Goal: Transaction & Acquisition: Purchase product/service

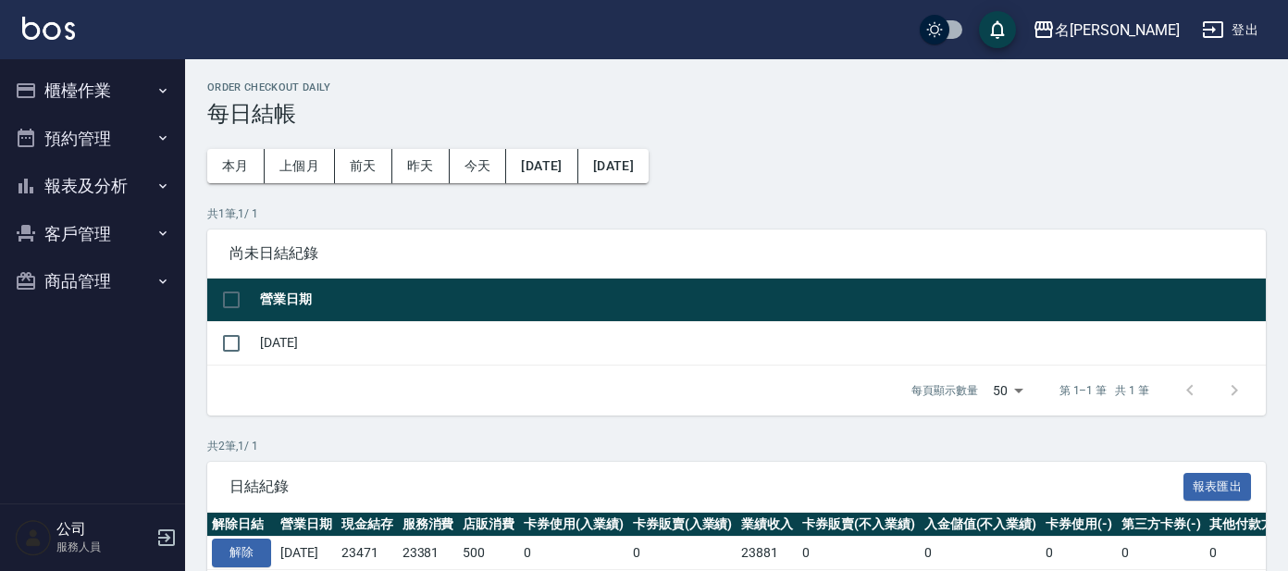
scroll to position [145, 0]
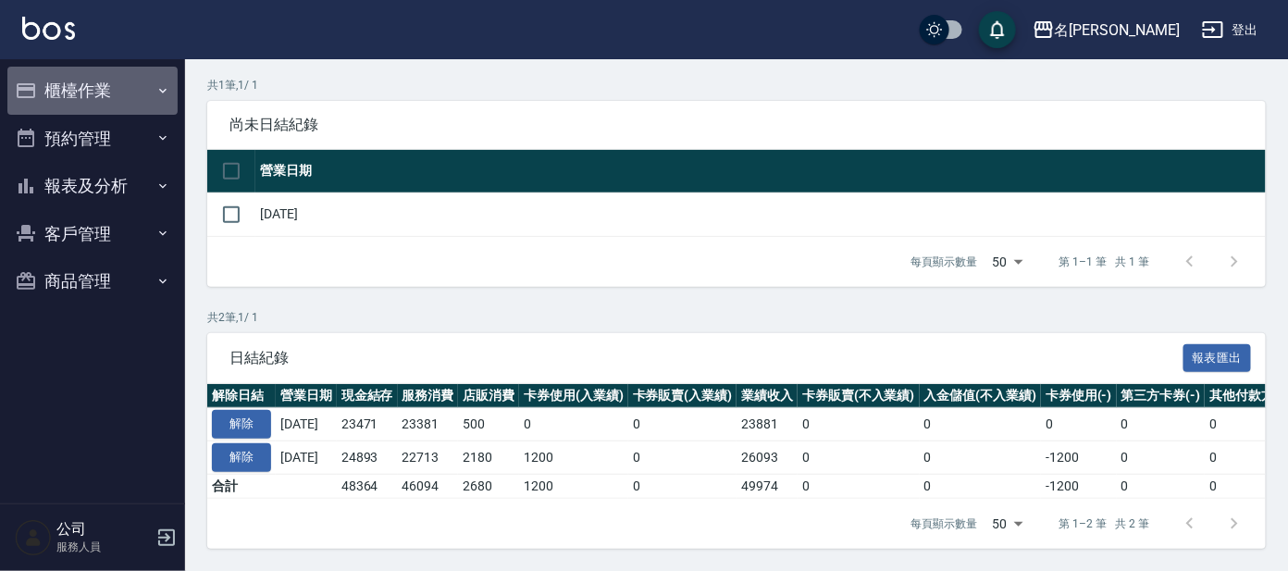
click at [83, 97] on button "櫃檯作業" at bounding box center [92, 91] width 170 height 48
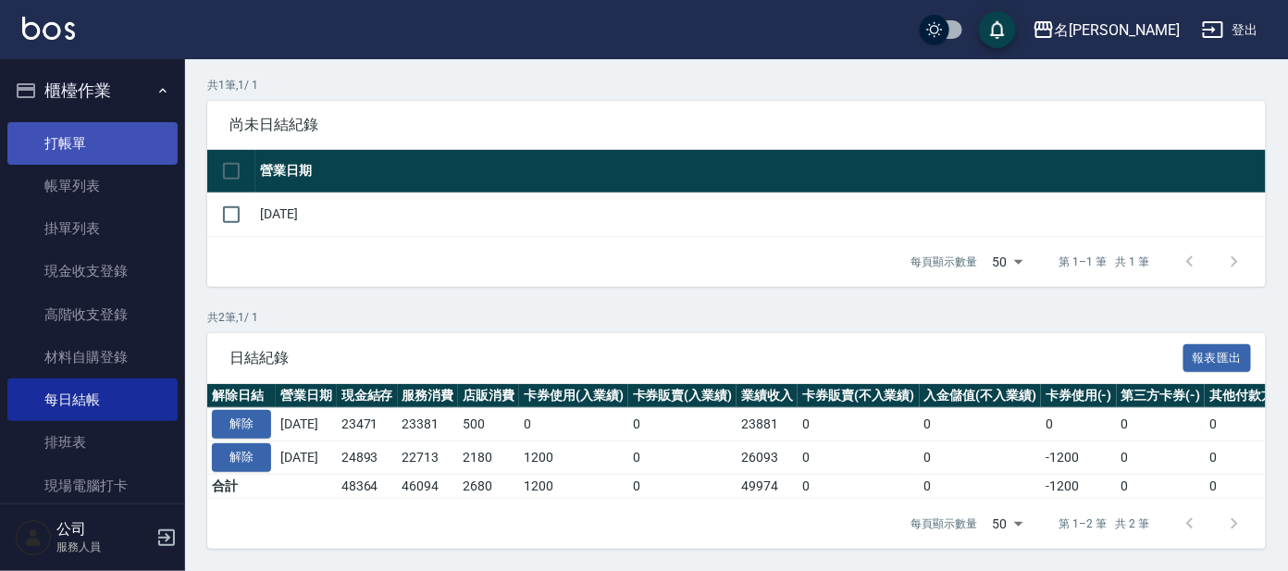
click at [69, 138] on link "打帳單" at bounding box center [92, 143] width 170 height 43
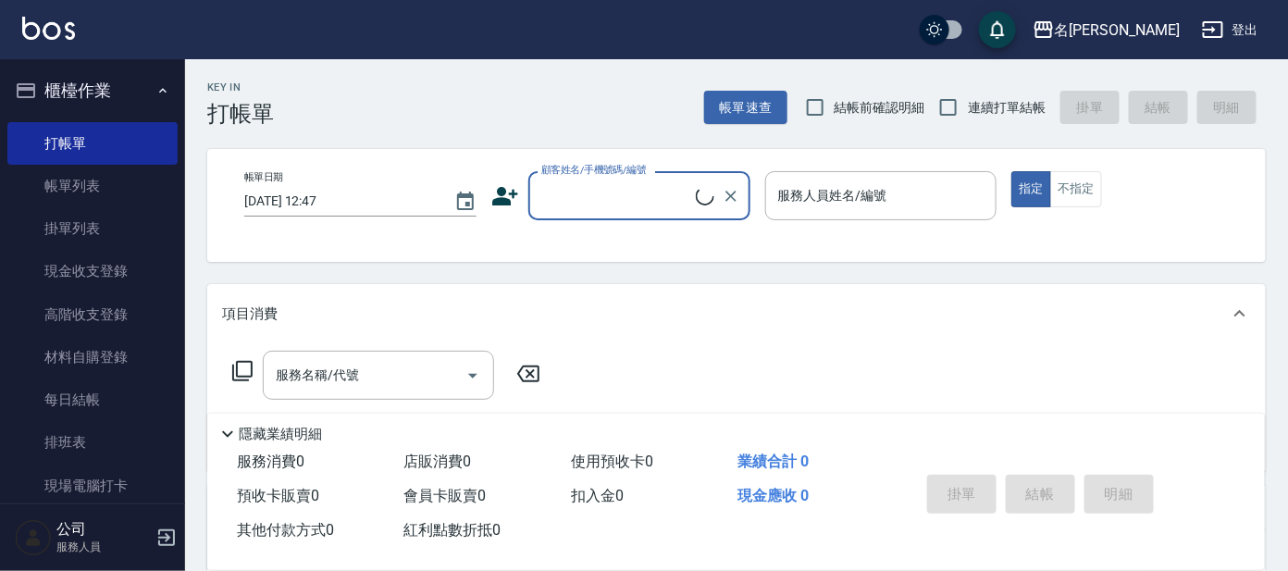
click at [576, 202] on input "顧客姓名/手機號碼/編號" at bounding box center [616, 196] width 159 height 32
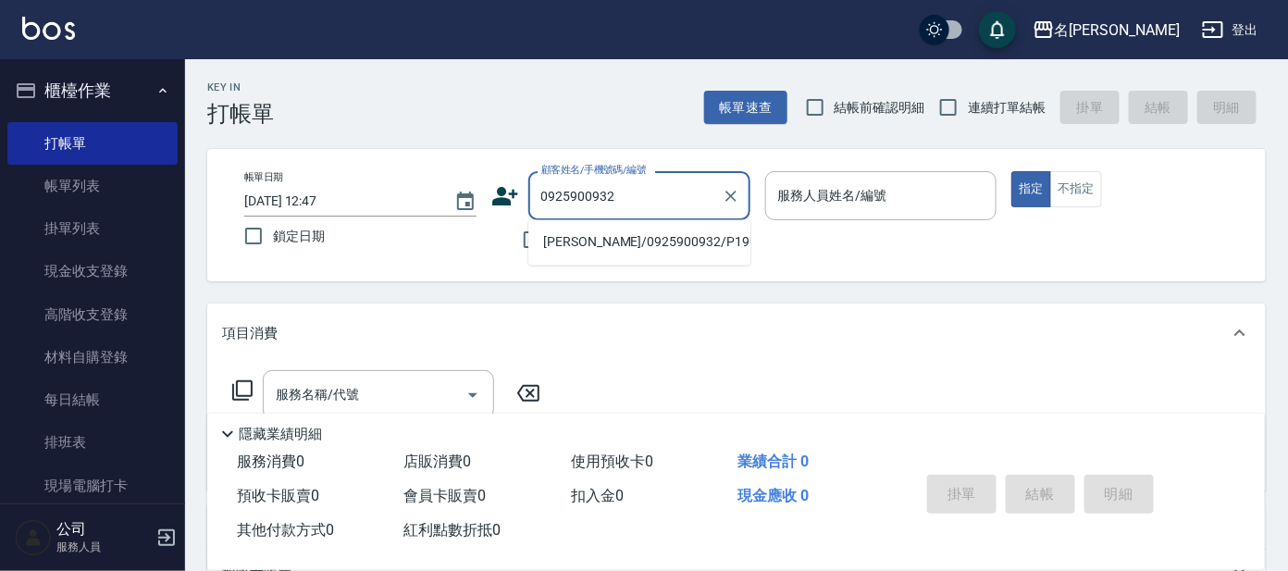
click at [577, 236] on li "[PERSON_NAME]/0925900932/P1909" at bounding box center [639, 243] width 222 height 31
type input "[PERSON_NAME]/0925900932/P1909"
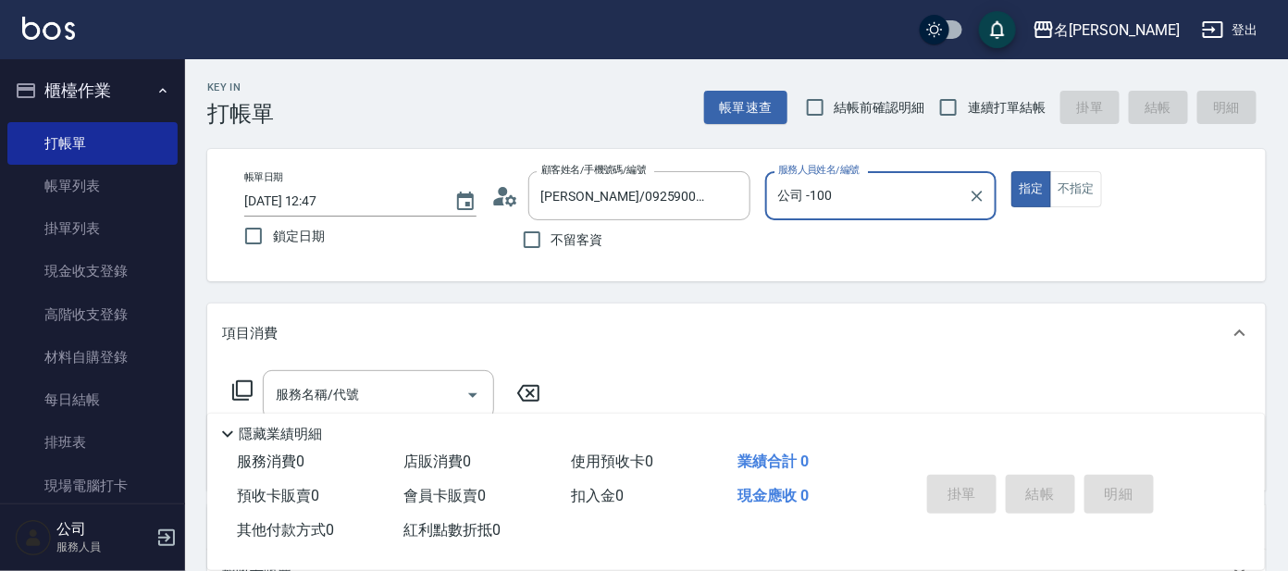
type input "公司 -100"
click at [505, 200] on icon at bounding box center [505, 196] width 28 height 28
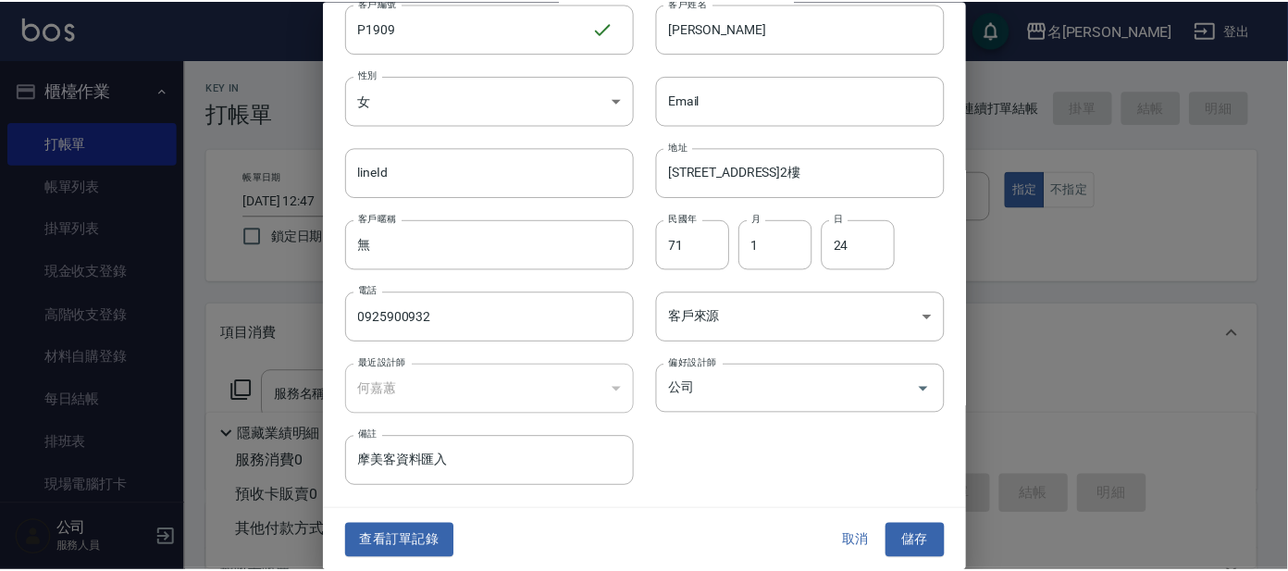
scroll to position [69, 0]
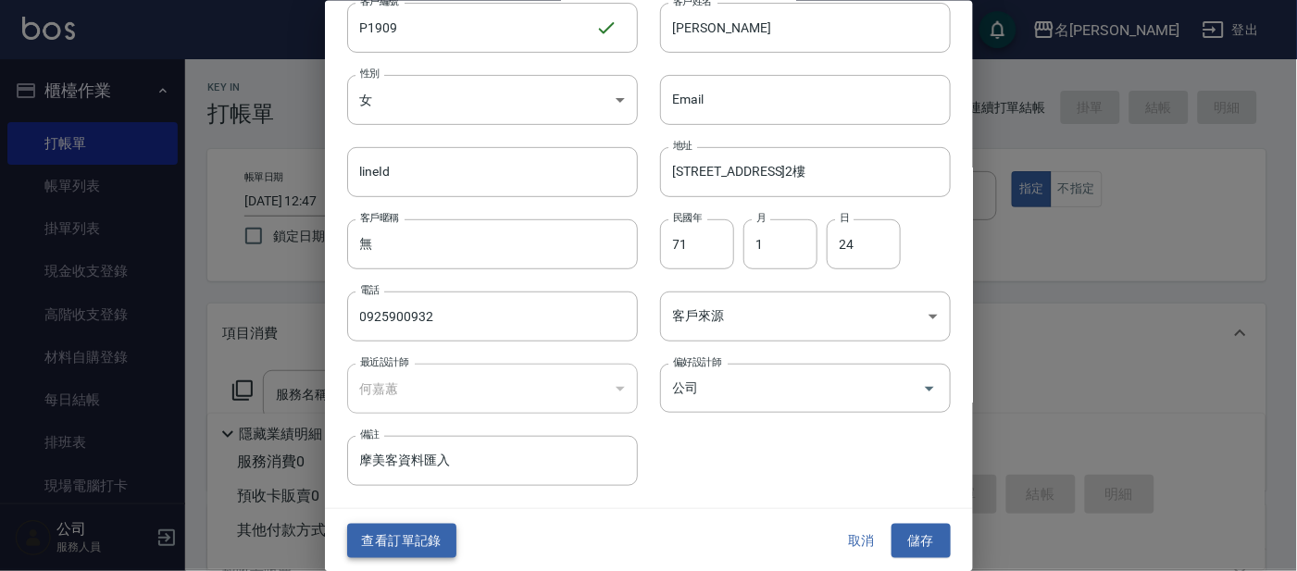
click at [379, 535] on button "查看訂單記錄" at bounding box center [401, 541] width 109 height 34
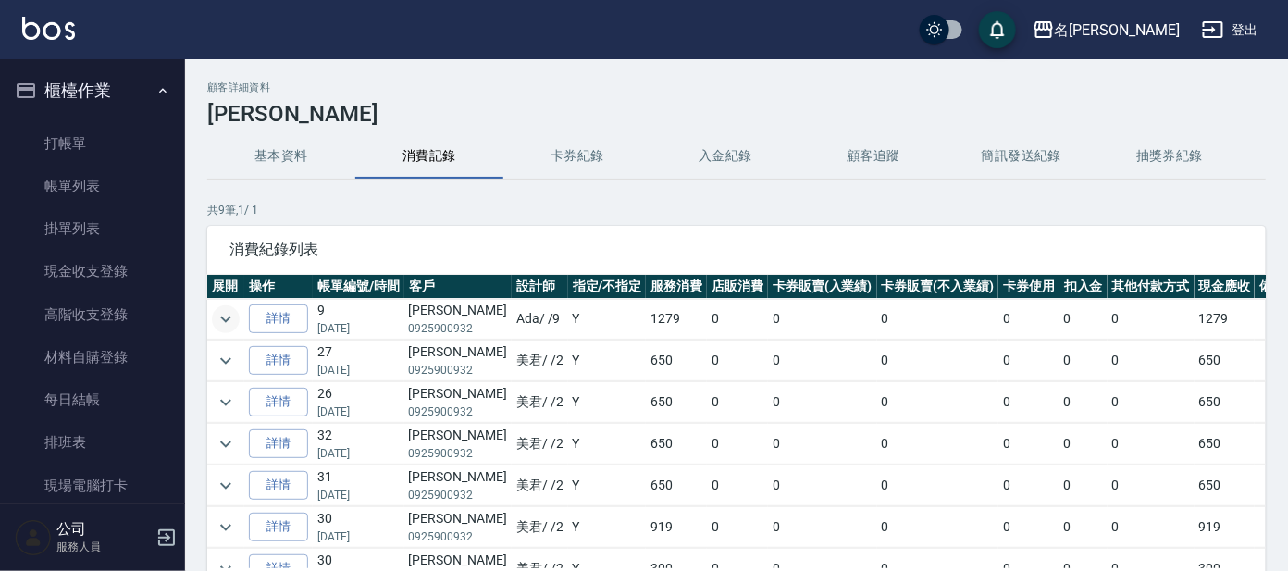
click at [228, 321] on icon "expand row" at bounding box center [226, 319] width 22 height 22
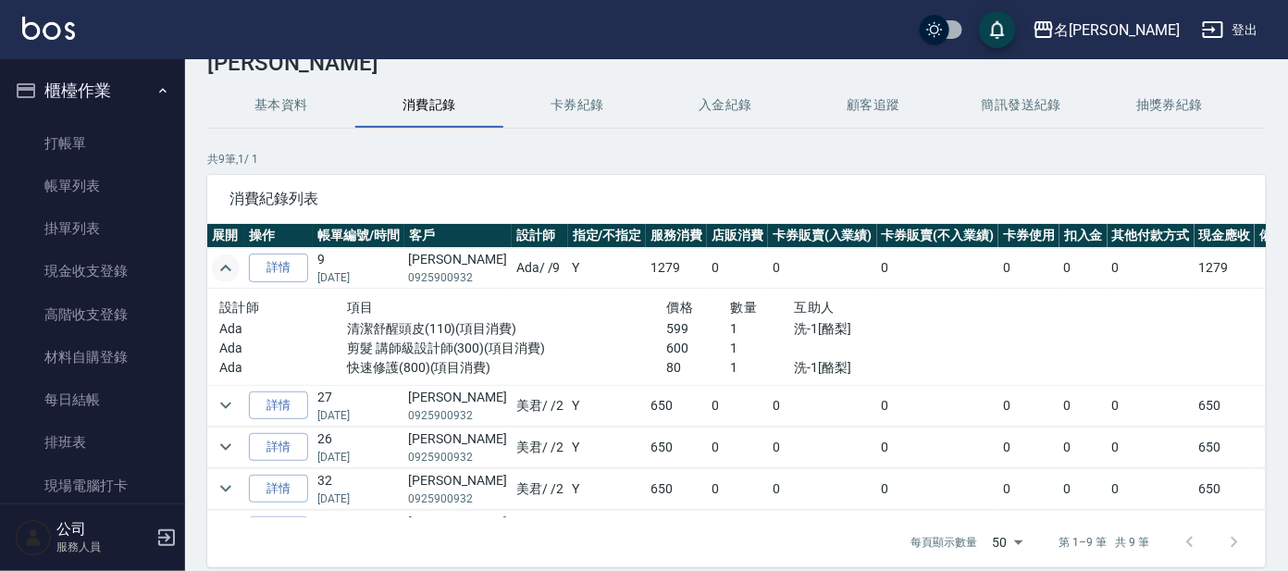
scroll to position [125, 0]
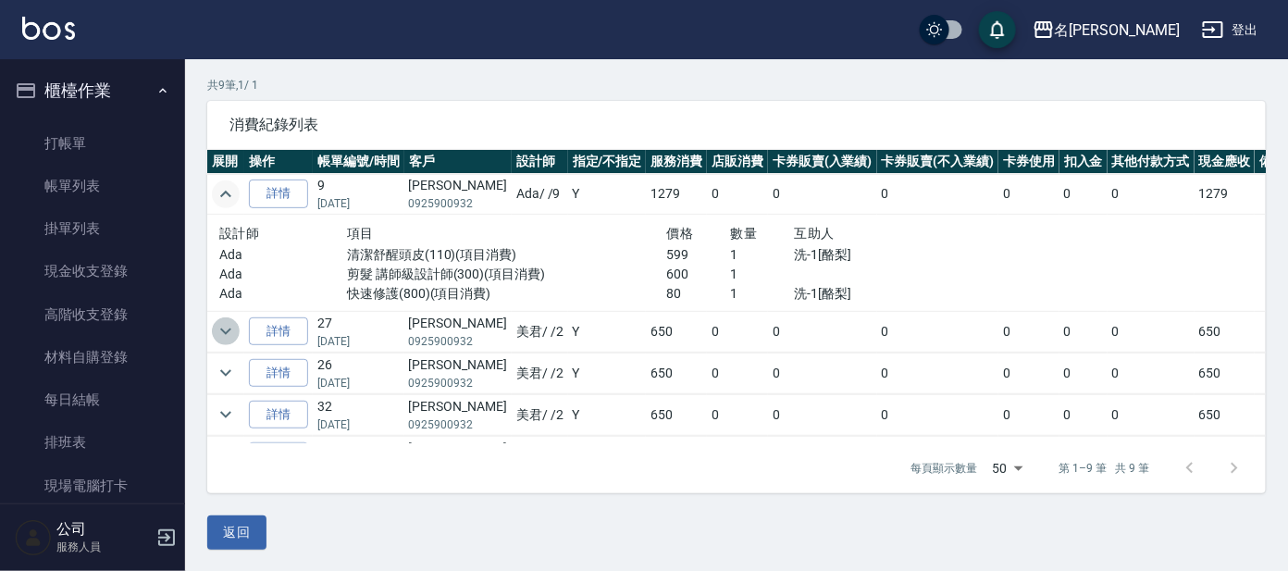
click at [221, 333] on icon "expand row" at bounding box center [226, 331] width 22 height 22
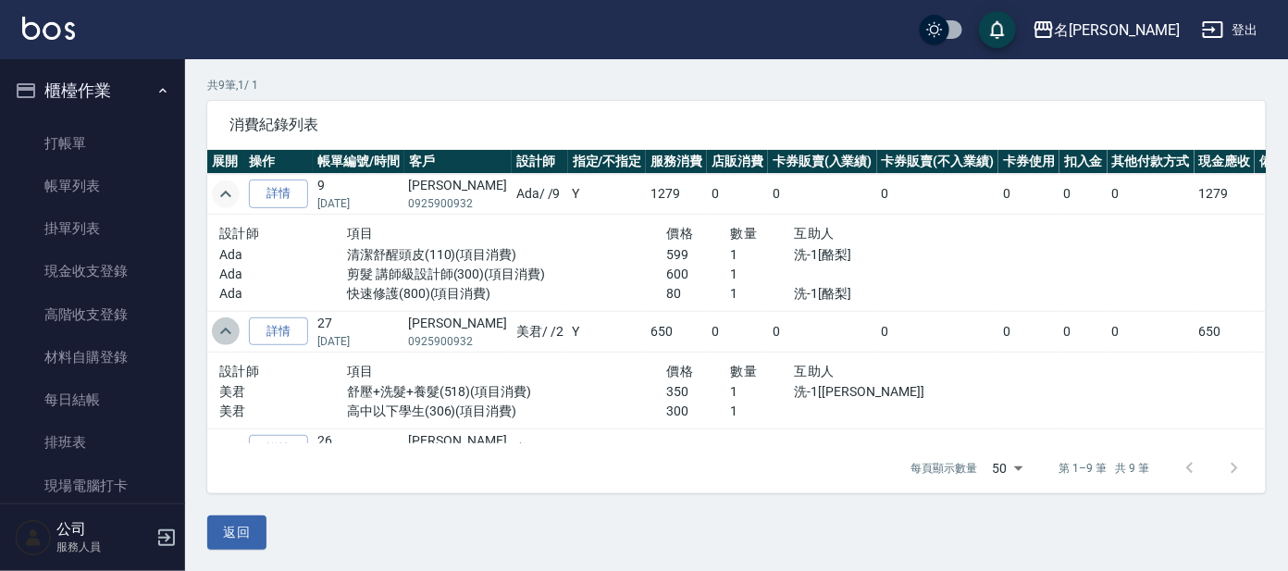
click at [230, 330] on icon "expand row" at bounding box center [226, 331] width 22 height 22
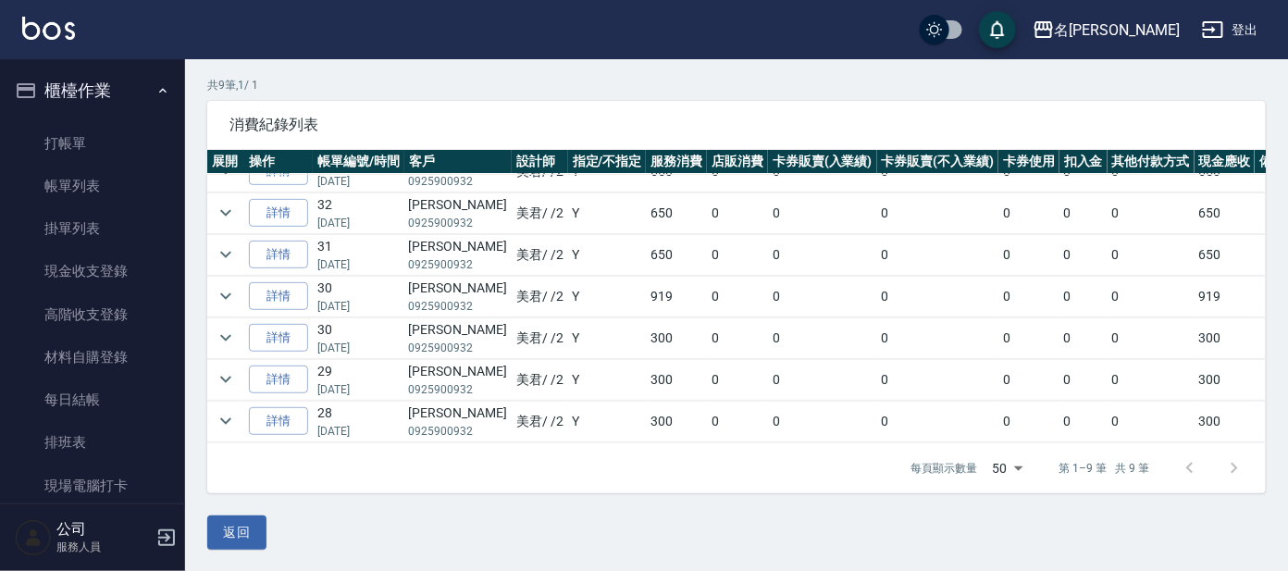
scroll to position [218, 0]
drag, startPoint x: 219, startPoint y: 277, endPoint x: 237, endPoint y: 276, distance: 17.6
click at [223, 285] on icon "expand row" at bounding box center [226, 296] width 22 height 22
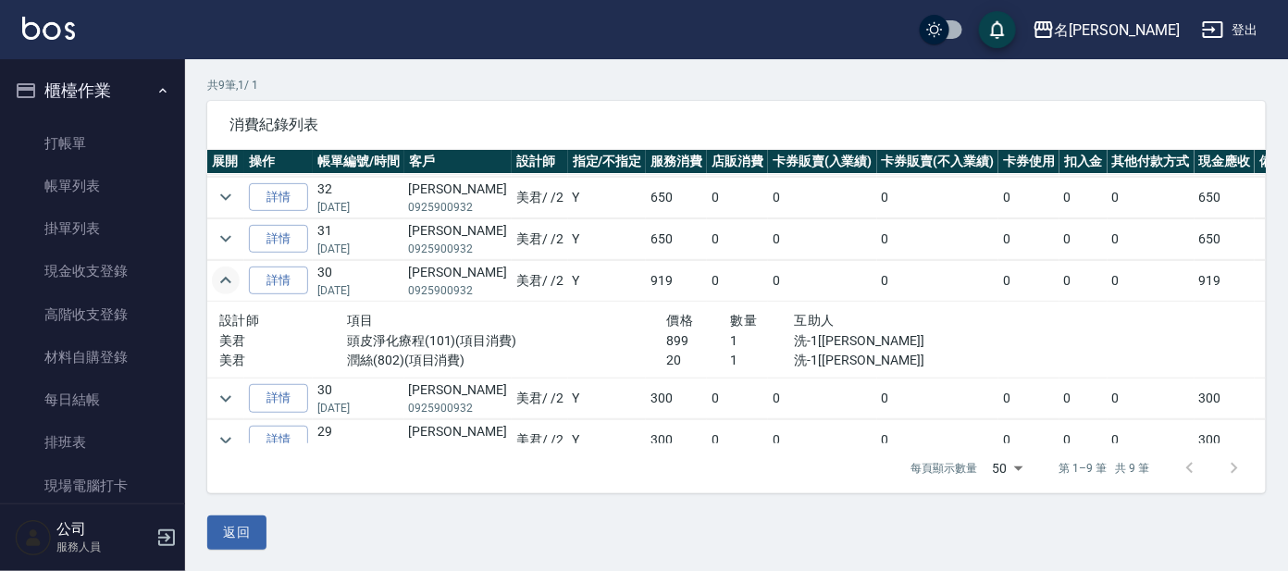
click at [233, 282] on icon "expand row" at bounding box center [226, 280] width 22 height 22
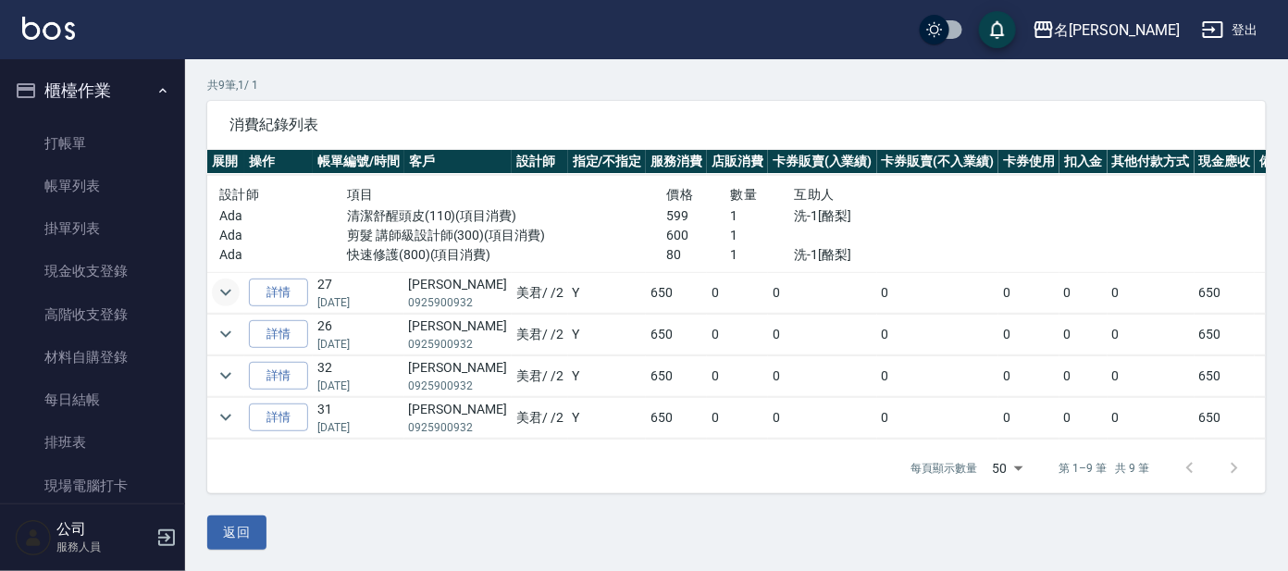
scroll to position [0, 0]
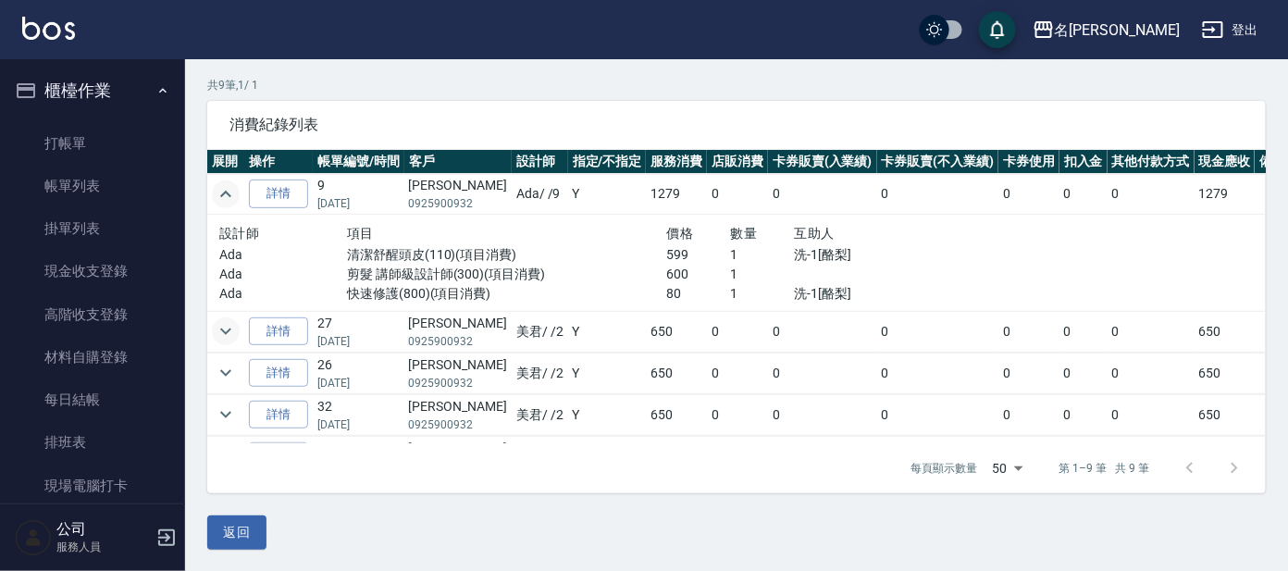
click at [231, 193] on icon "expand row" at bounding box center [226, 194] width 22 height 22
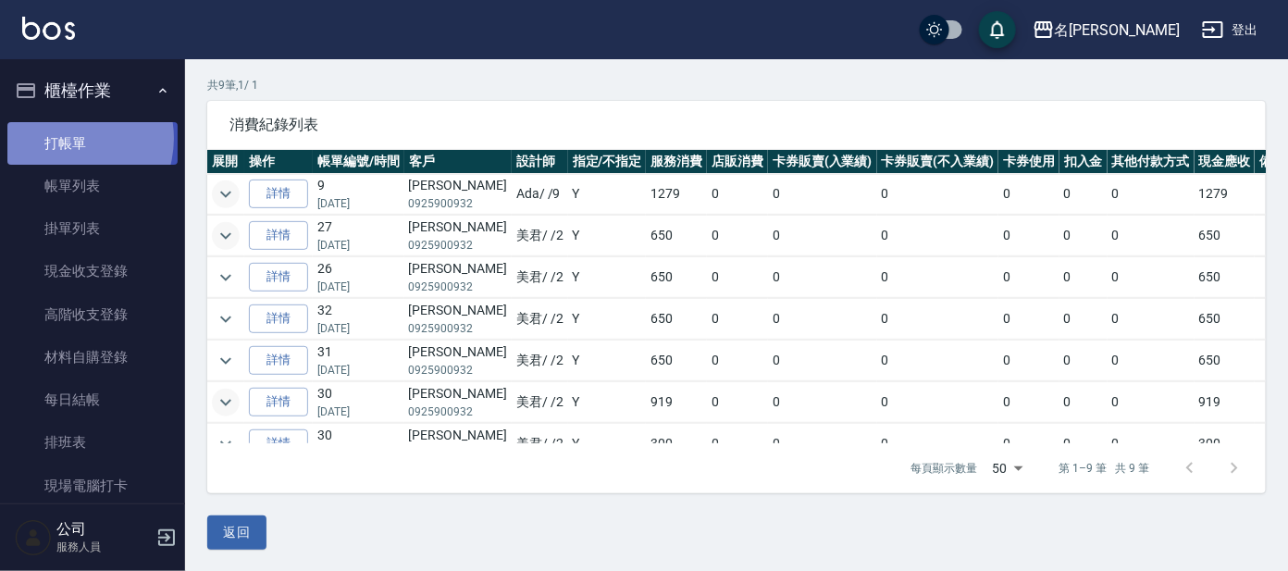
click at [63, 138] on link "打帳單" at bounding box center [92, 143] width 170 height 43
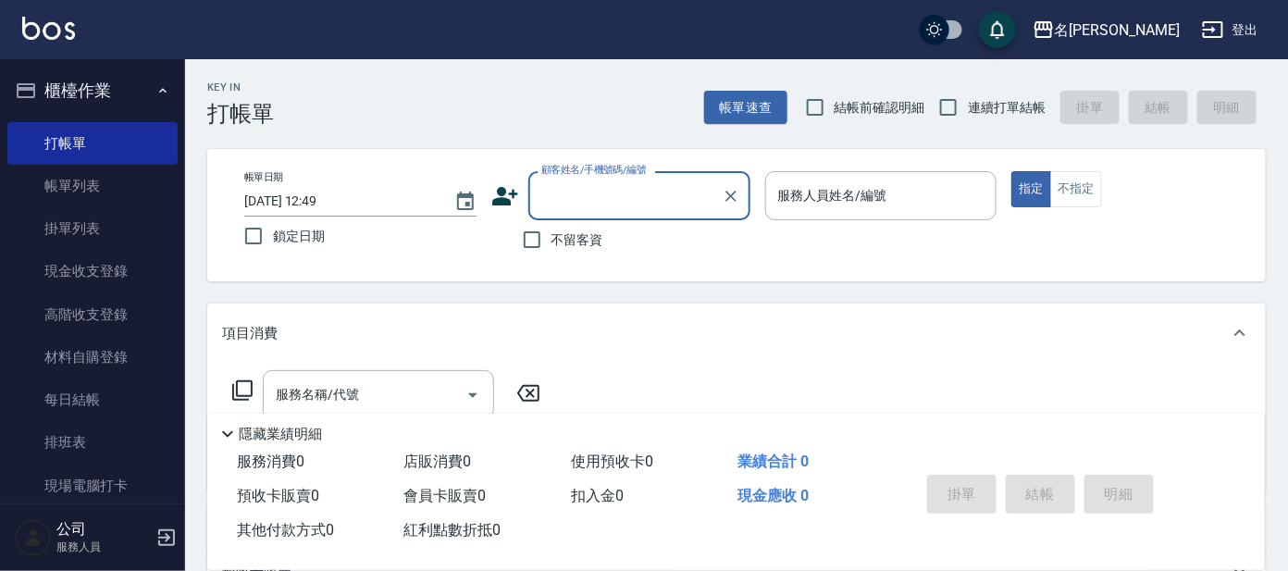
click at [595, 177] on div "顧客姓名/手機號碼/編號" at bounding box center [639, 195] width 222 height 49
click at [585, 250] on li "[PERSON_NAME]/0925900932/P1909" at bounding box center [639, 243] width 222 height 31
type input "[PERSON_NAME]/0925900932/P1909"
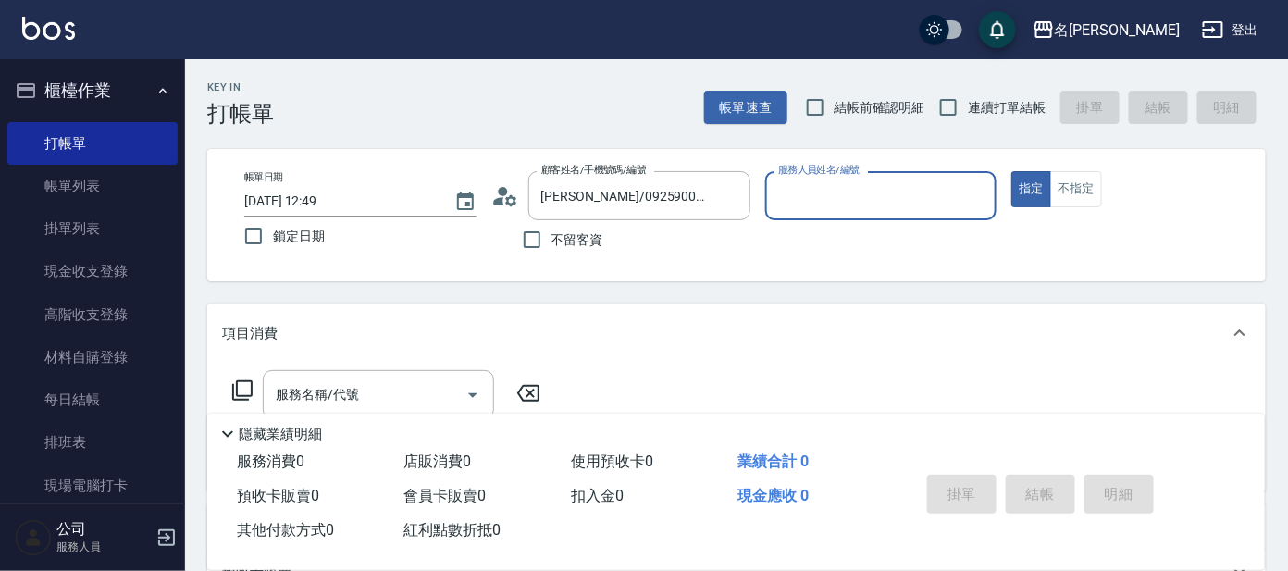
type input "公司 -100"
click at [511, 200] on icon at bounding box center [505, 196] width 28 height 28
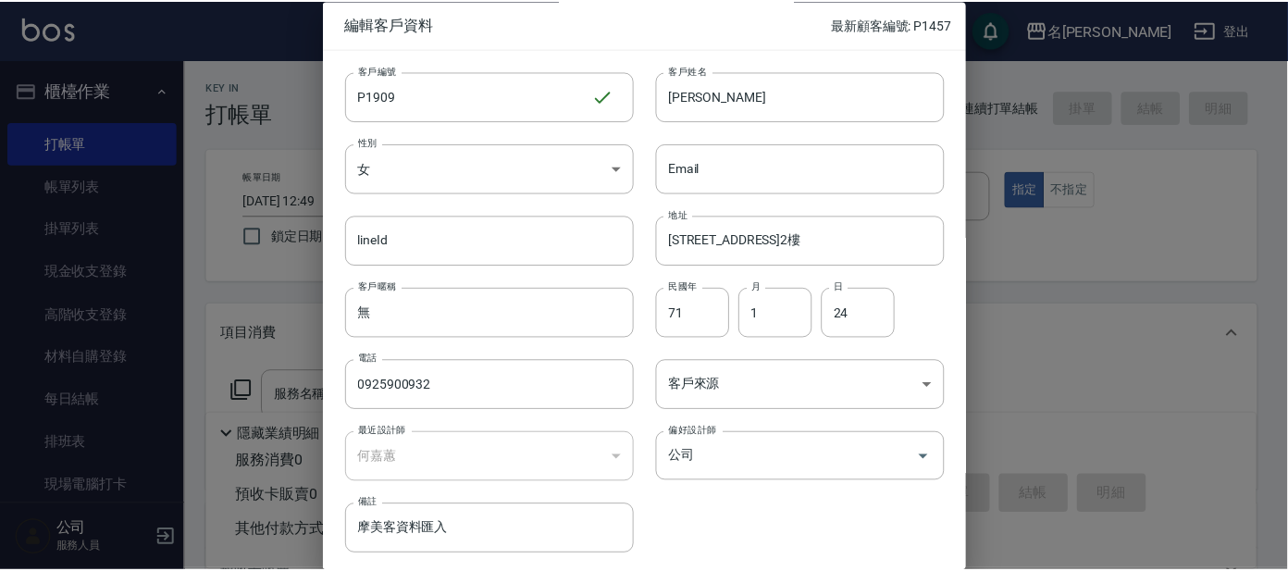
scroll to position [69, 0]
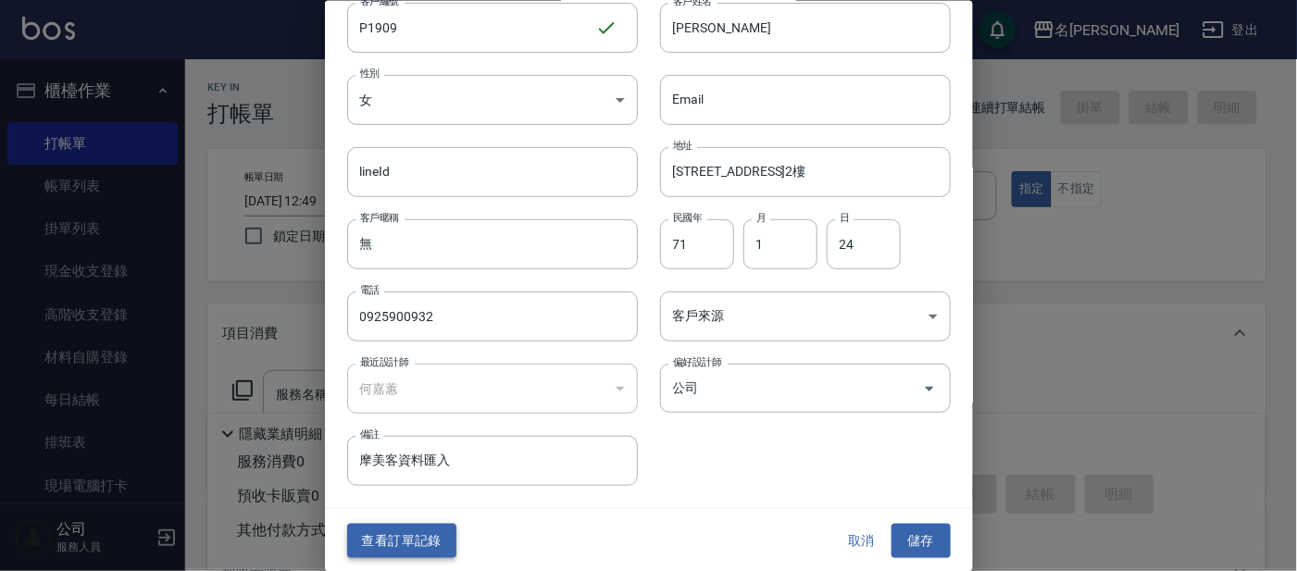
click at [402, 543] on button "查看訂單記錄" at bounding box center [401, 541] width 109 height 34
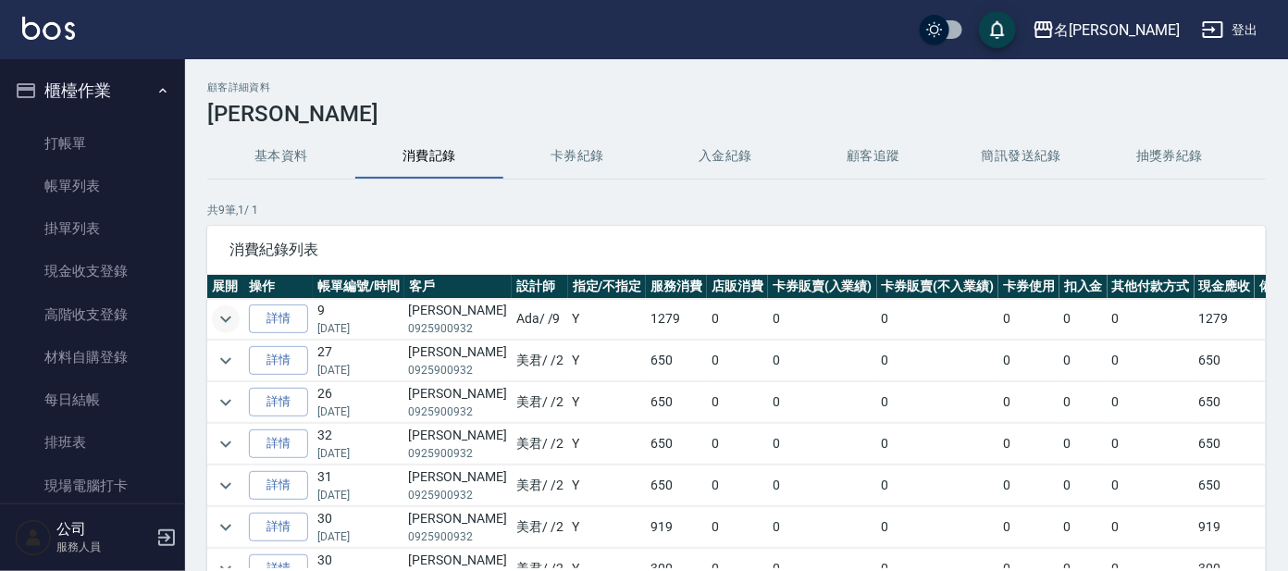
click at [232, 320] on icon "expand row" at bounding box center [226, 319] width 22 height 22
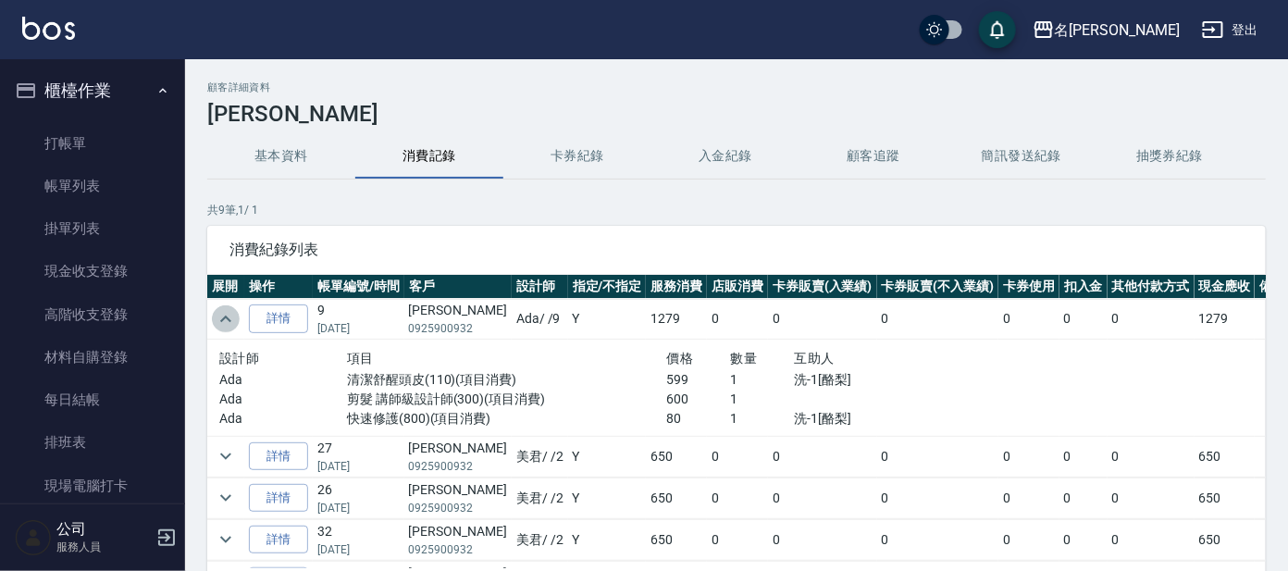
click at [231, 321] on icon "expand row" at bounding box center [226, 319] width 22 height 22
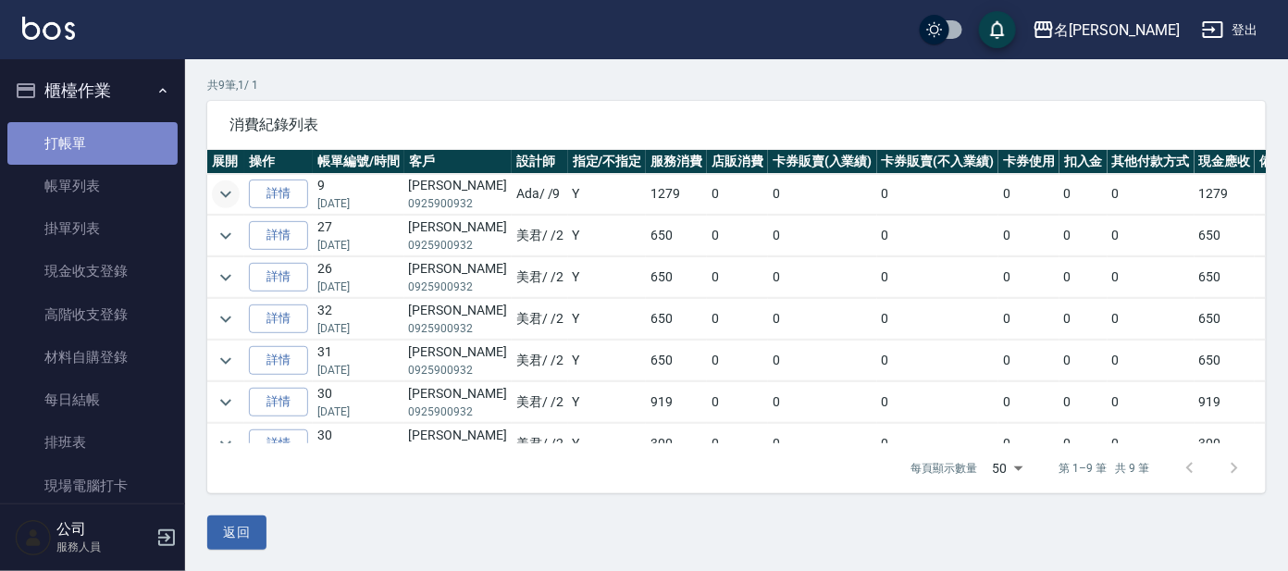
click at [100, 150] on link "打帳單" at bounding box center [92, 143] width 170 height 43
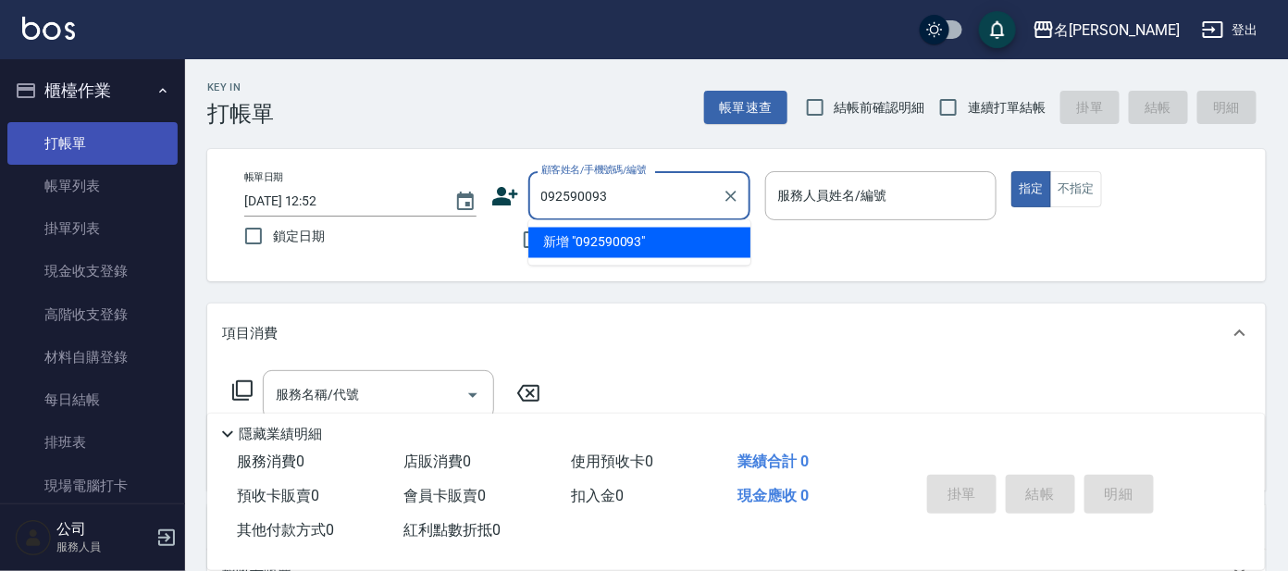
type input "0925900932"
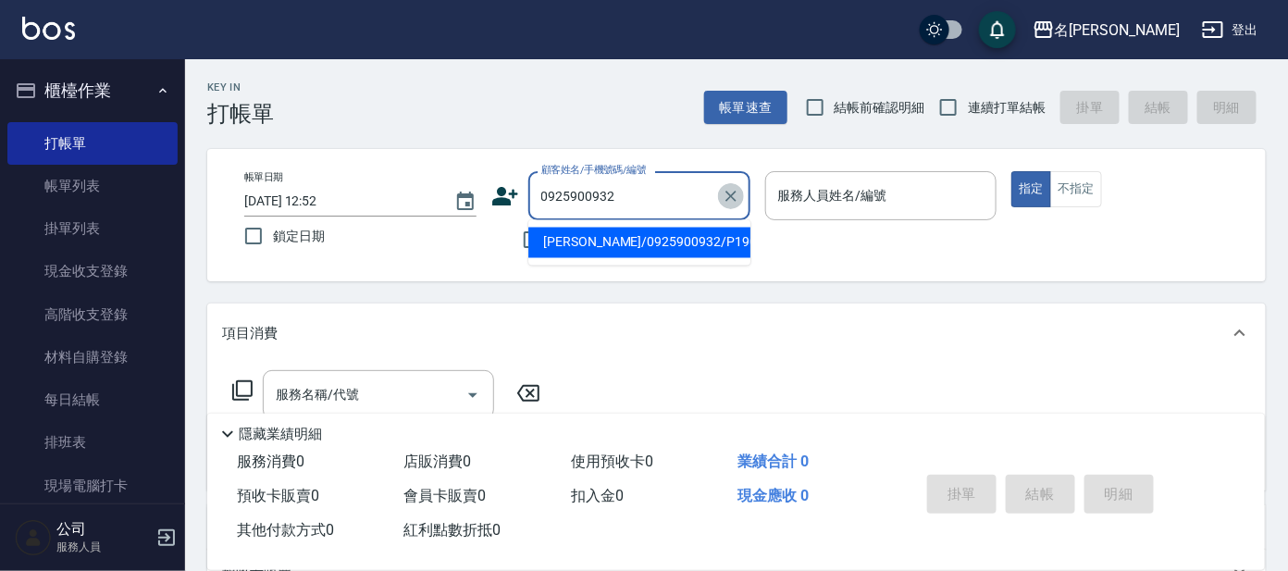
click at [728, 199] on icon "Clear" at bounding box center [731, 196] width 11 height 11
click at [541, 99] on div "Key In 打帳單 帳單速查 結帳前確認明細 連續打單結帳 掛單 結帳 明細" at bounding box center [725, 93] width 1081 height 68
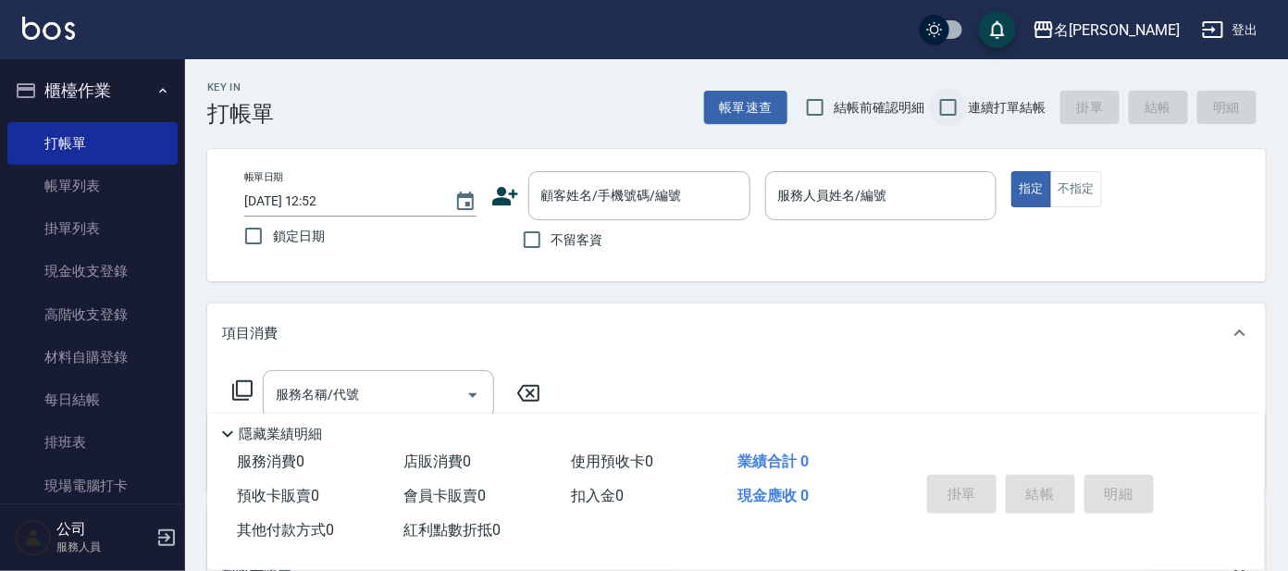
click at [934, 100] on input "連續打單結帳" at bounding box center [948, 107] width 39 height 39
checkbox input "true"
click at [925, 156] on div "帳單日期 [DATE] 12:52 鎖定日期 顧客姓名/手機號碼/編號 顧客姓名/手機號碼/編號 不留客資 服務人員姓名/編號 服務人員姓名/編號 指定 不指定" at bounding box center [736, 215] width 1059 height 132
click at [636, 183] on input "顧客姓名/手機號碼/編號" at bounding box center [626, 196] width 178 height 32
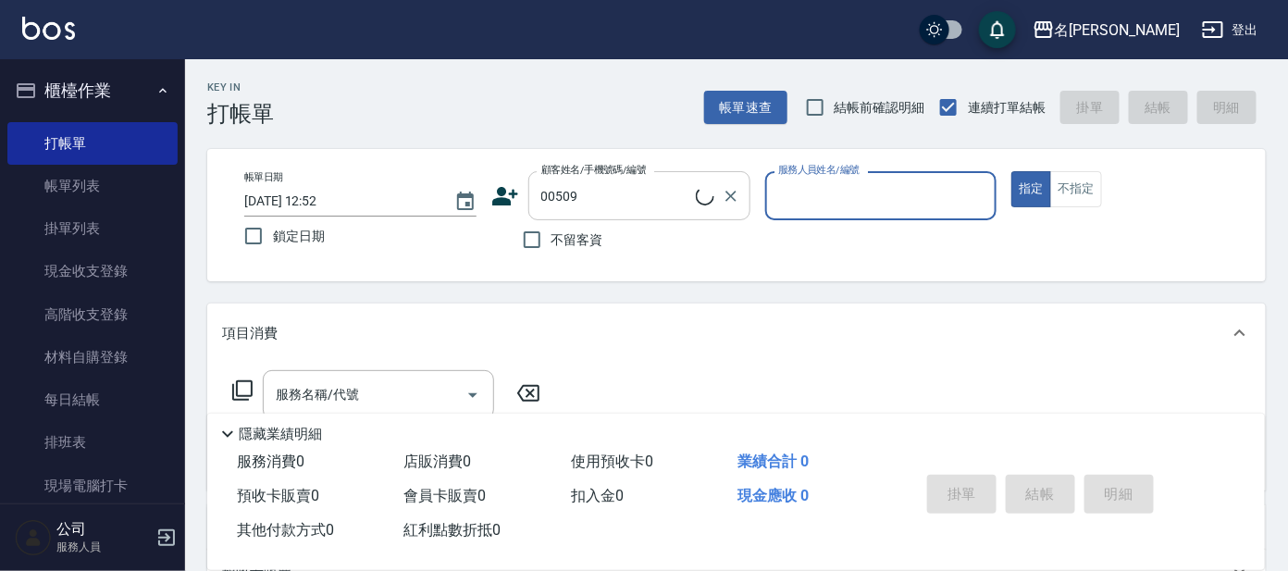
type input "[PERSON_NAME]/0952718614/00509"
type input "美君-2"
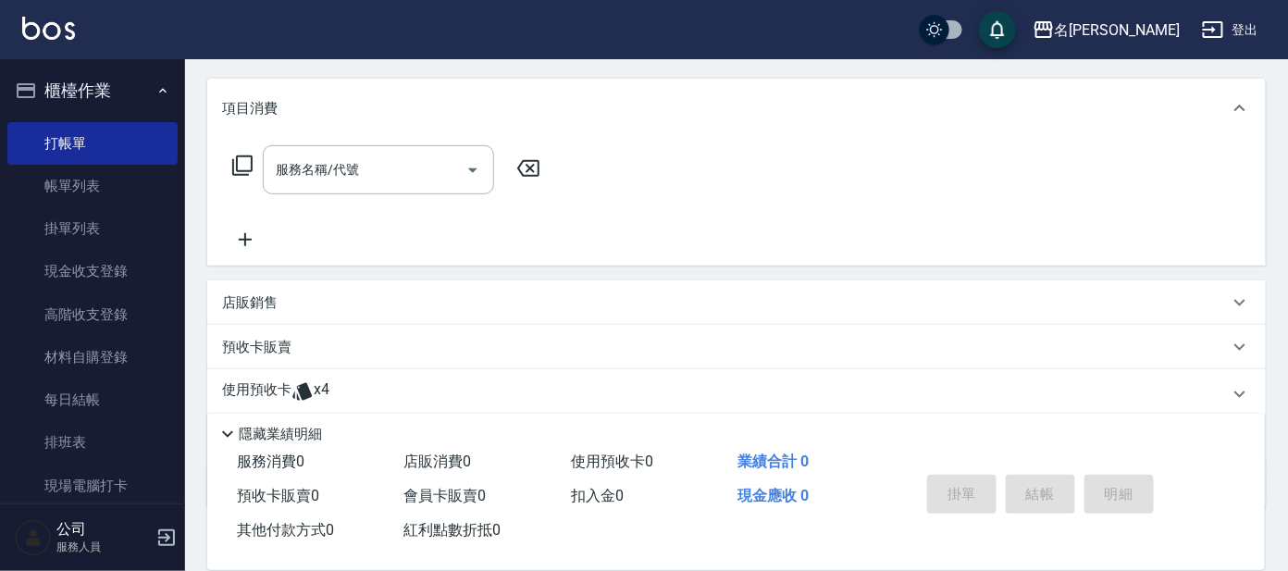
scroll to position [230, 0]
click at [408, 161] on input "服務名稱/代號" at bounding box center [364, 164] width 187 height 32
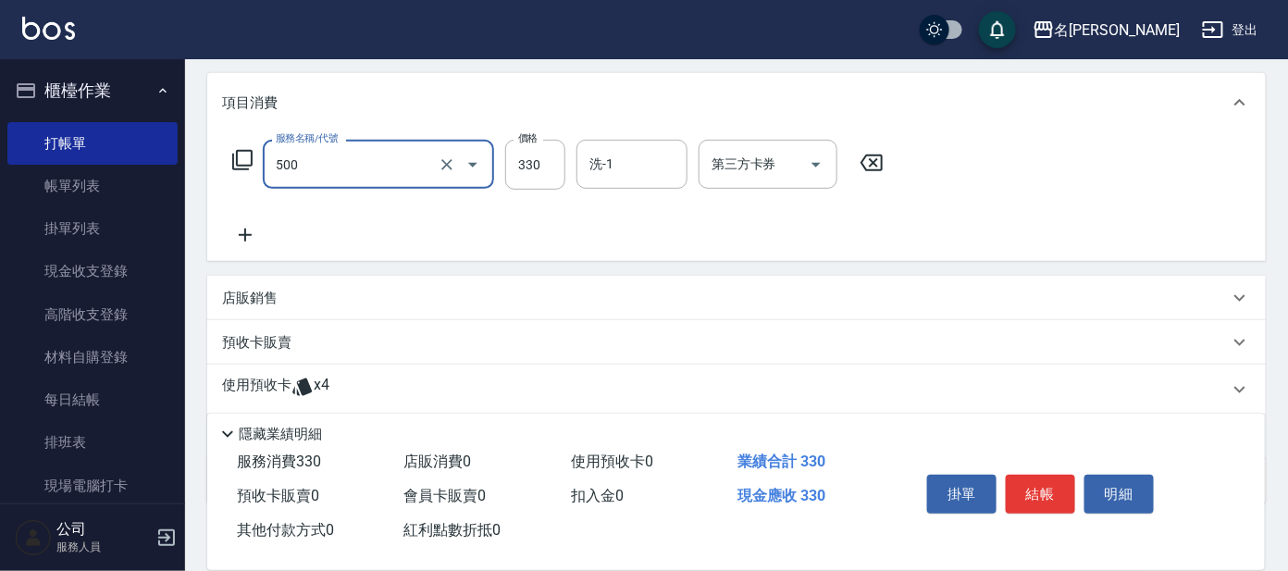
type input "高階洗髮(500)"
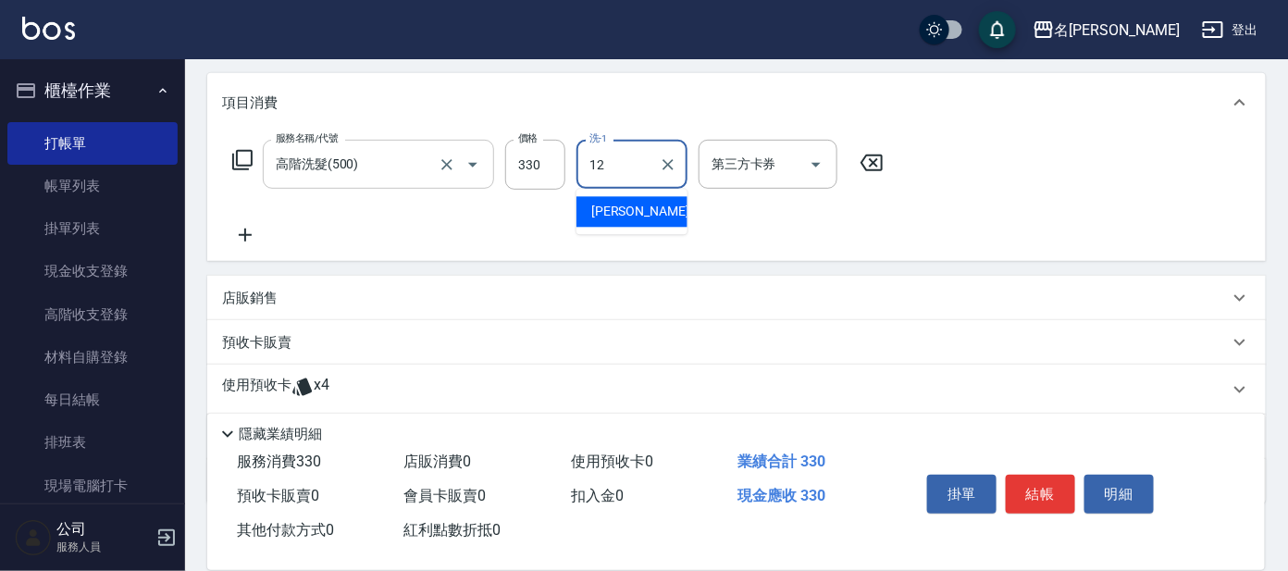
type input "云潔-12"
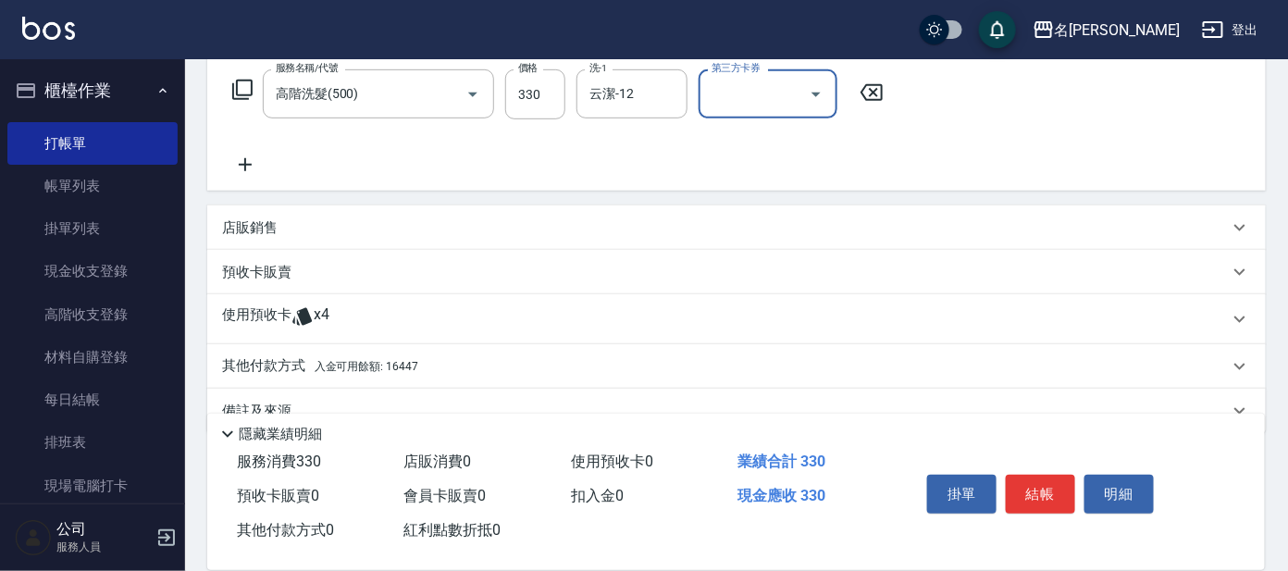
scroll to position [335, 0]
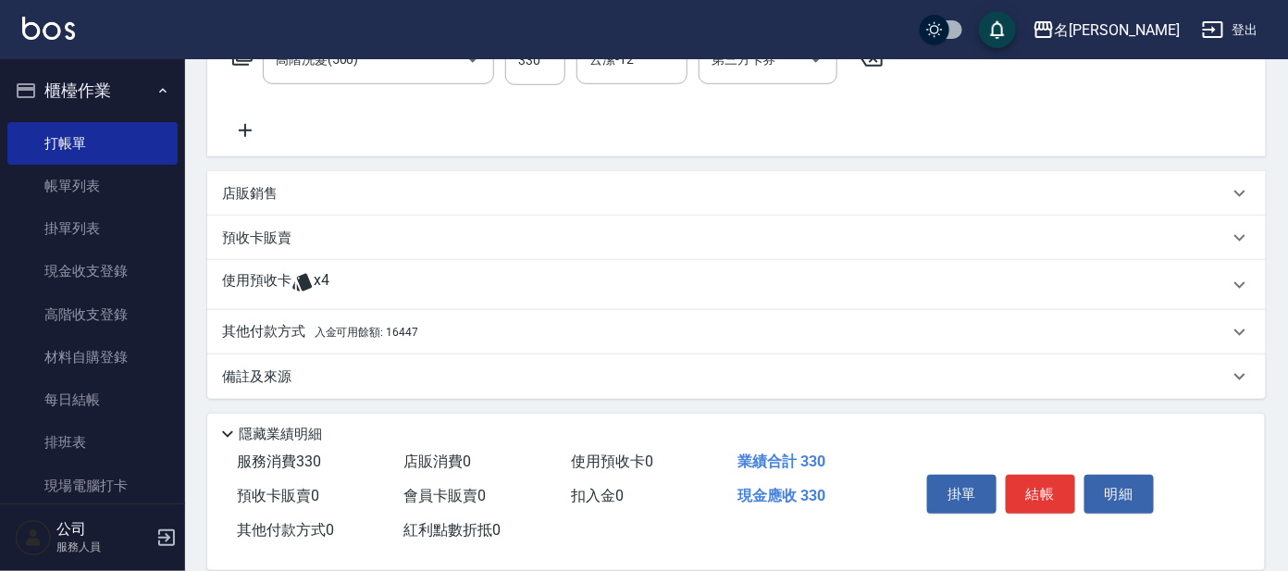
click at [379, 343] on div "其他付款方式 入金可用餘額: 16447" at bounding box center [736, 332] width 1059 height 44
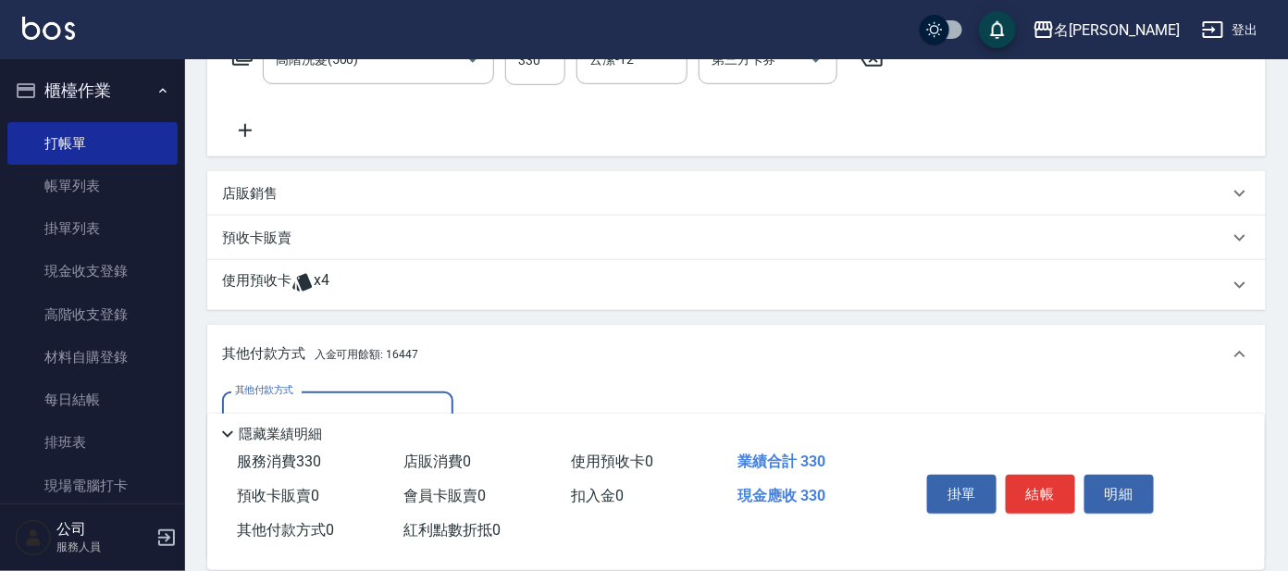
scroll to position [553, 0]
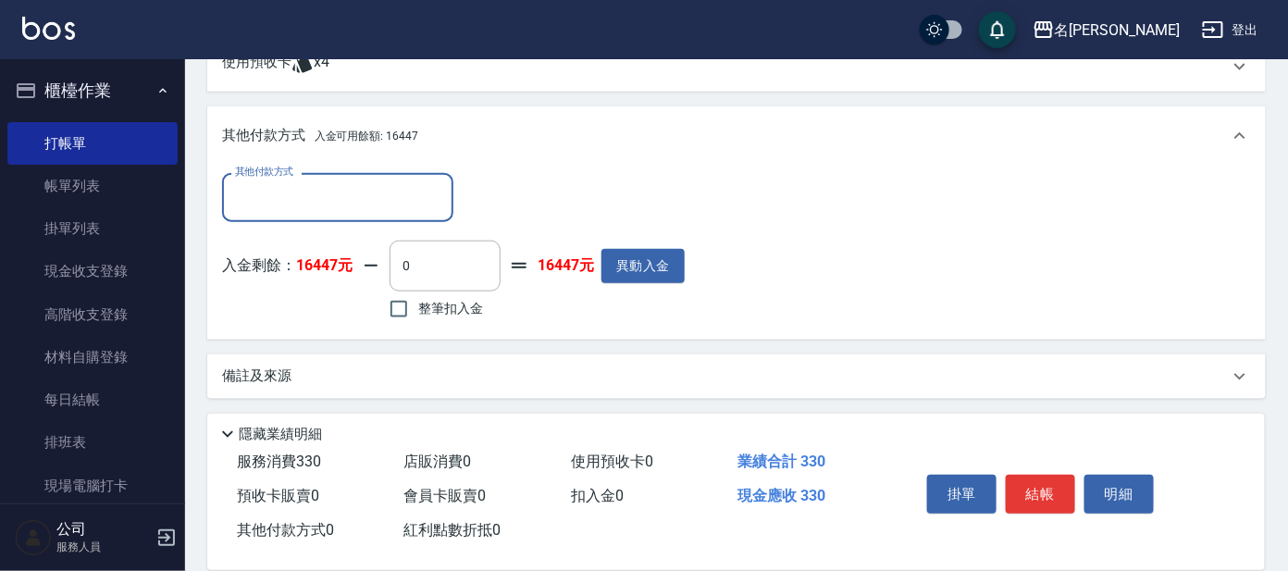
click at [465, 314] on span "整筆扣入金" at bounding box center [450, 308] width 65 height 19
click at [418, 314] on input "整筆扣入金" at bounding box center [398, 309] width 39 height 39
checkbox input "true"
type input "330"
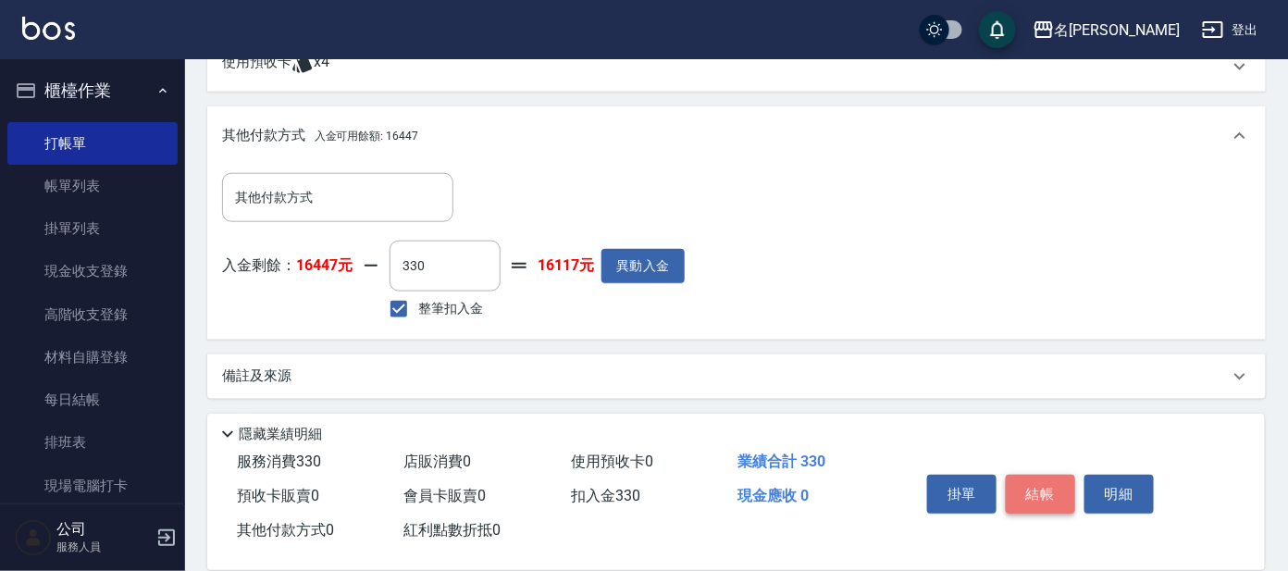
click at [1063, 485] on button "結帳" at bounding box center [1040, 494] width 69 height 39
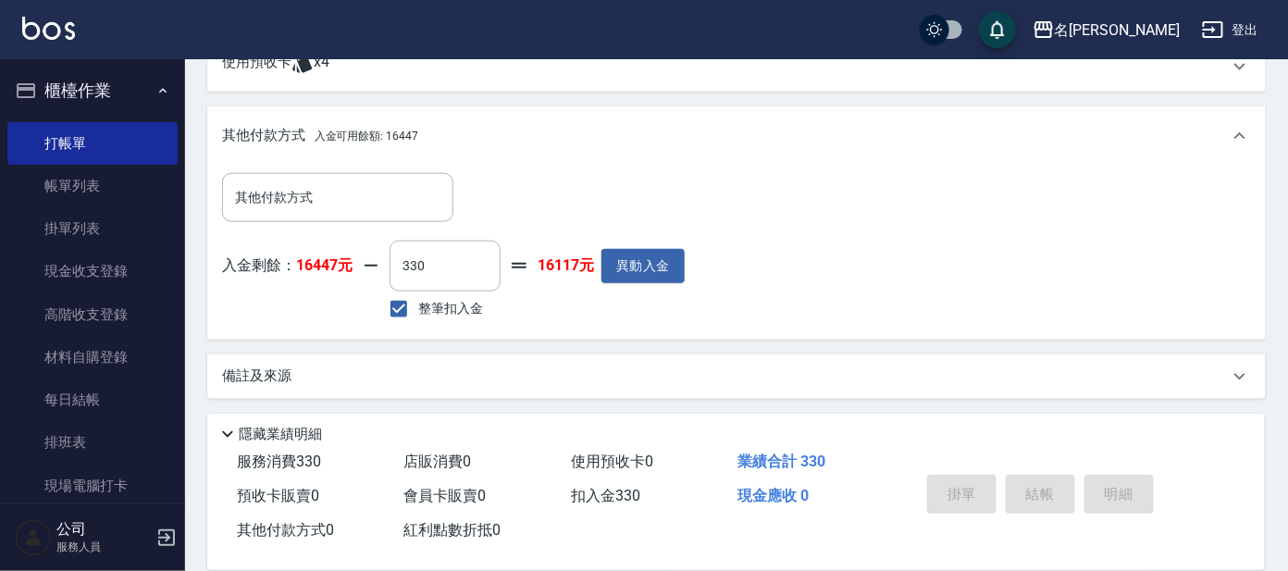
type input "[DATE] 12:57"
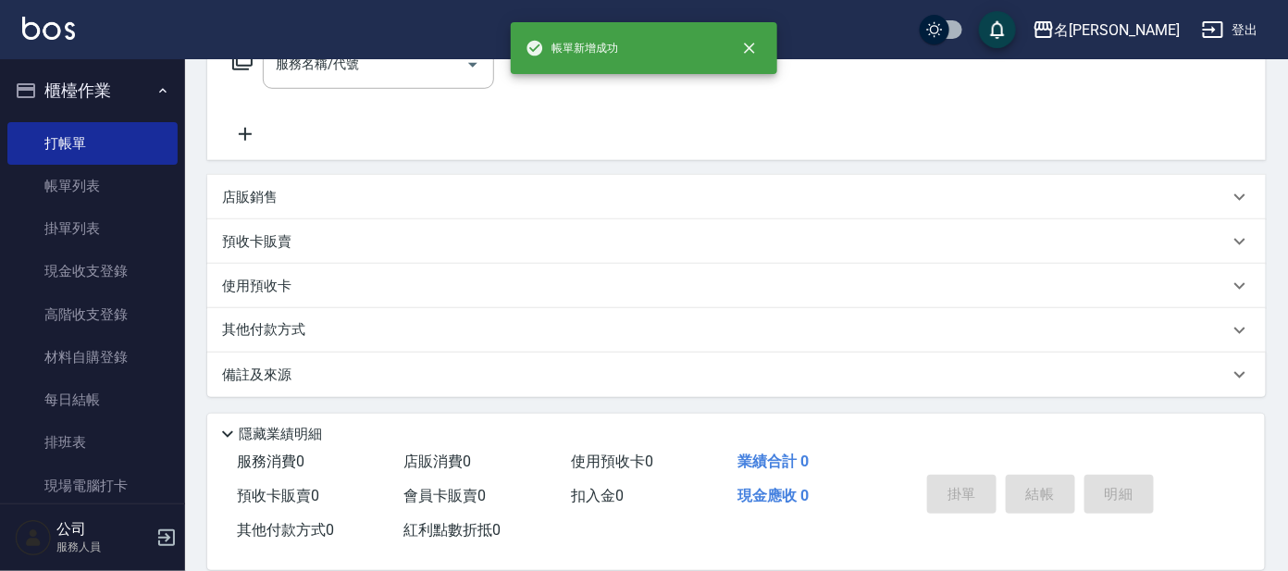
scroll to position [0, 0]
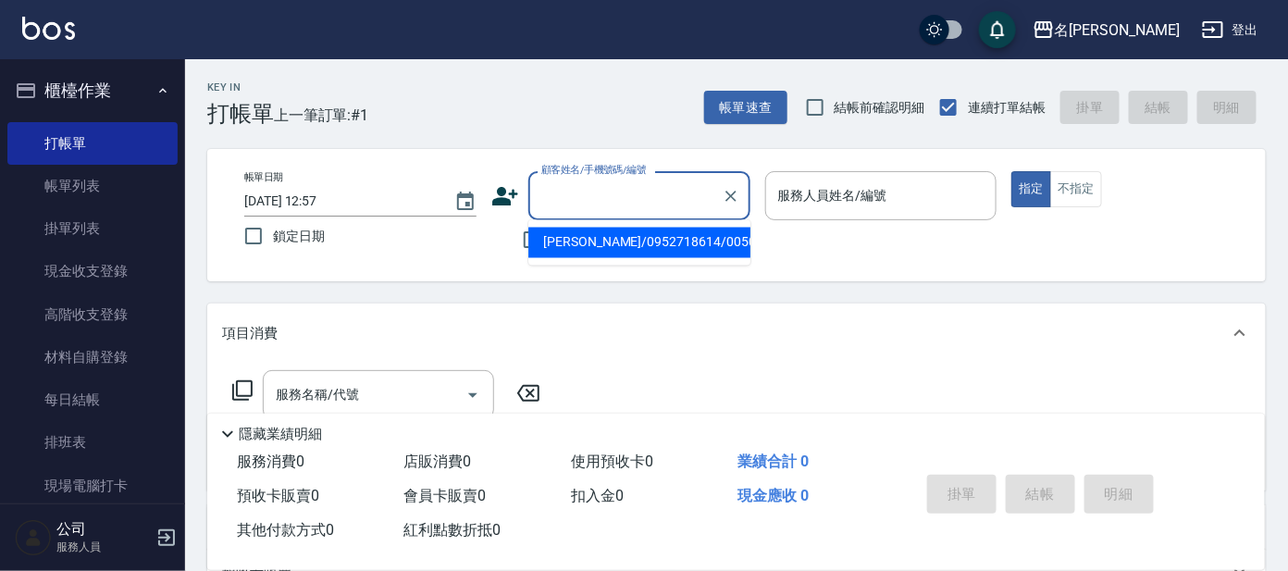
click at [622, 208] on input "顧客姓名/手機號碼/編號" at bounding box center [626, 196] width 178 height 32
type input "ㄛ"
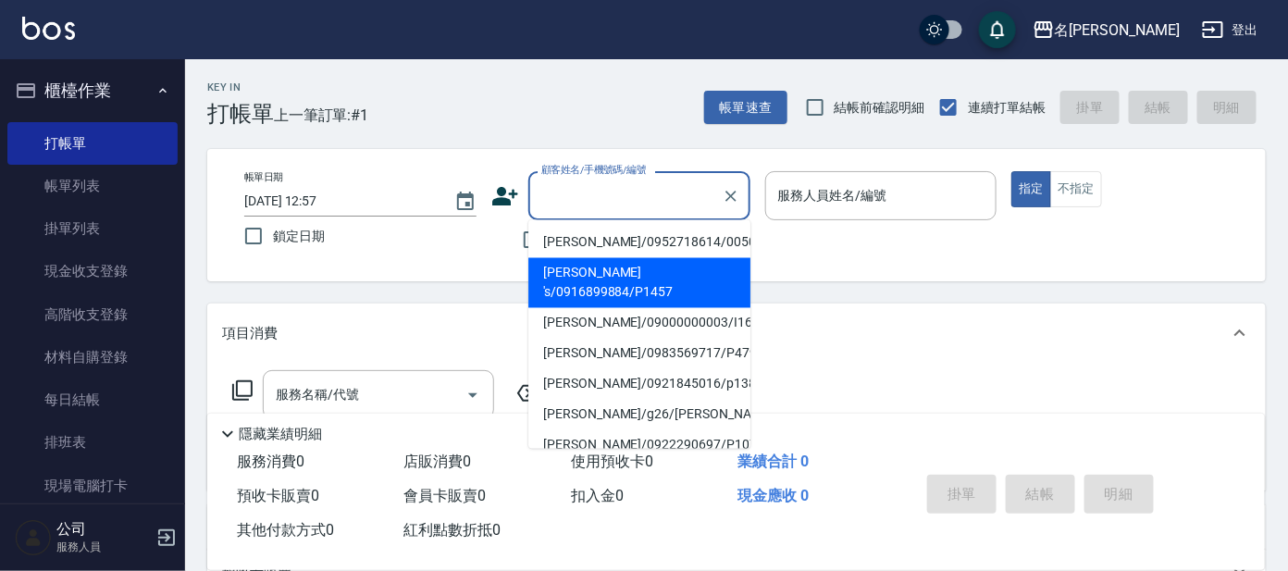
type input "I"
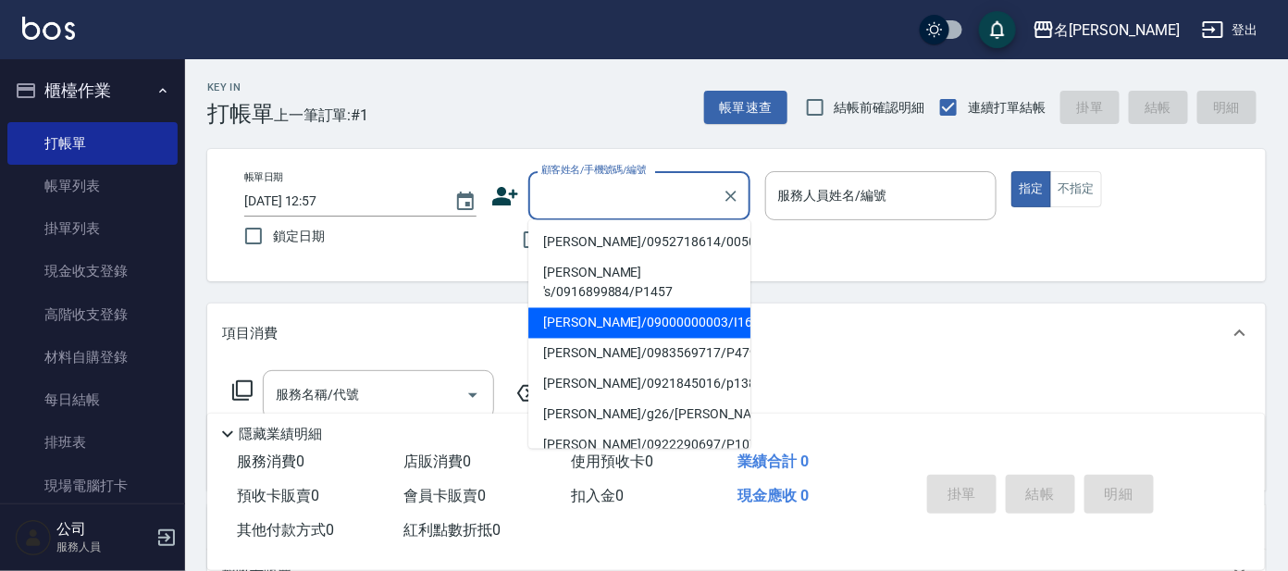
type input "i"
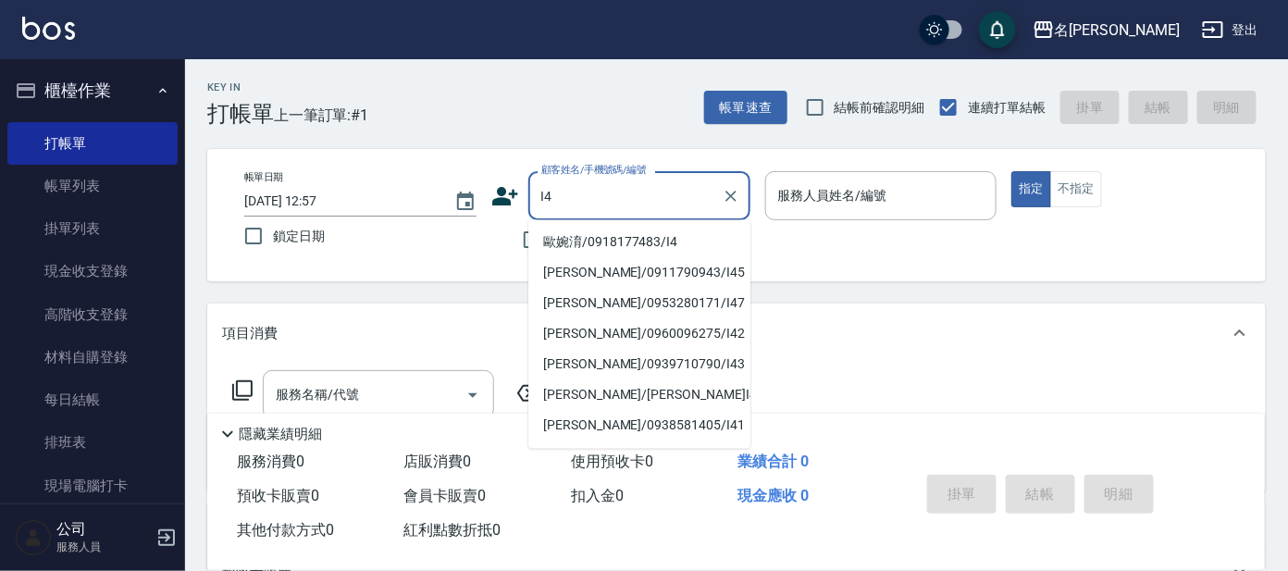
click at [636, 234] on li "歐婉淯/0918177483/I4" at bounding box center [639, 243] width 222 height 31
type input "歐婉淯/0918177483/I4"
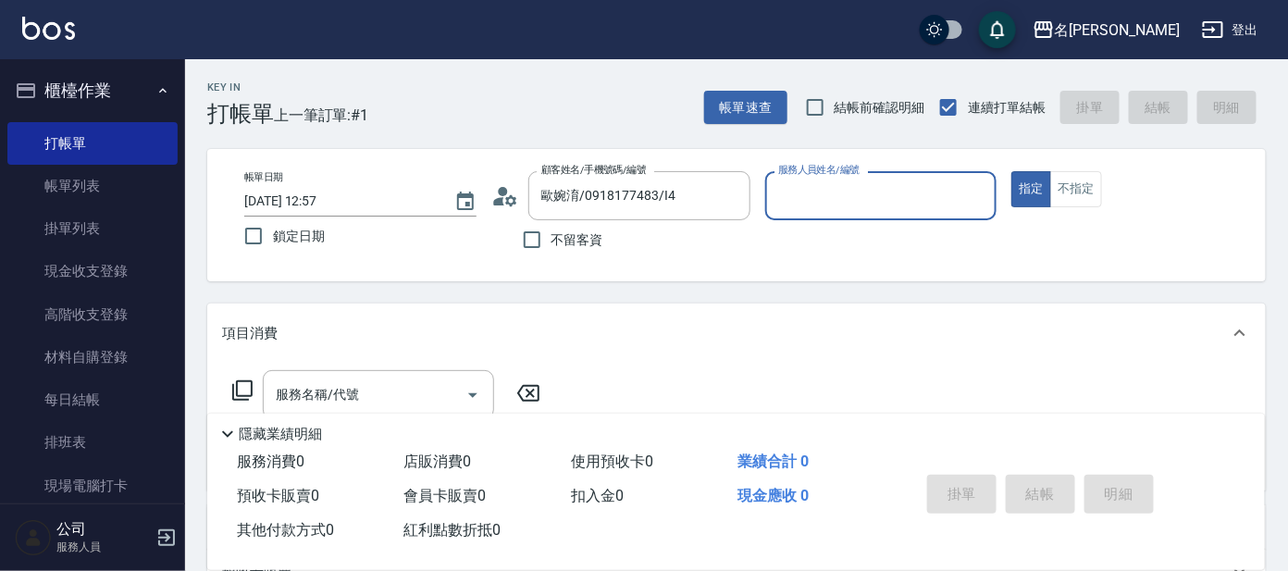
type input "Ada-9"
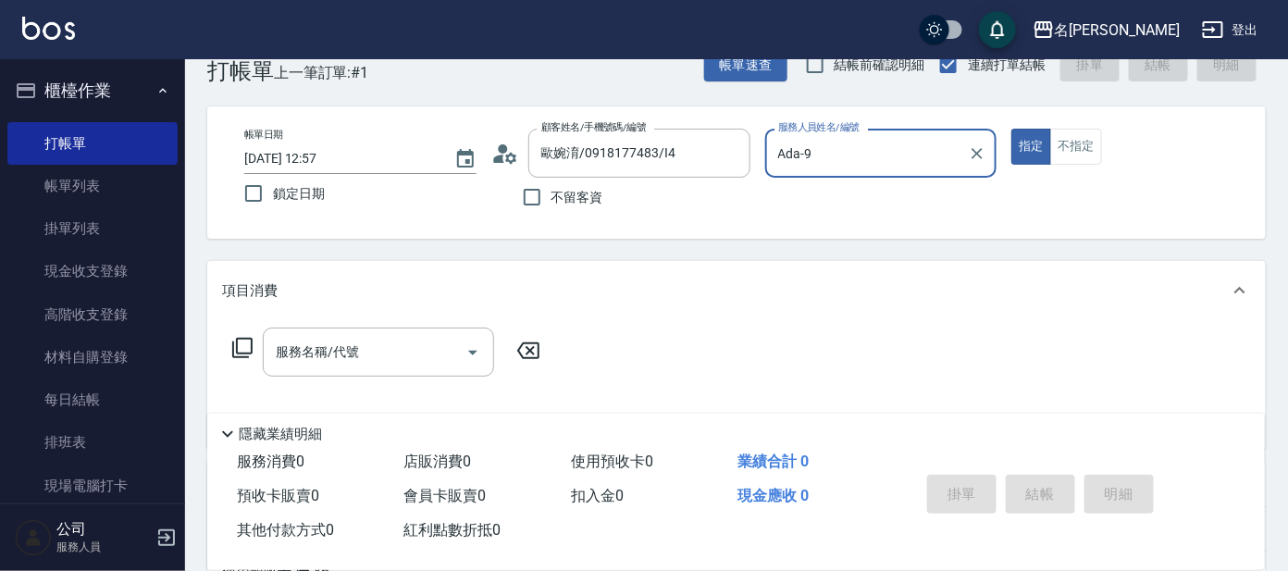
scroll to position [115, 0]
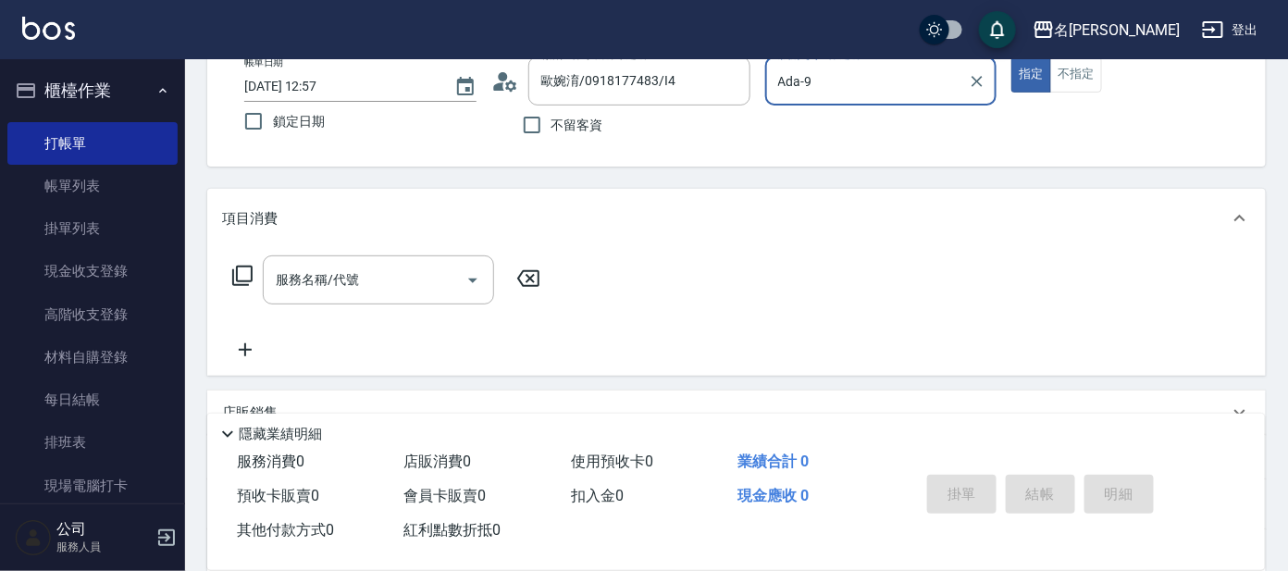
click at [249, 266] on icon at bounding box center [242, 276] width 20 height 20
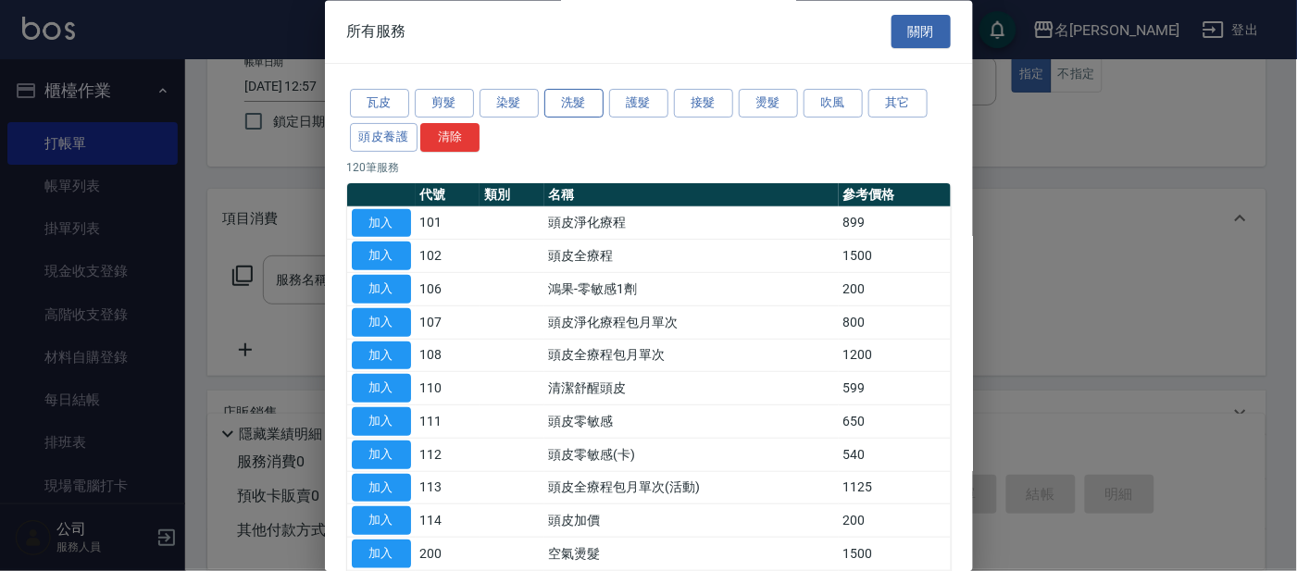
click at [567, 93] on button "洗髮" at bounding box center [573, 104] width 59 height 29
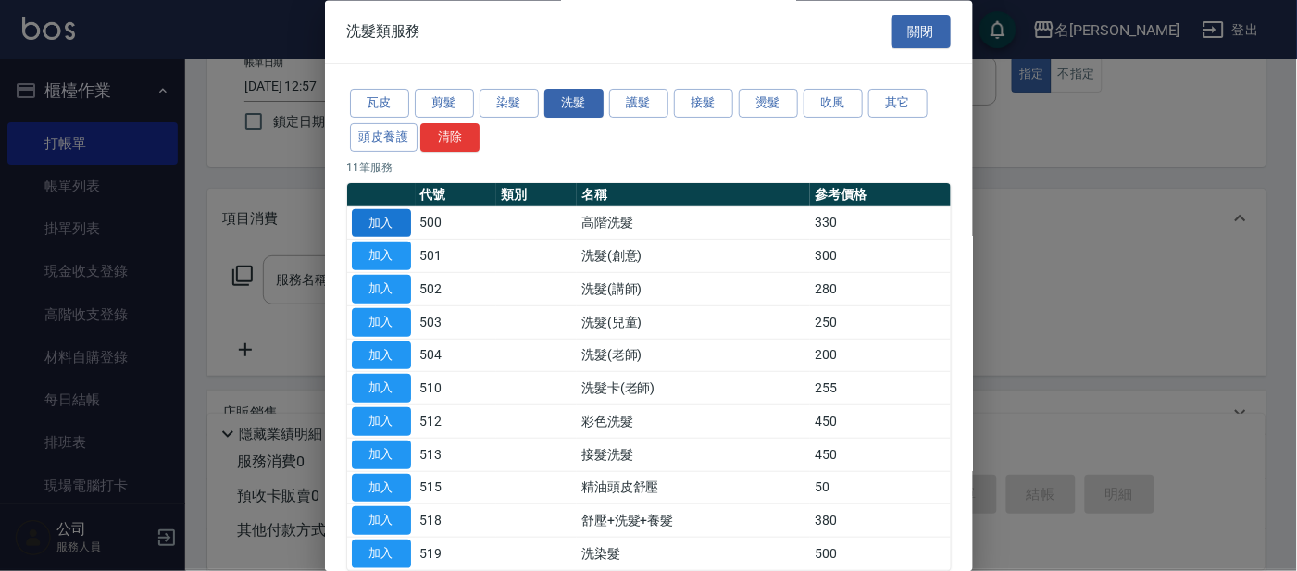
click at [394, 213] on button "加入" at bounding box center [381, 223] width 59 height 29
type input "高階洗髮(500)"
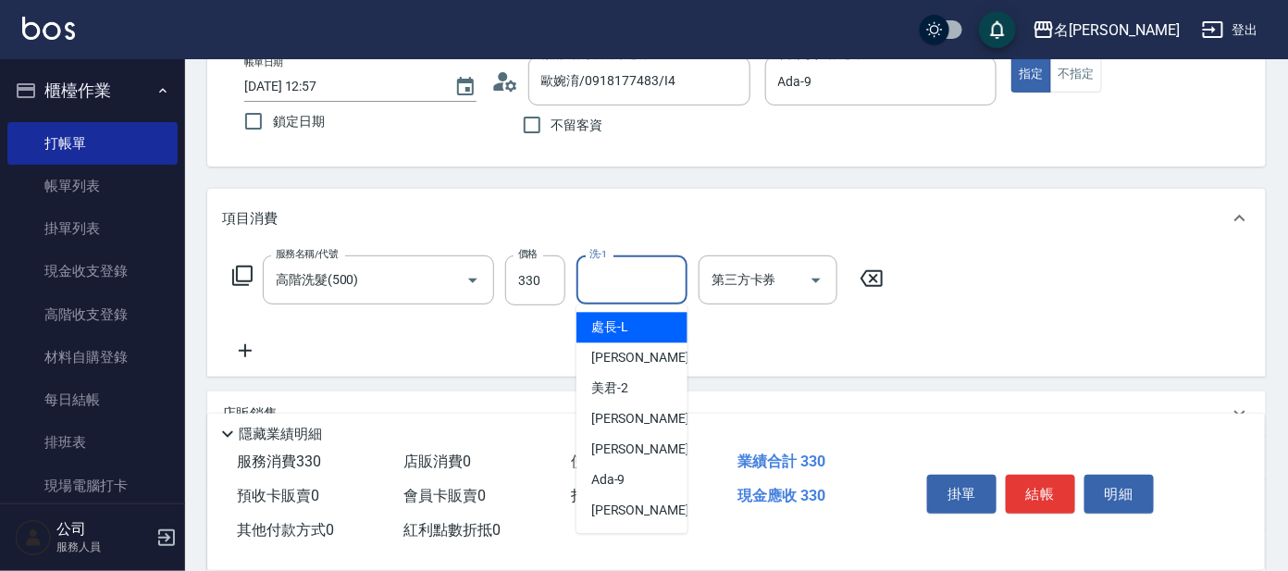
click at [665, 280] on input "洗-1" at bounding box center [632, 280] width 94 height 32
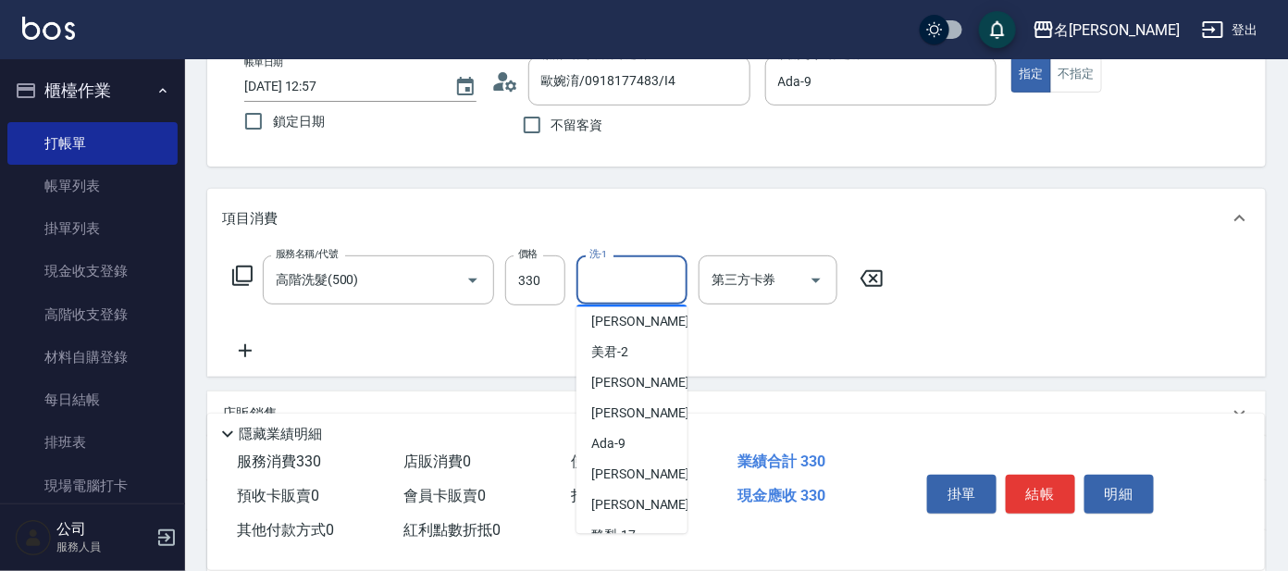
scroll to position [92, 0]
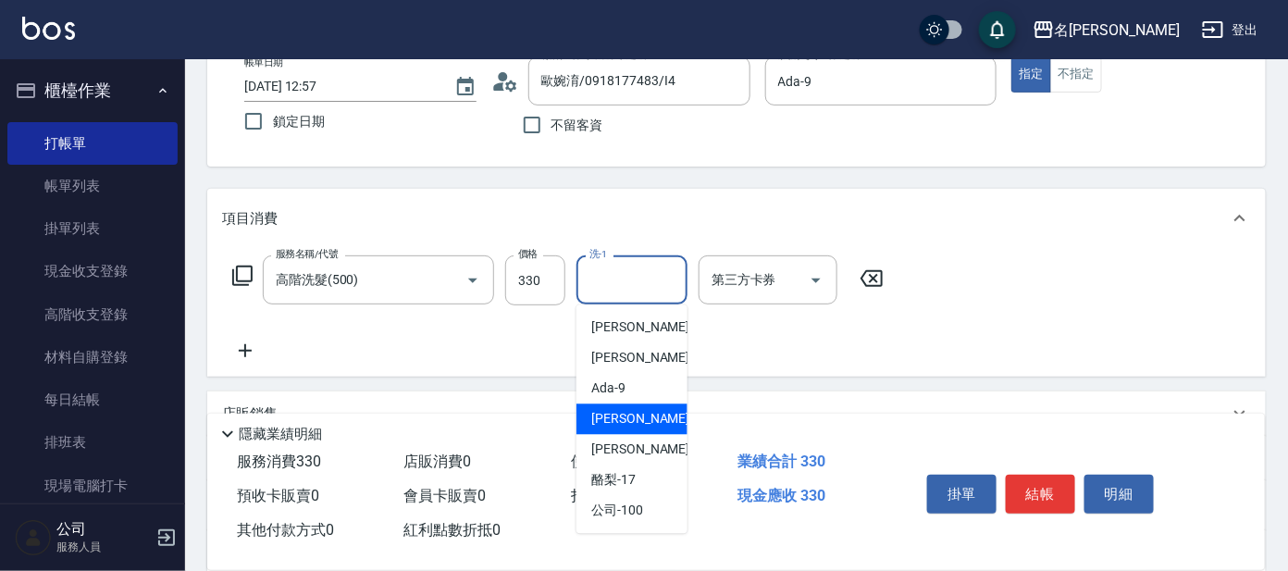
click at [641, 415] on div "[PERSON_NAME] -11" at bounding box center [632, 419] width 111 height 31
type input "[PERSON_NAME]-11"
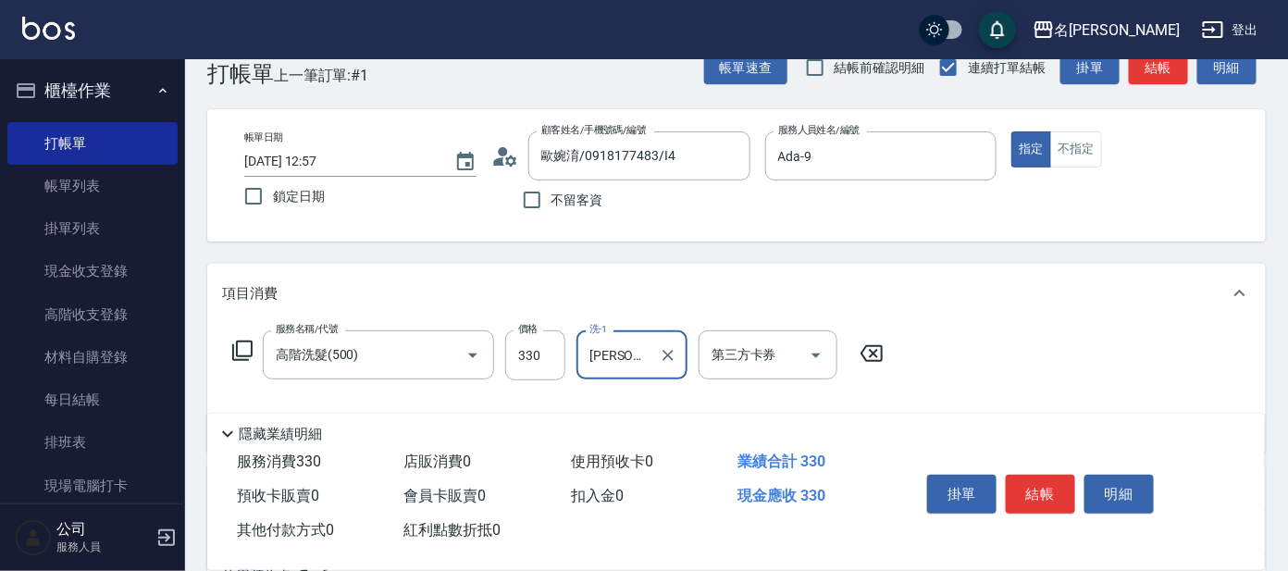
scroll to position [0, 0]
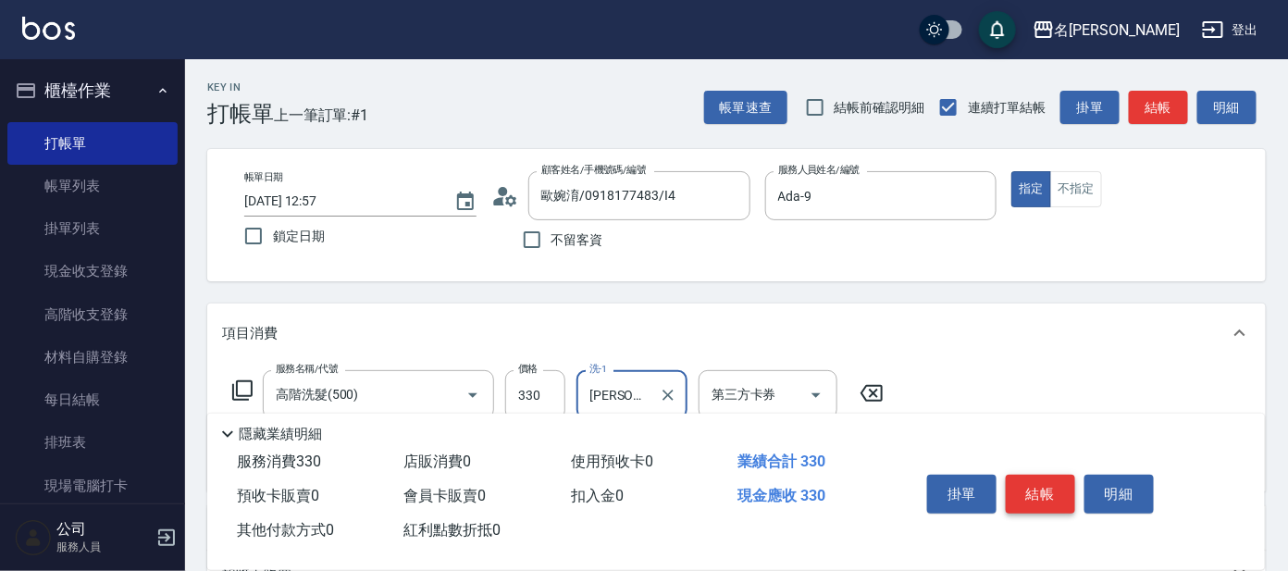
click at [1036, 491] on button "結帳" at bounding box center [1040, 494] width 69 height 39
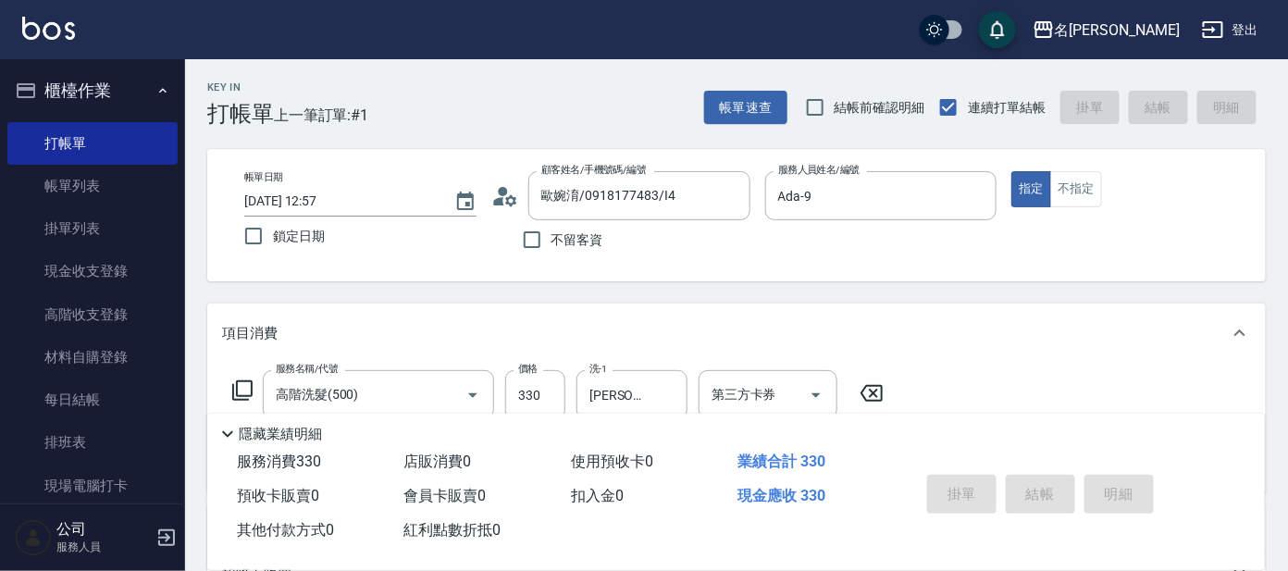
type input "[DATE] 13:07"
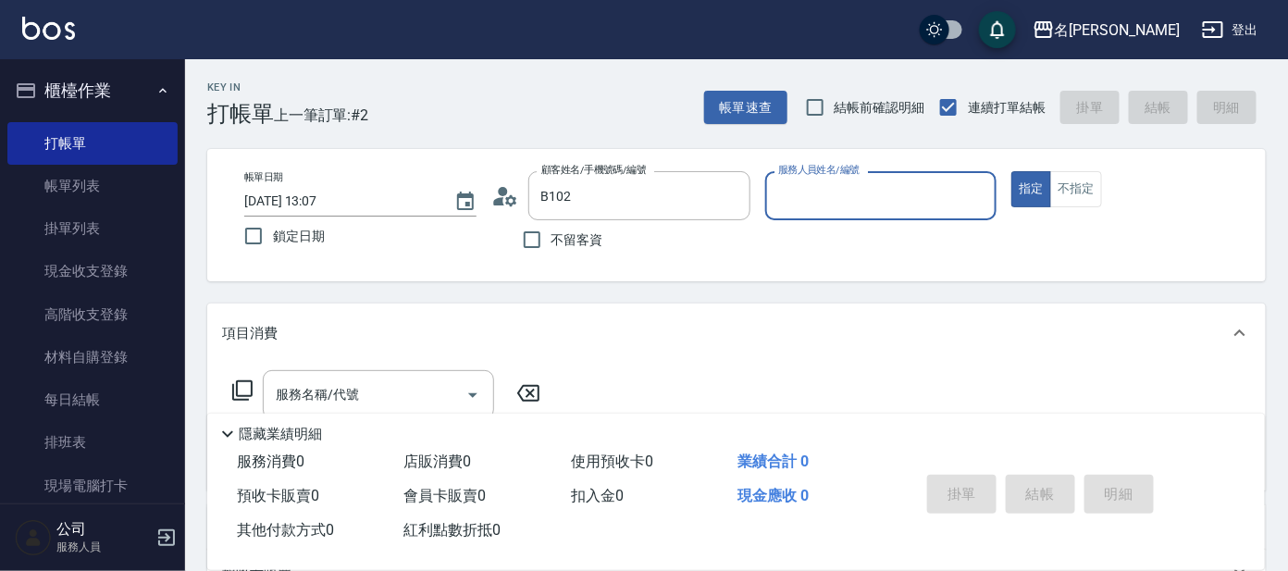
type input "[PERSON_NAME]/0910513352/B102"
click at [1012, 171] on button "指定" at bounding box center [1032, 189] width 40 height 36
type input "美君-2"
type button "true"
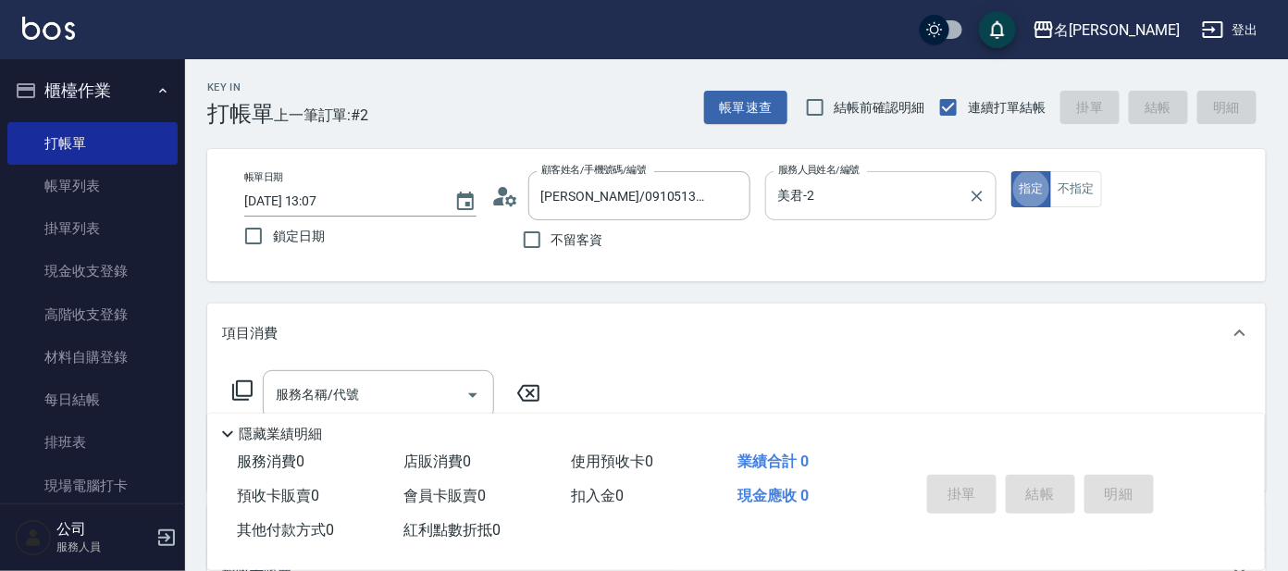
click at [837, 192] on input "美君-2" at bounding box center [868, 196] width 188 height 32
type input "美"
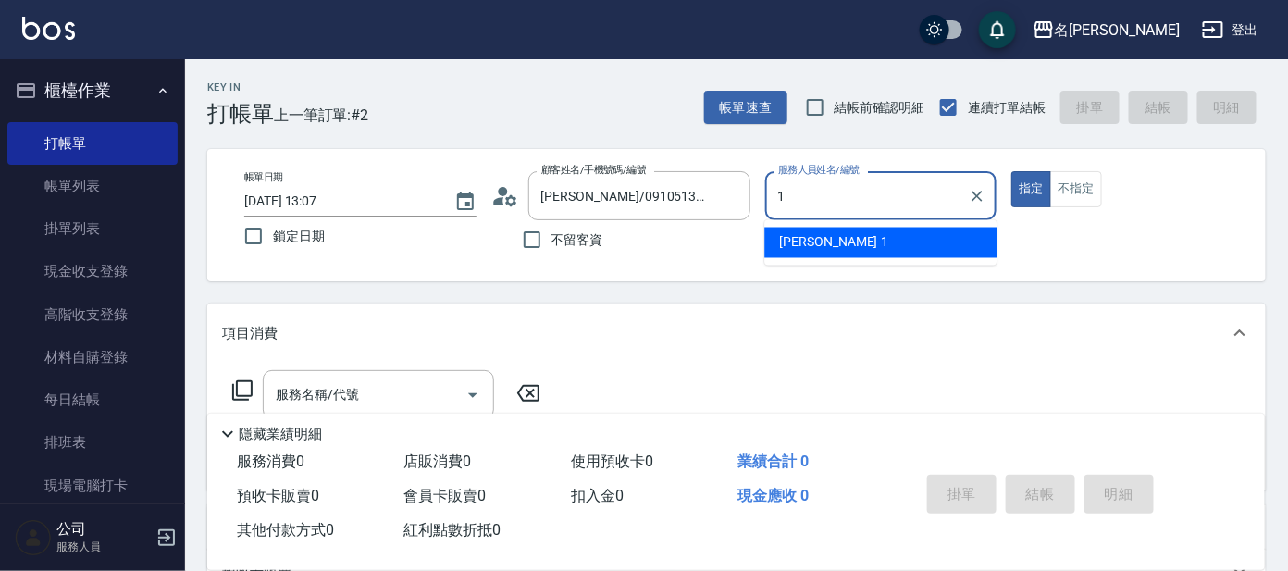
type input "宥里-1"
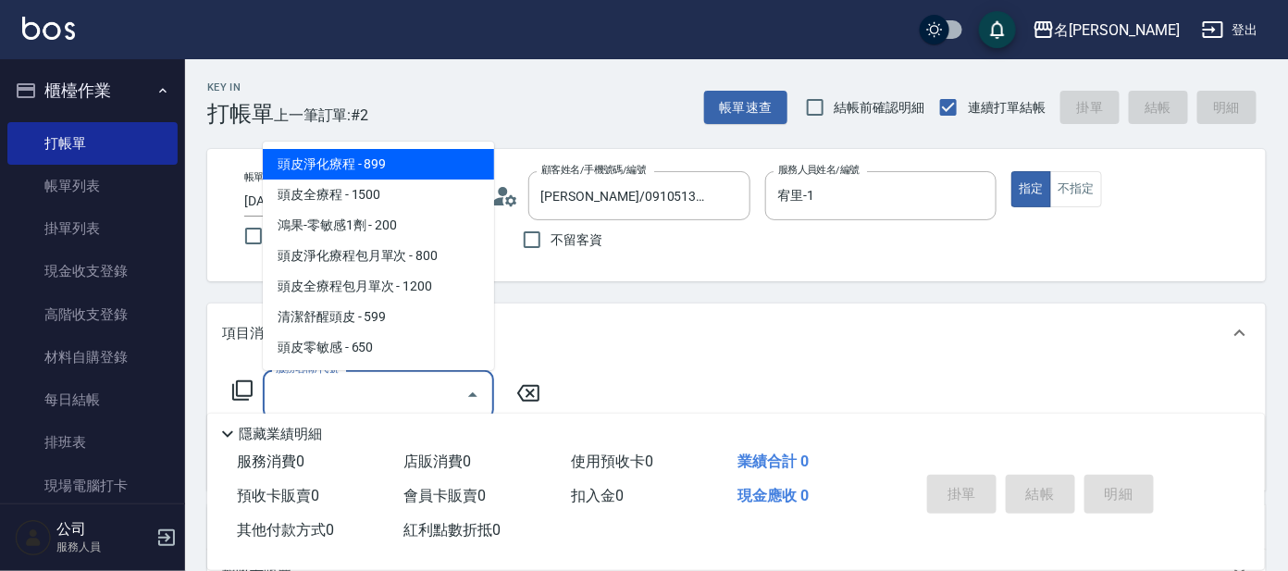
click at [367, 392] on input "服務名稱/代號" at bounding box center [364, 395] width 187 height 32
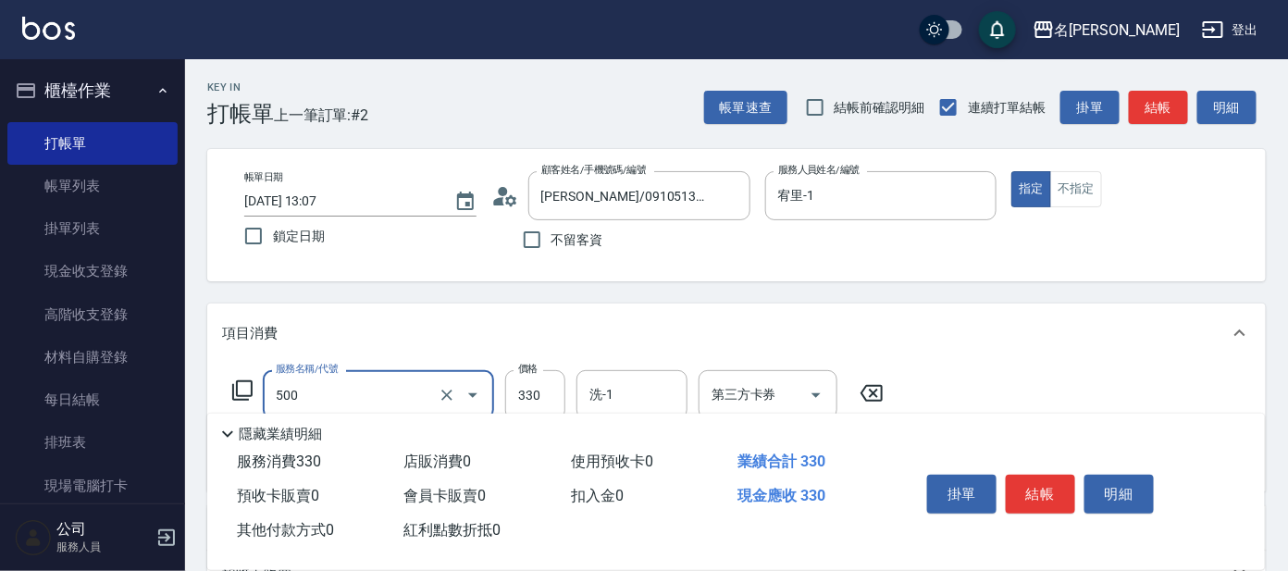
type input "高階洗髮(500)"
drag, startPoint x: 1212, startPoint y: 327, endPoint x: 1222, endPoint y: 326, distance: 9.3
click at [1225, 324] on div "項目消費" at bounding box center [725, 333] width 1007 height 19
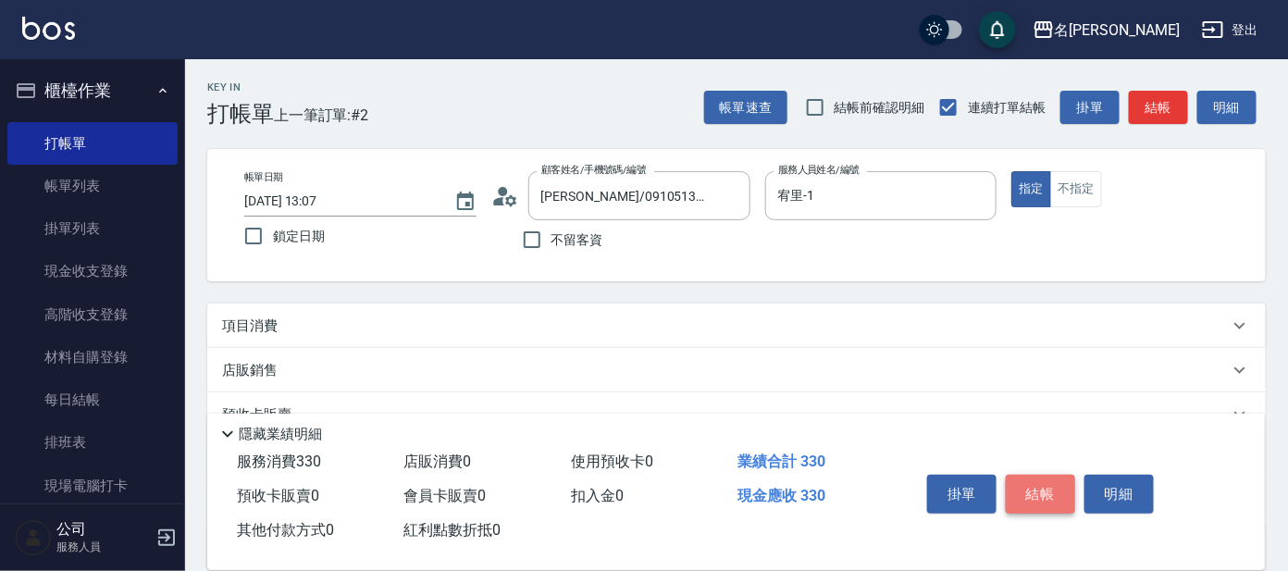
click at [1052, 486] on button "結帳" at bounding box center [1040, 494] width 69 height 39
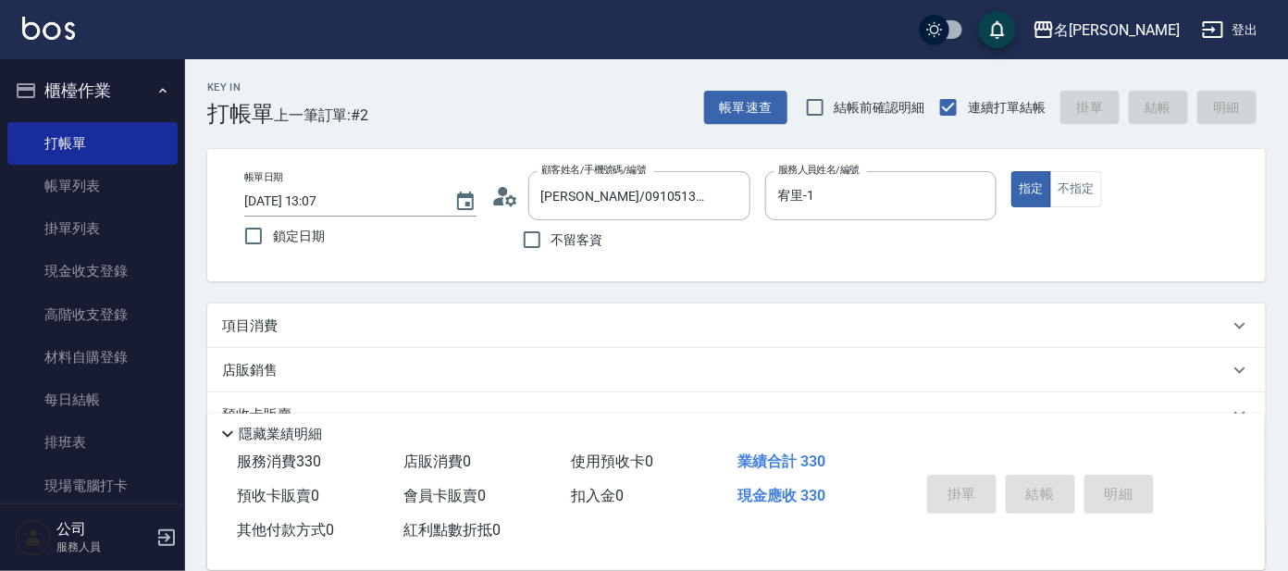
type input "[DATE] 13:24"
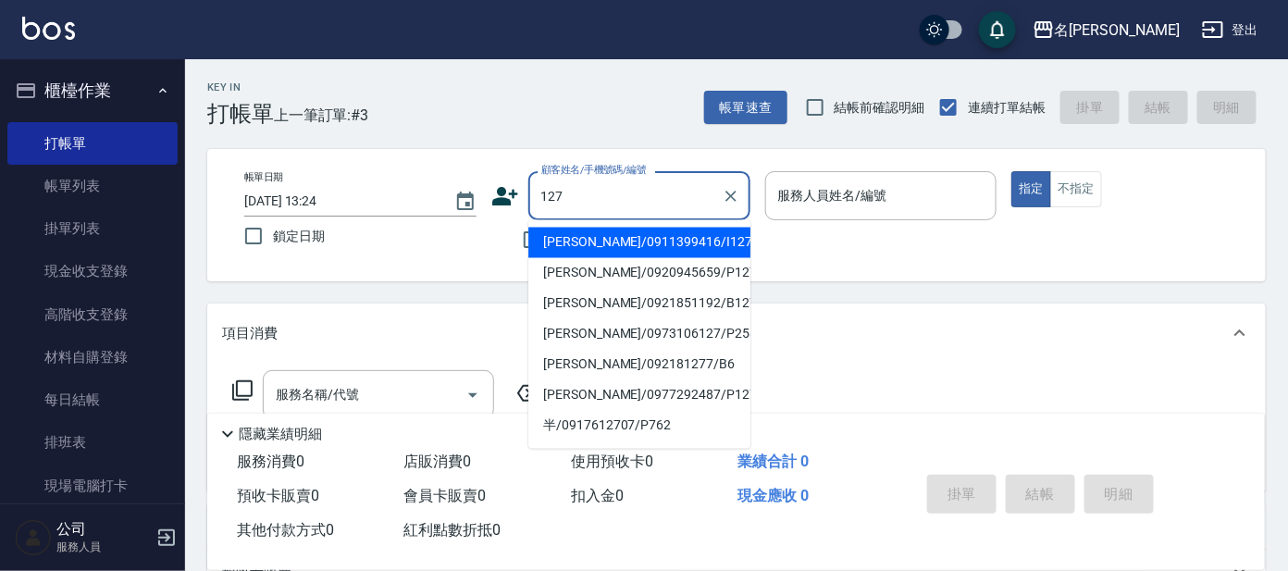
click at [655, 220] on ul "[PERSON_NAME]/0911399416/I127 [PERSON_NAME]/0920945659/P1272 [PERSON_NAME]/0921…" at bounding box center [639, 334] width 222 height 229
click at [653, 244] on li "[PERSON_NAME]/0911399416/I127" at bounding box center [639, 243] width 222 height 31
type input "[PERSON_NAME]/0911399416/I127"
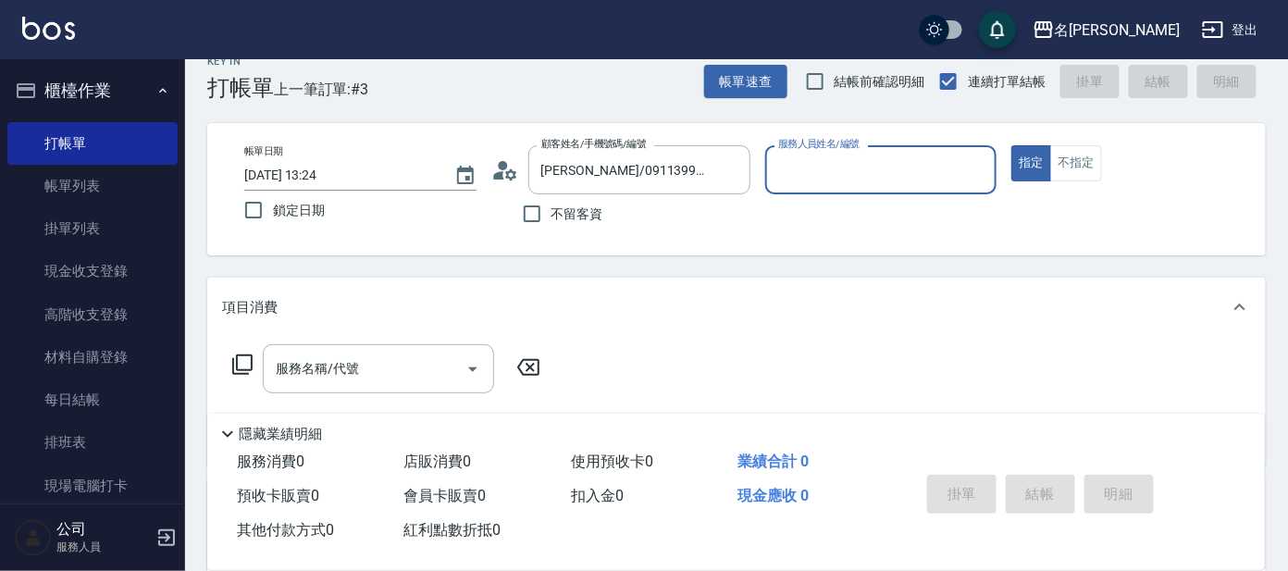
type input "Ada-9"
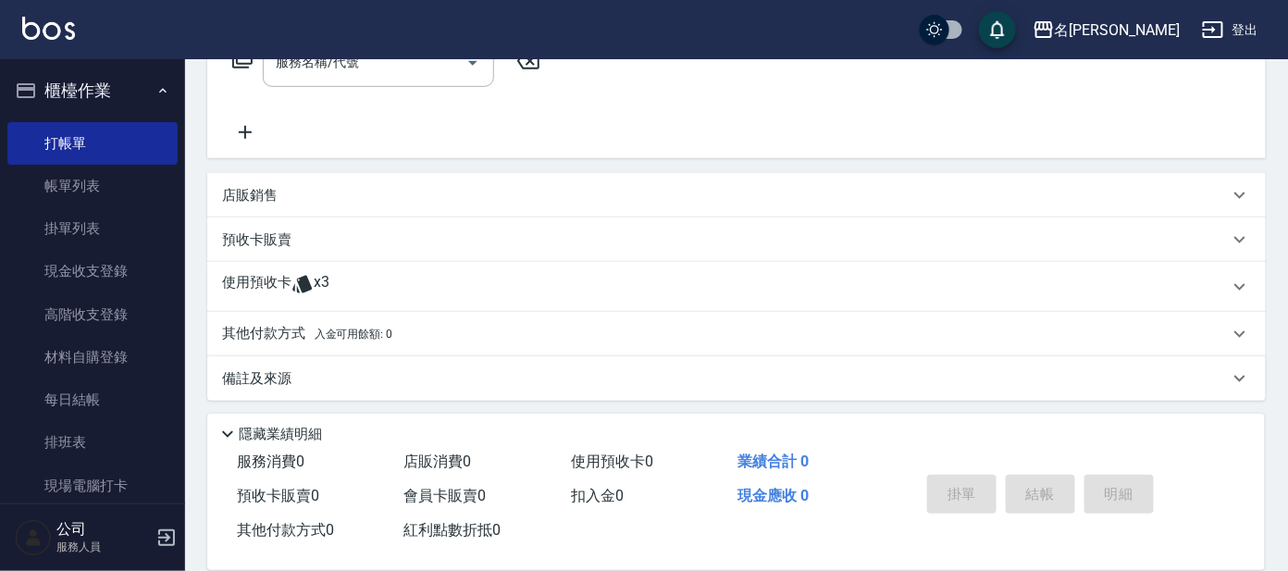
scroll to position [334, 0]
click at [435, 280] on div "使用預收卡 x3" at bounding box center [725, 285] width 1007 height 28
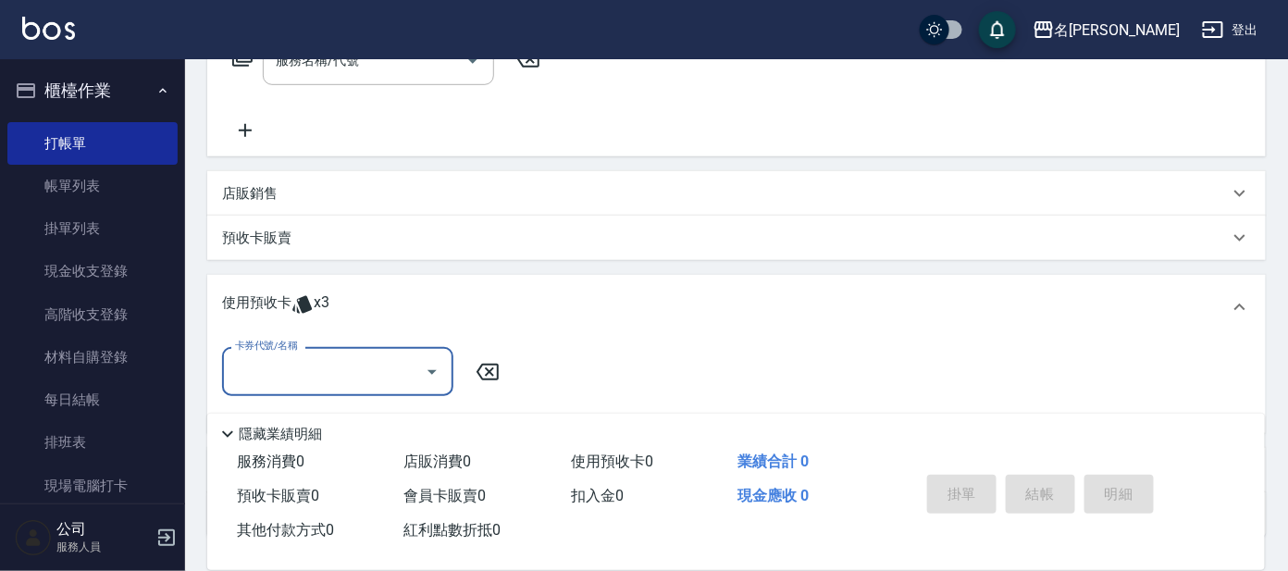
scroll to position [0, 0]
click at [378, 363] on input "卡券代號/名稱" at bounding box center [323, 371] width 187 height 32
click at [270, 403] on div "頭皮果酸包月買3送2 剩餘3張" at bounding box center [337, 418] width 231 height 31
type input "頭皮果酸包月買3送2"
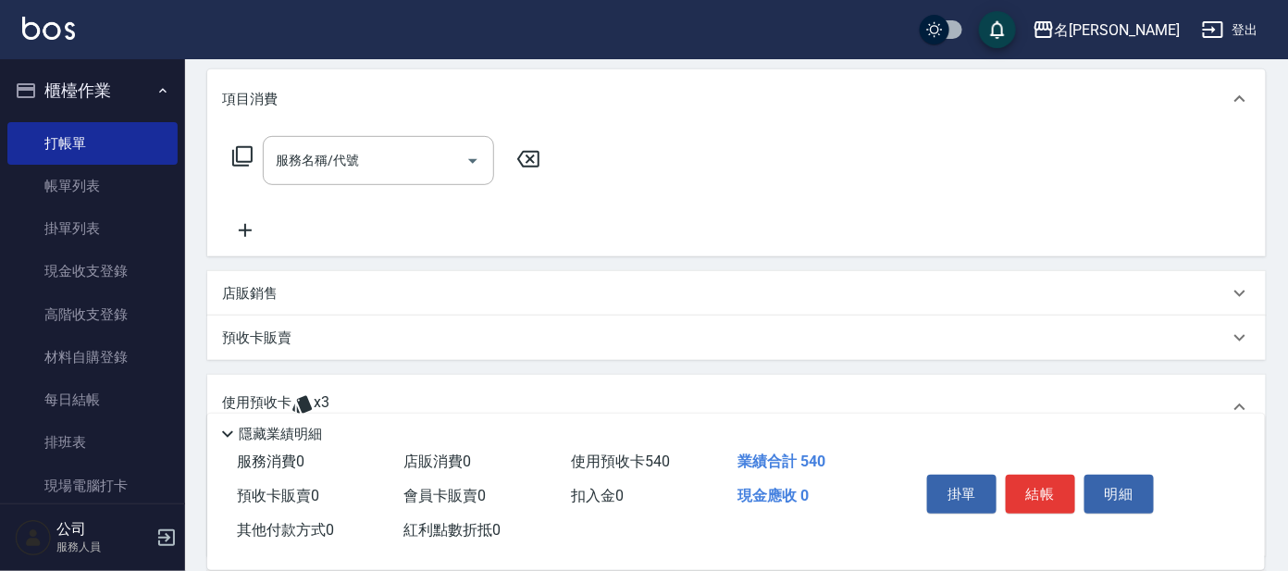
scroll to position [149, 0]
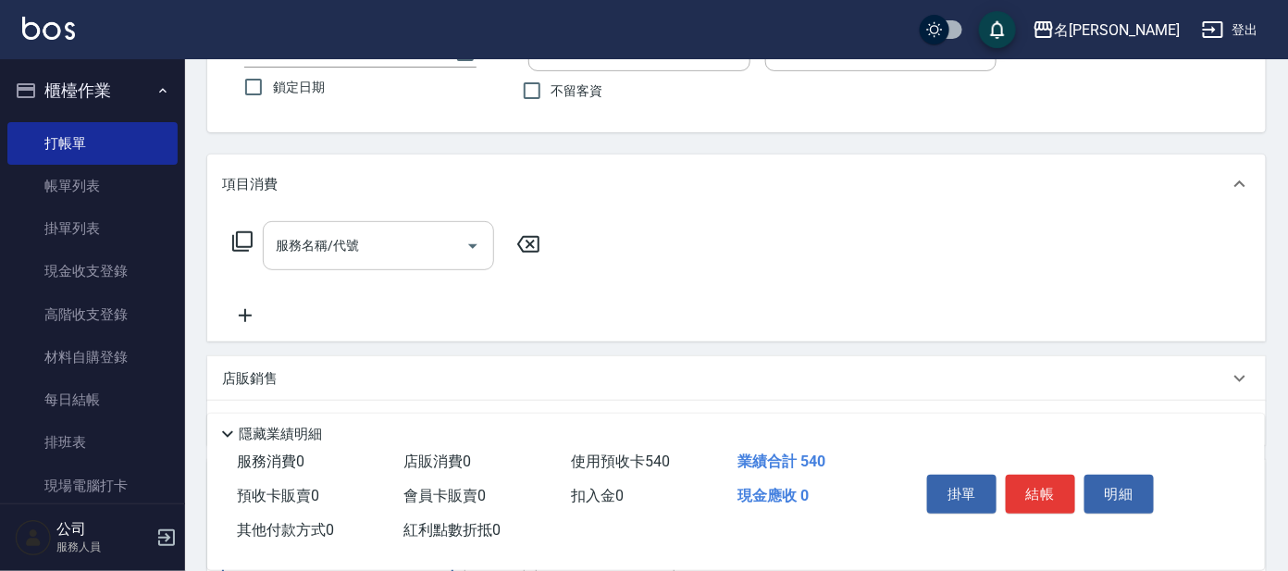
click at [348, 250] on input "服務名稱/代號" at bounding box center [364, 246] width 187 height 32
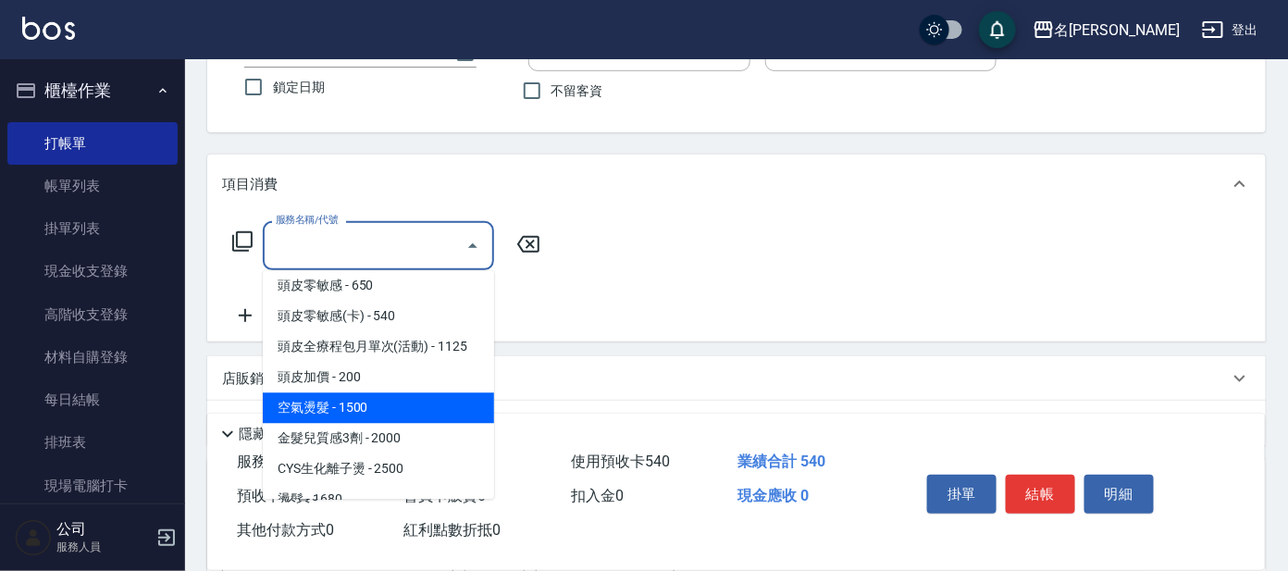
scroll to position [230, 0]
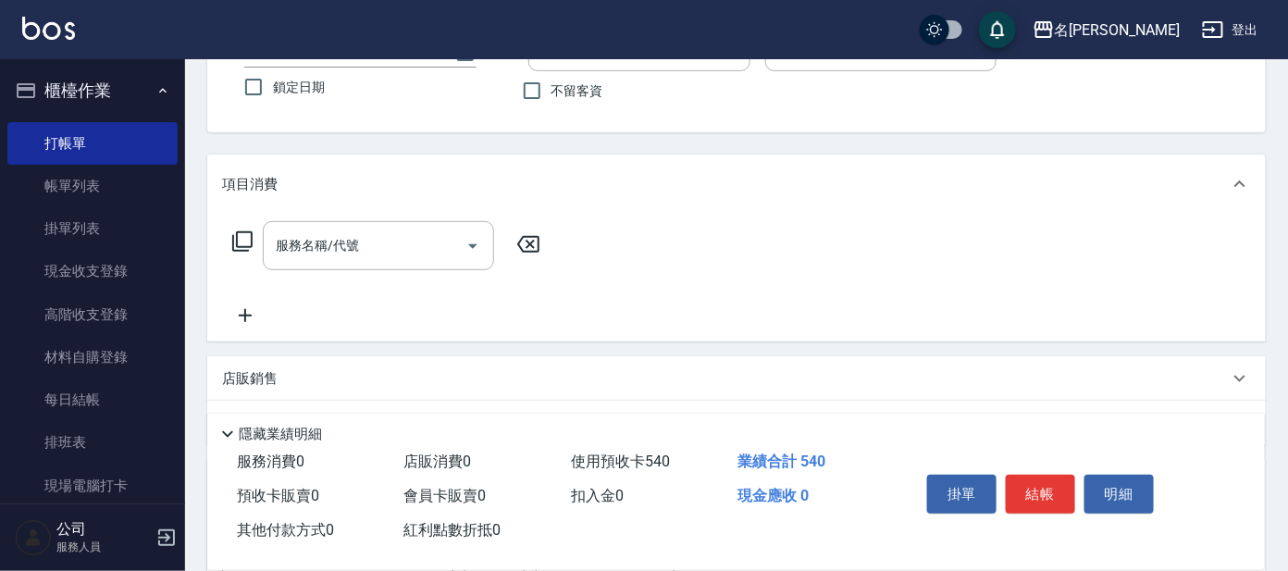
click at [645, 305] on div "服務名稱/代號 服務名稱/代號" at bounding box center [736, 278] width 1059 height 128
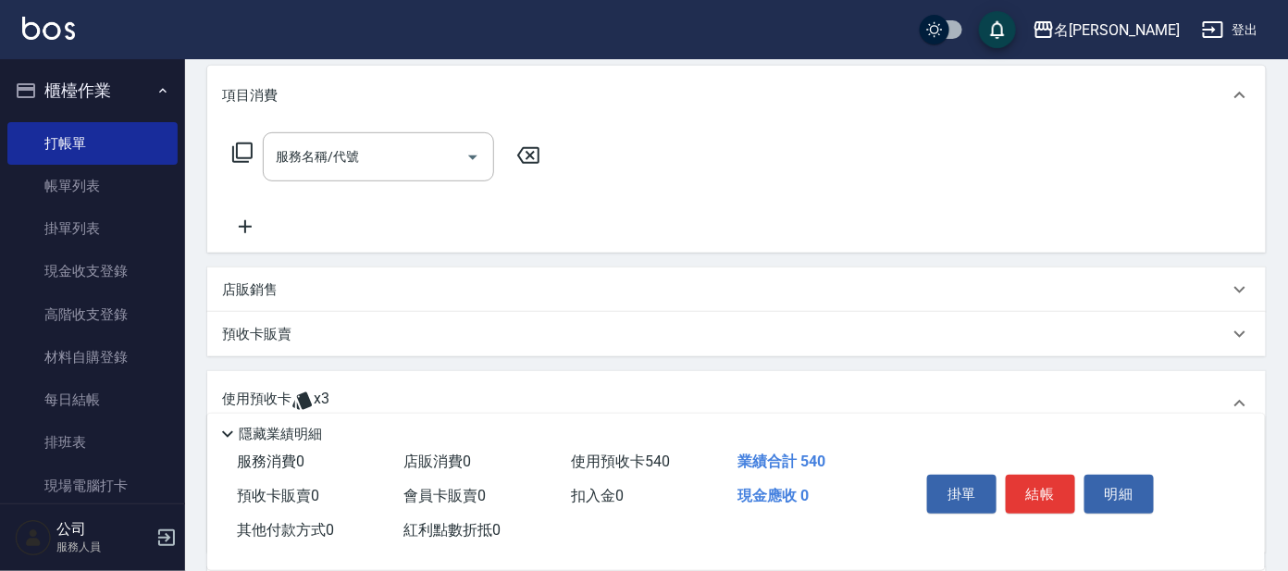
scroll to position [380, 0]
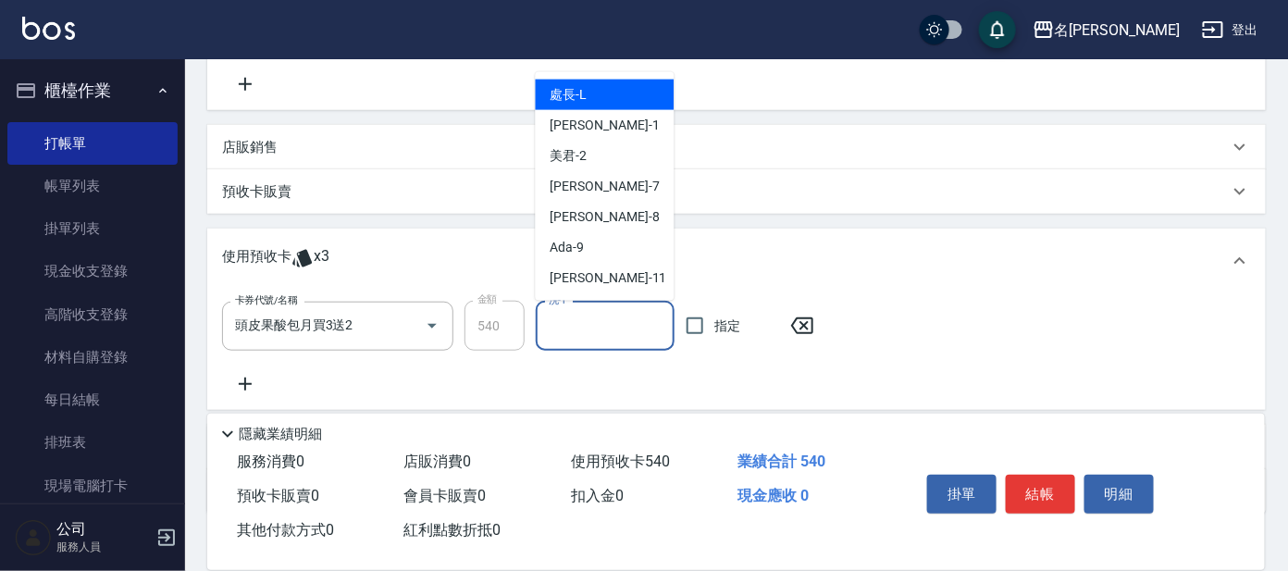
click at [620, 336] on input "洗-1" at bounding box center [605, 326] width 122 height 32
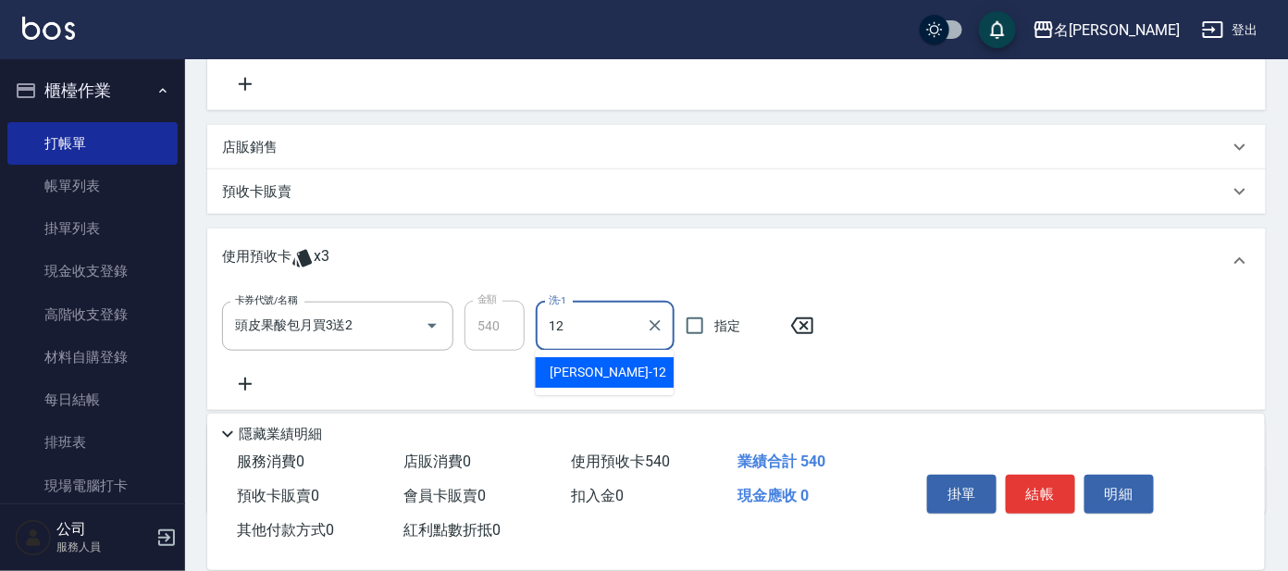
type input "云潔-12"
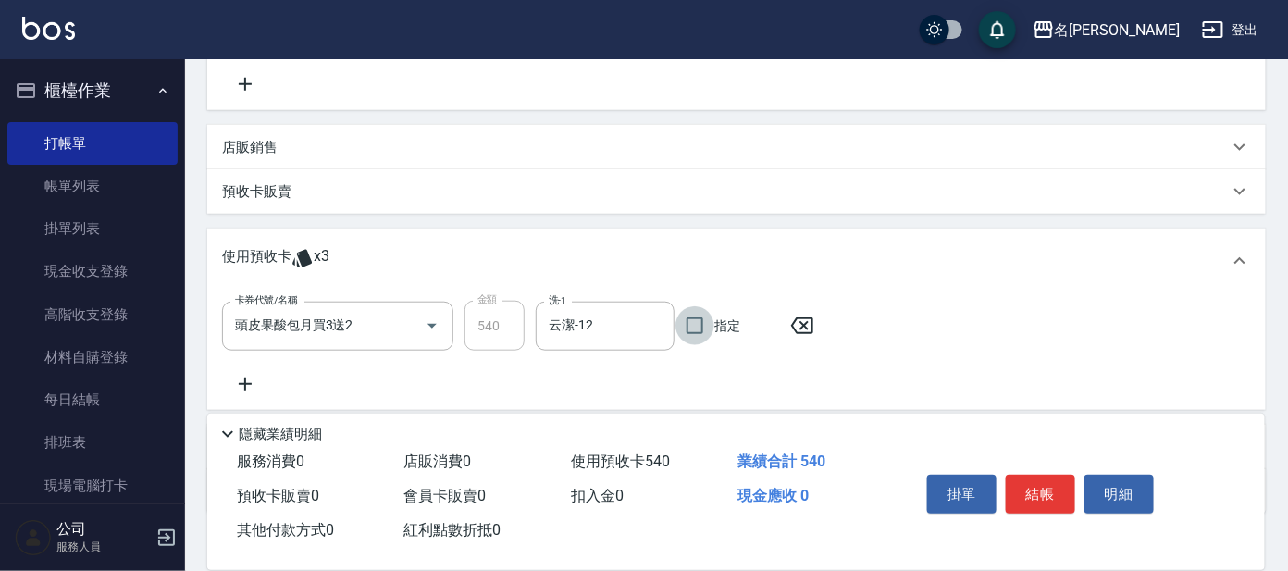
scroll to position [265, 0]
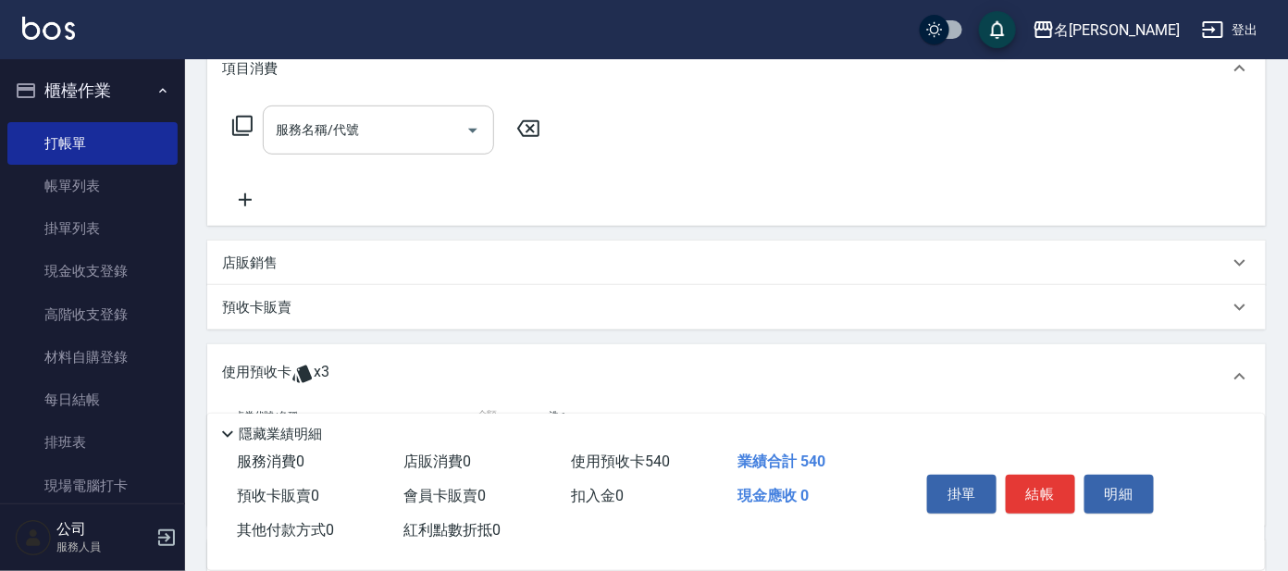
click at [388, 139] on input "服務名稱/代號" at bounding box center [364, 130] width 187 height 32
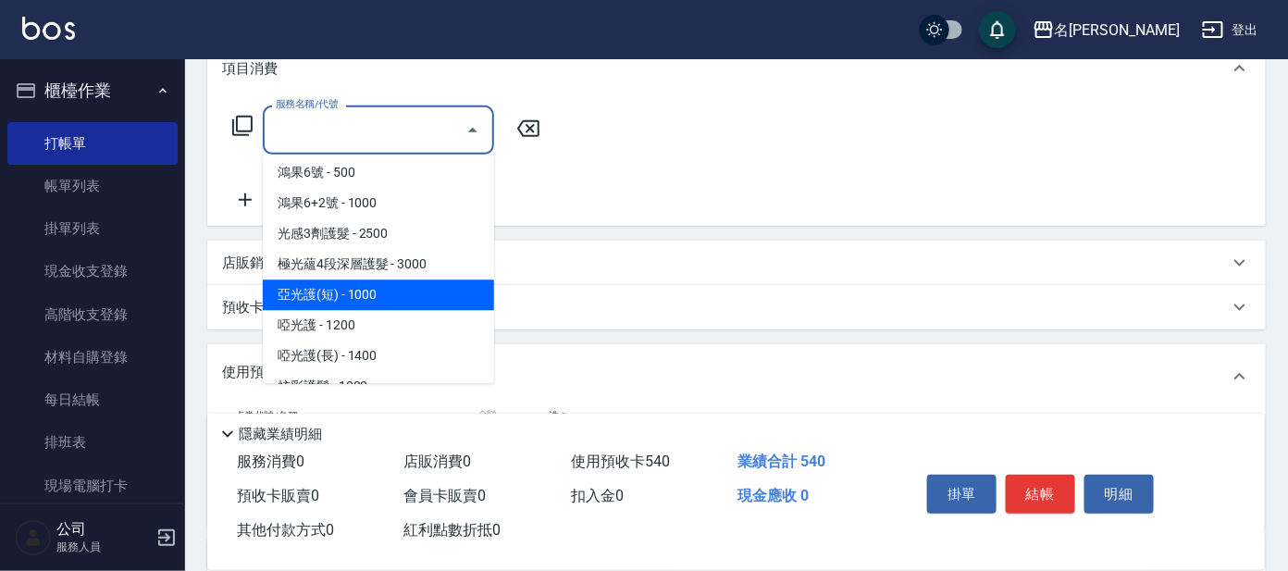
scroll to position [2197, 0]
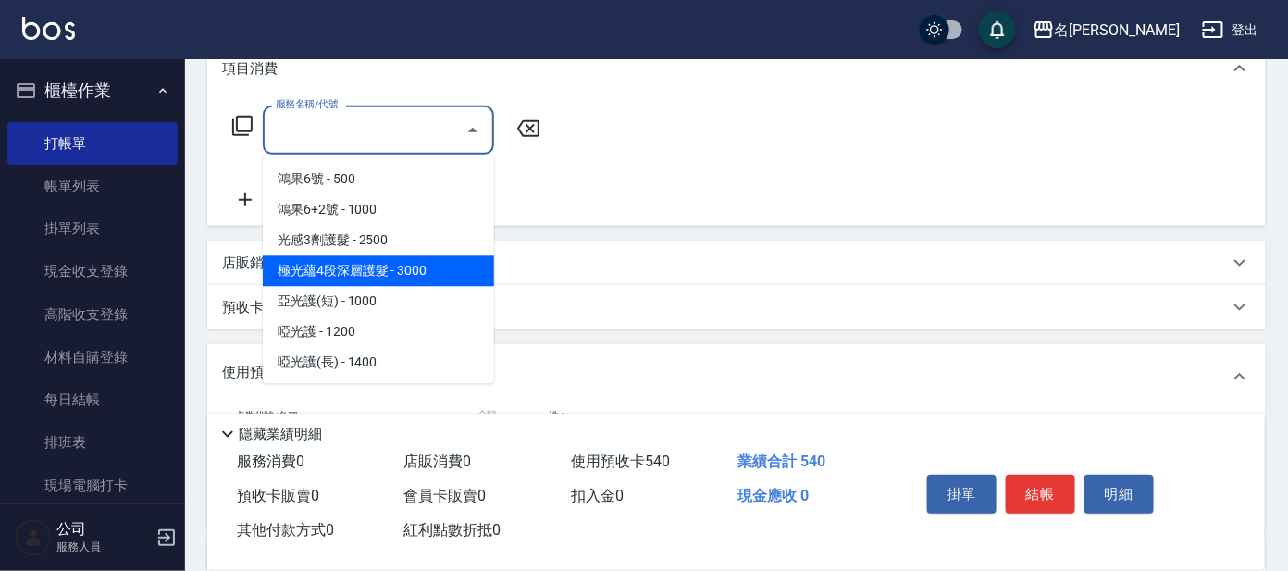
click at [374, 276] on span "極光蘊4段深層護髮 - 3000" at bounding box center [378, 271] width 231 height 31
type input "極光蘊4段深層護髮(624)"
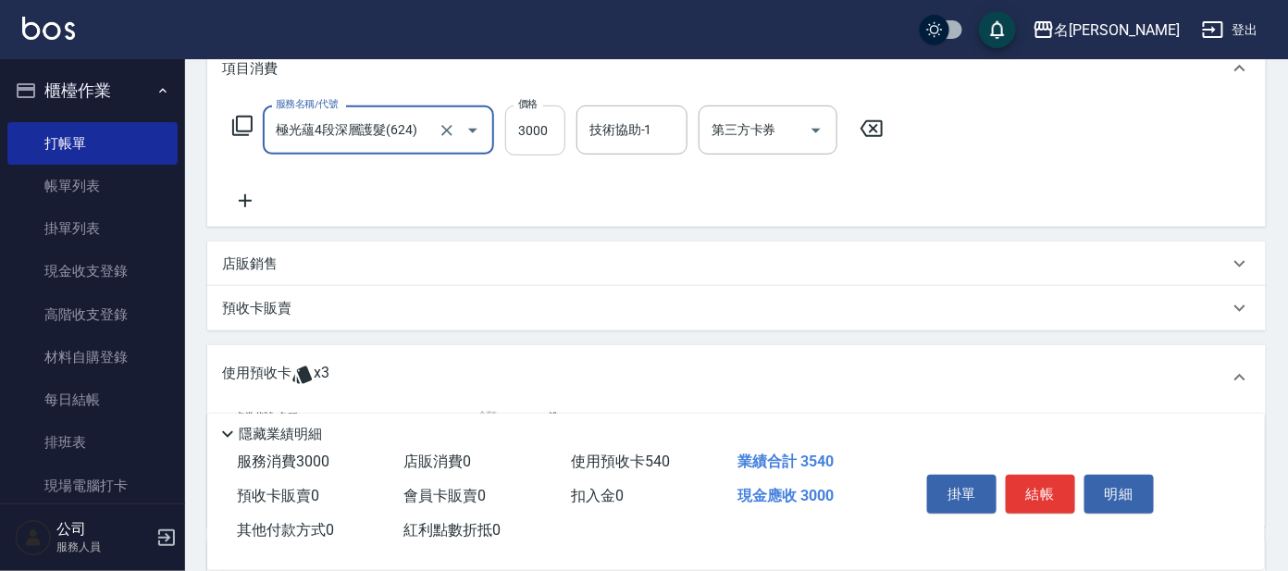
click at [563, 135] on input "3000" at bounding box center [535, 131] width 60 height 50
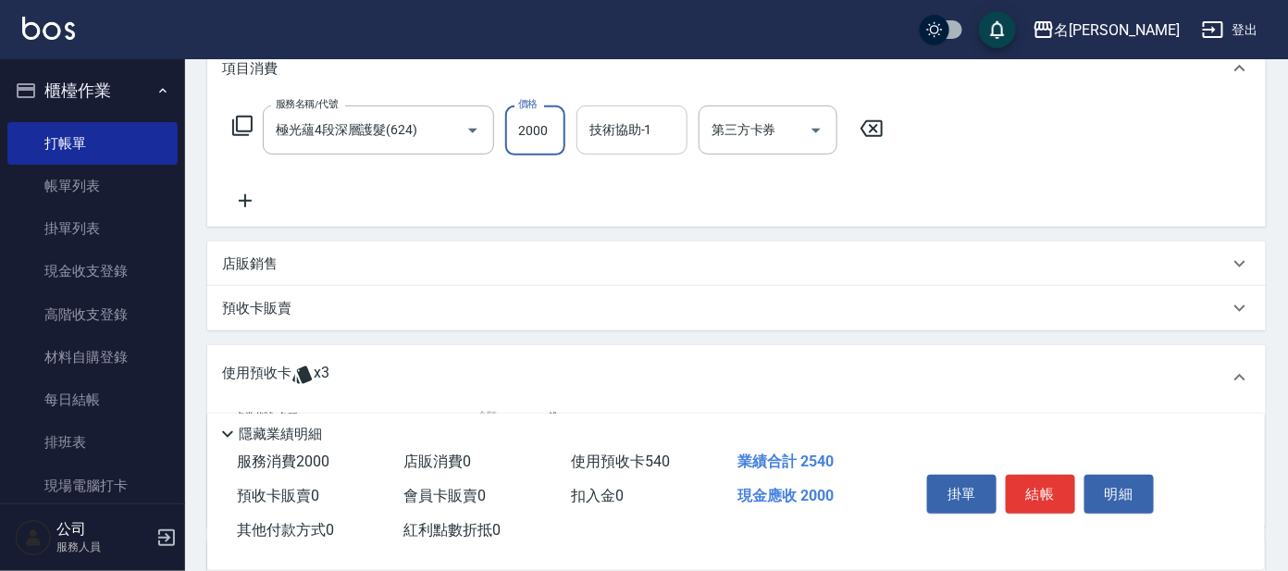
type input "2000"
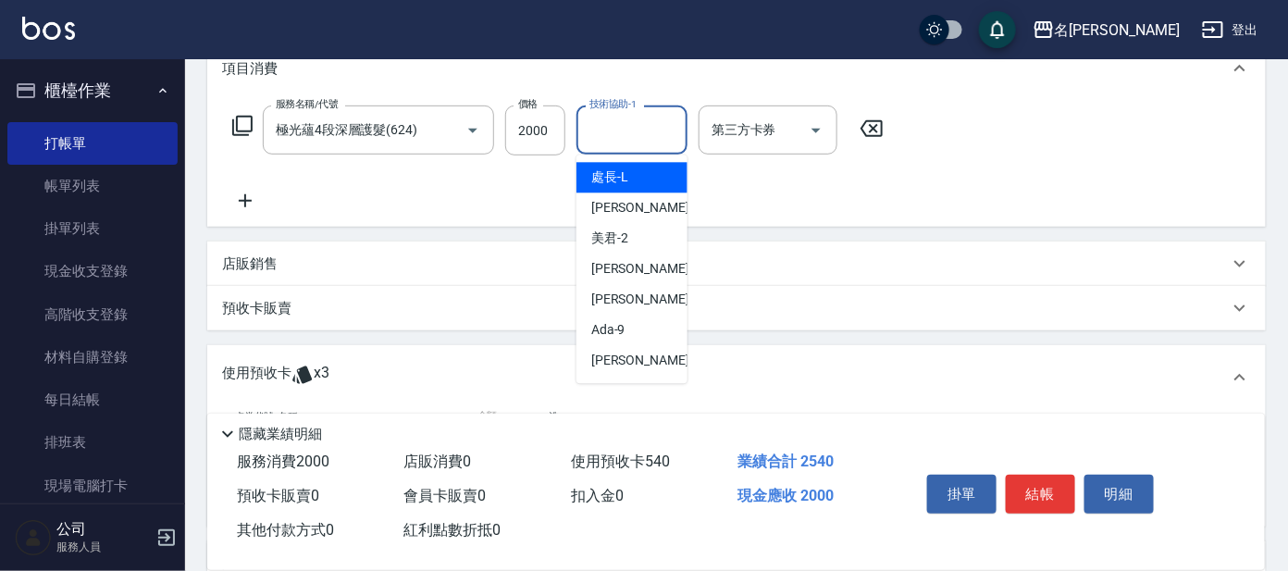
click at [653, 125] on input "技術協助-1" at bounding box center [632, 130] width 94 height 32
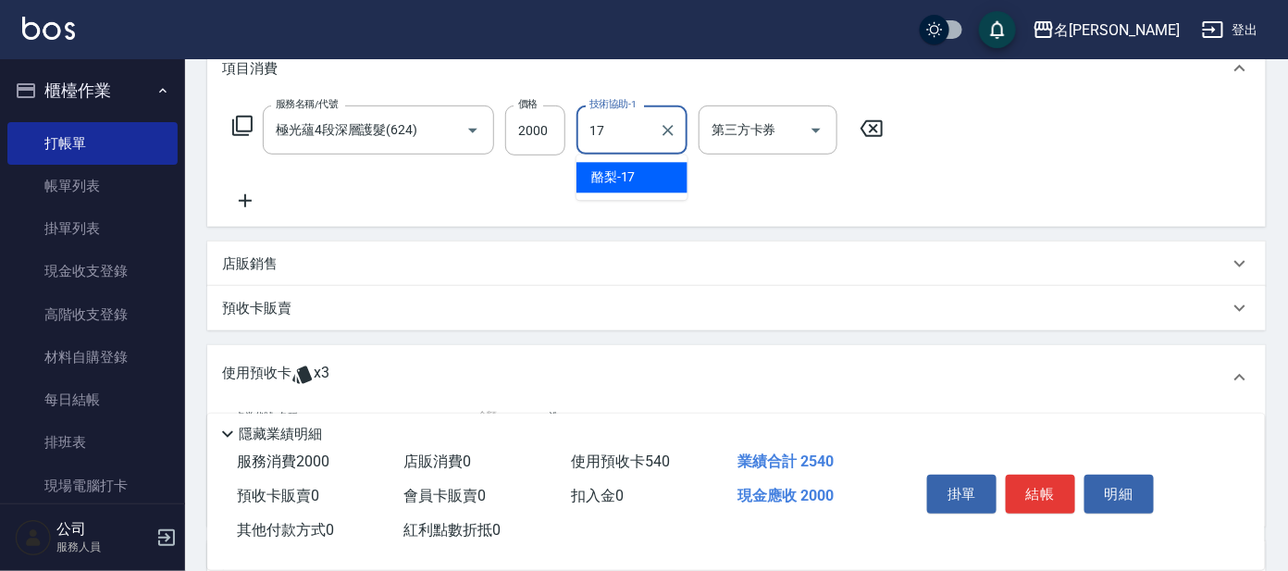
type input "酪梨-17"
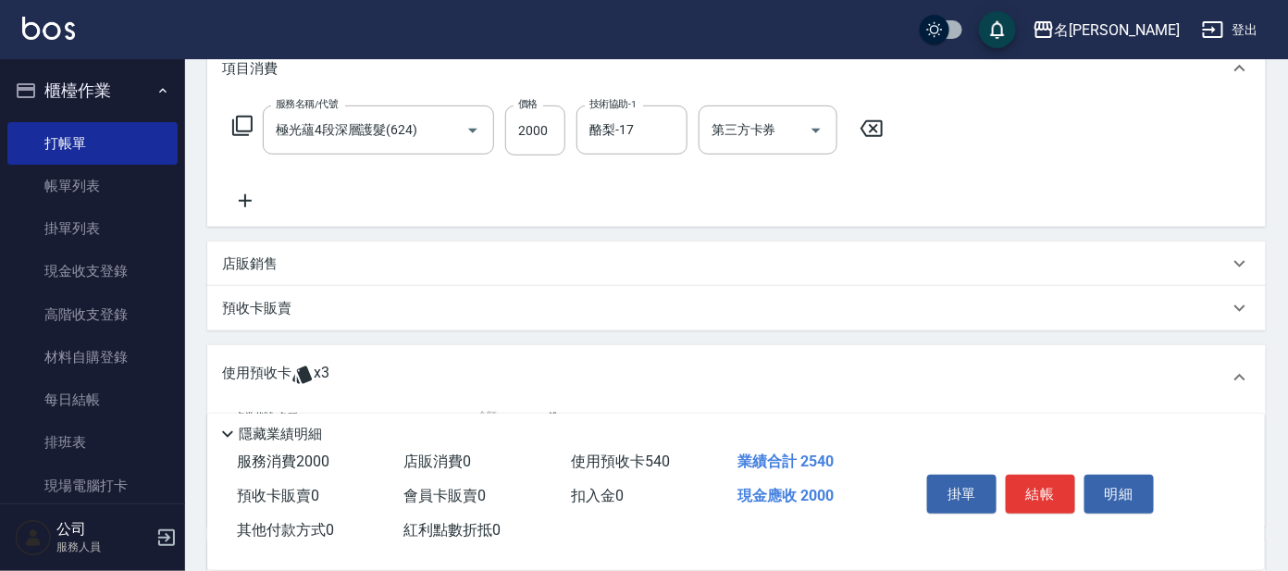
click at [265, 264] on p "店販銷售" at bounding box center [250, 264] width 56 height 19
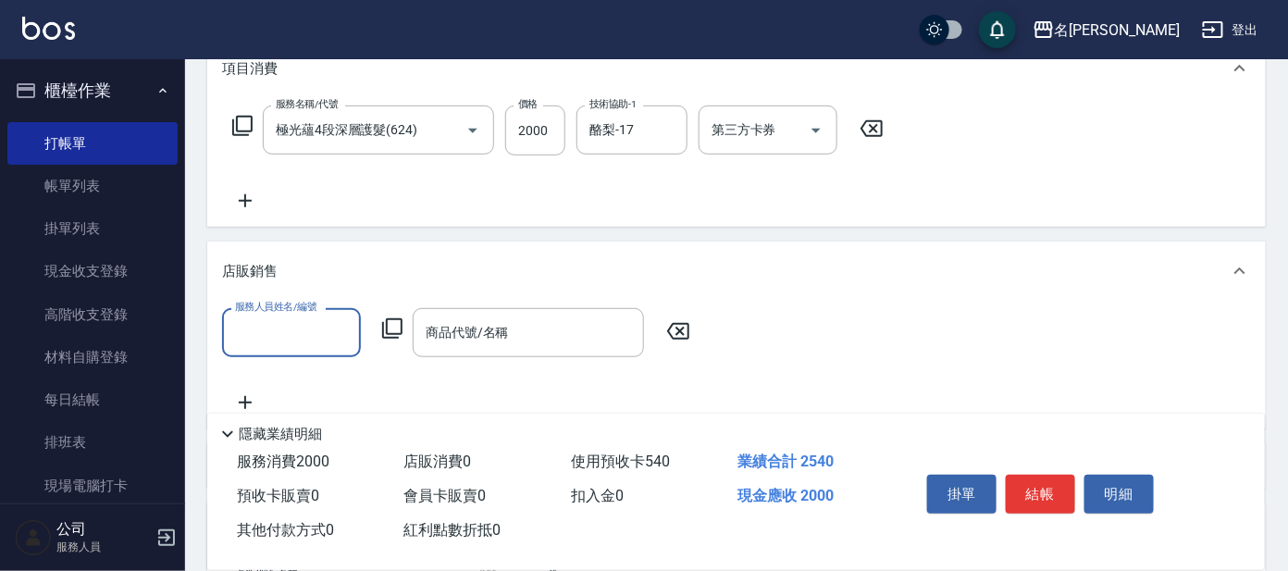
scroll to position [0, 0]
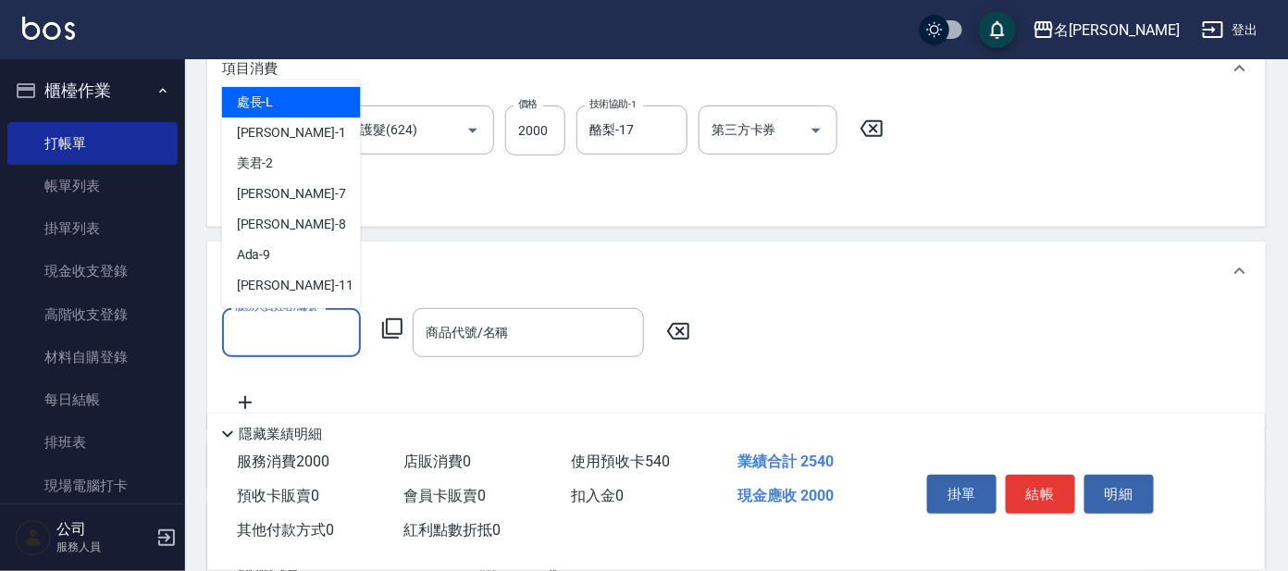
click at [292, 331] on input "服務人員姓名/編號" at bounding box center [291, 333] width 122 height 32
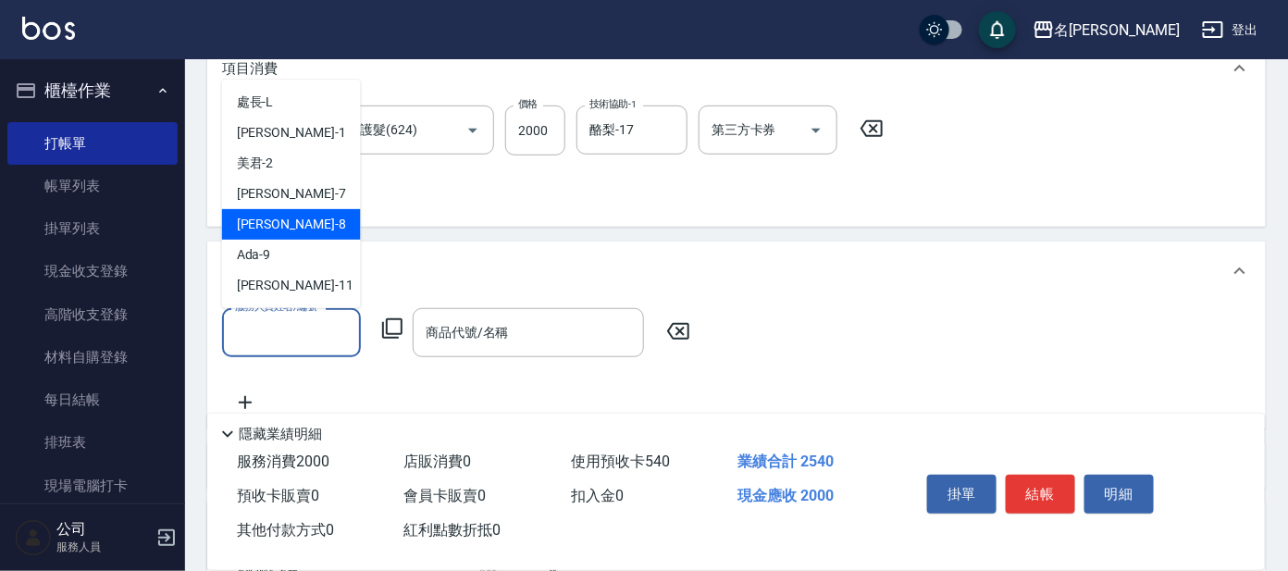
click at [310, 218] on div "[PERSON_NAME] -8" at bounding box center [291, 224] width 139 height 31
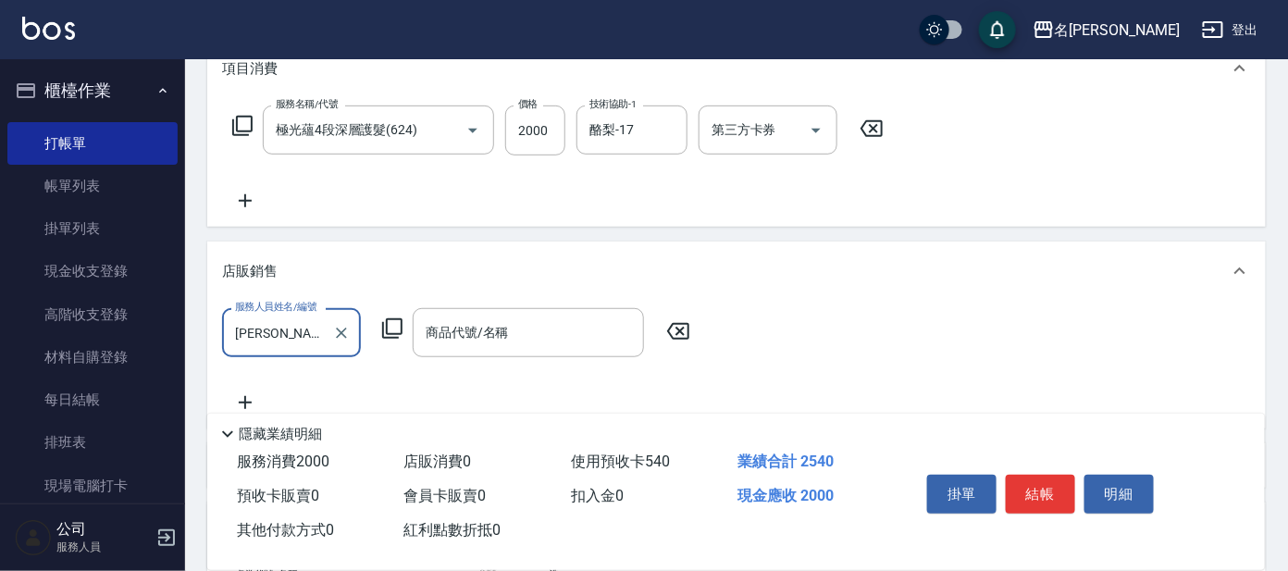
click at [303, 325] on input "[PERSON_NAME]-8" at bounding box center [277, 333] width 94 height 32
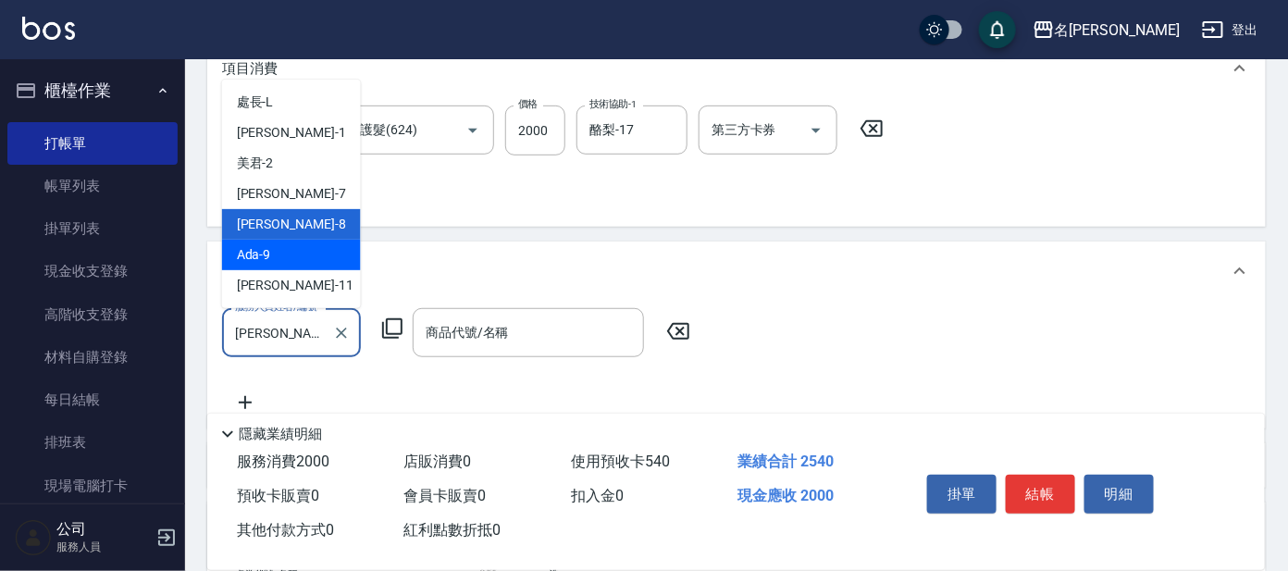
click at [302, 255] on div "Ada -9" at bounding box center [291, 255] width 139 height 31
type input "Ada-9"
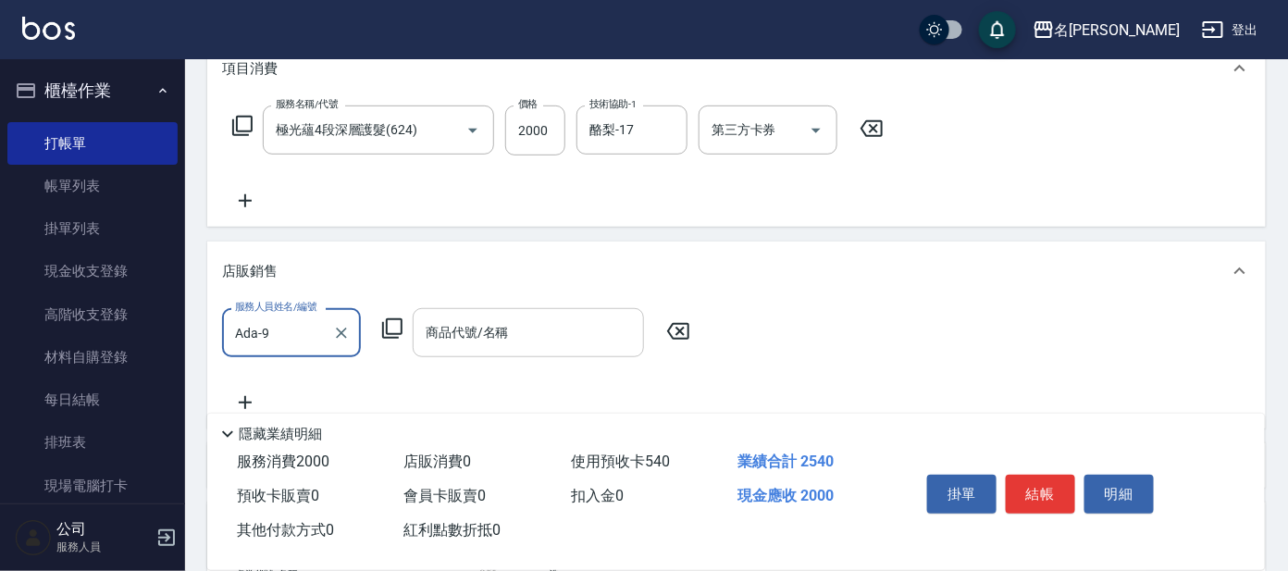
click at [540, 335] on input "商品代號/名稱" at bounding box center [528, 333] width 215 height 32
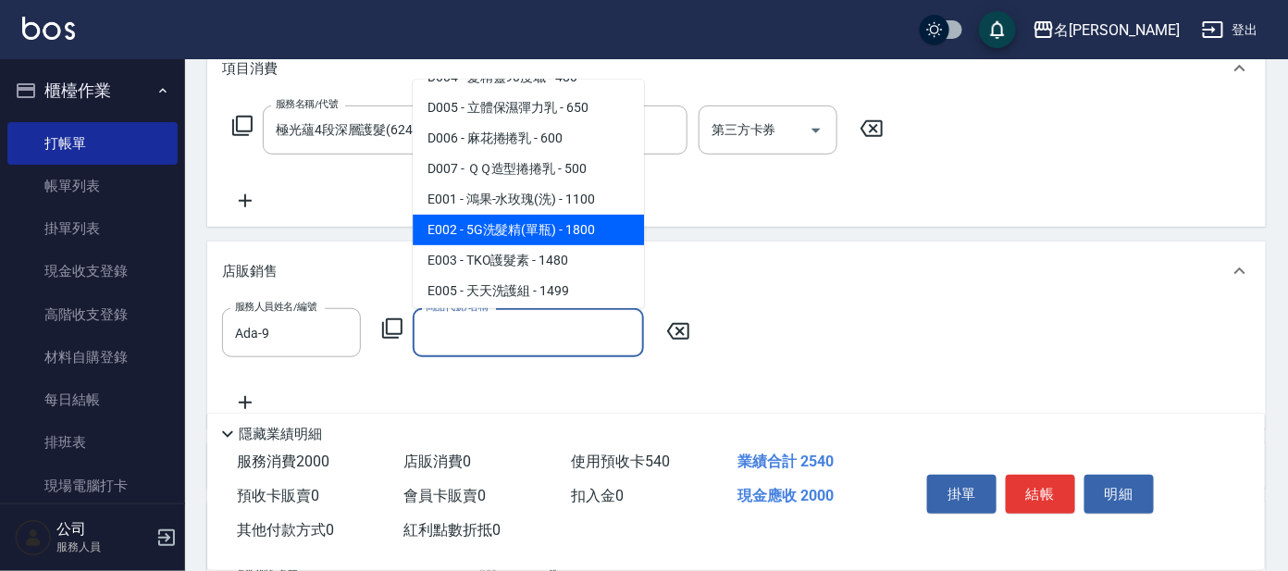
scroll to position [643, 0]
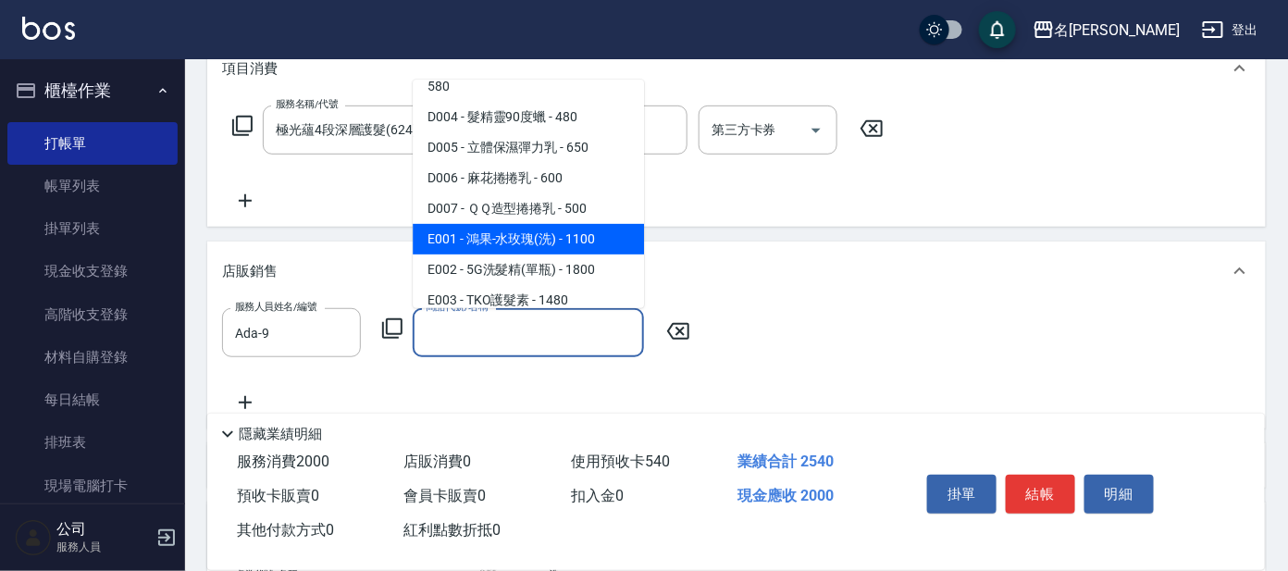
click at [526, 224] on span "E001 - 鴻果-水玫瑰(洗) - 1100" at bounding box center [528, 239] width 231 height 31
type input "鴻果-水玫瑰(洗)"
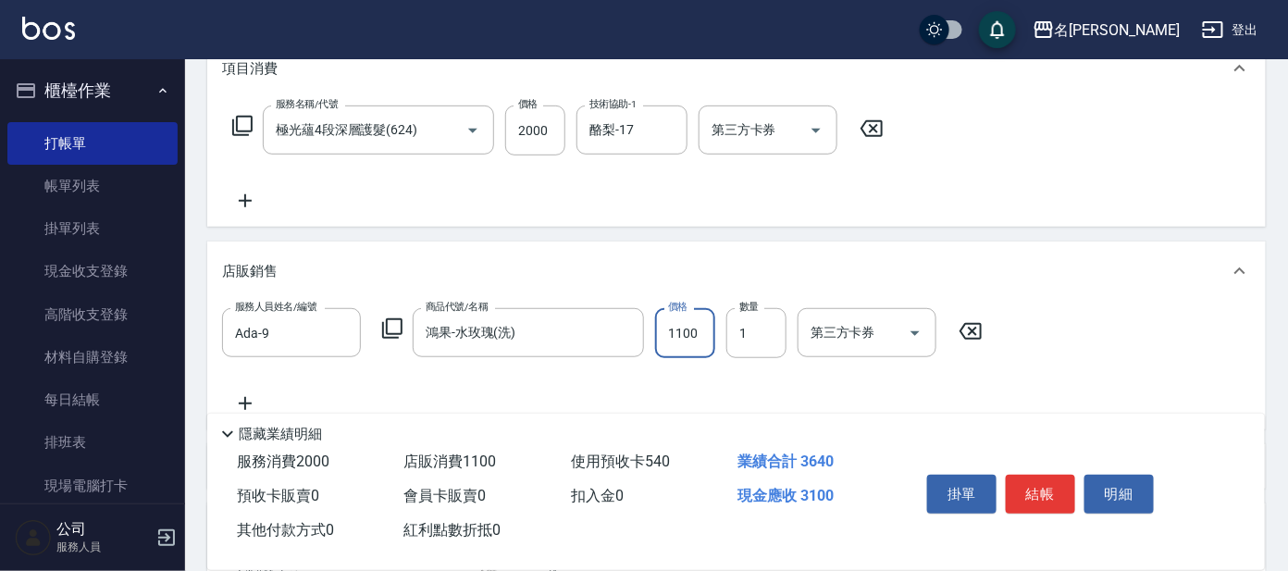
click at [677, 318] on input "1100" at bounding box center [685, 333] width 60 height 50
type input "1000"
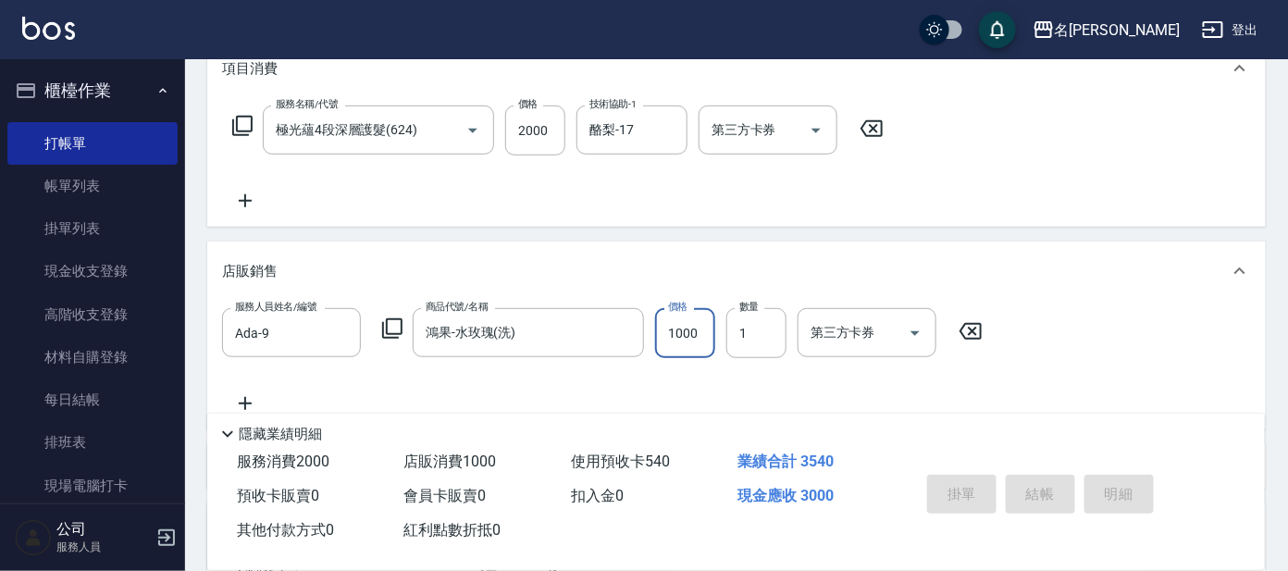
type input "[DATE] 13:35"
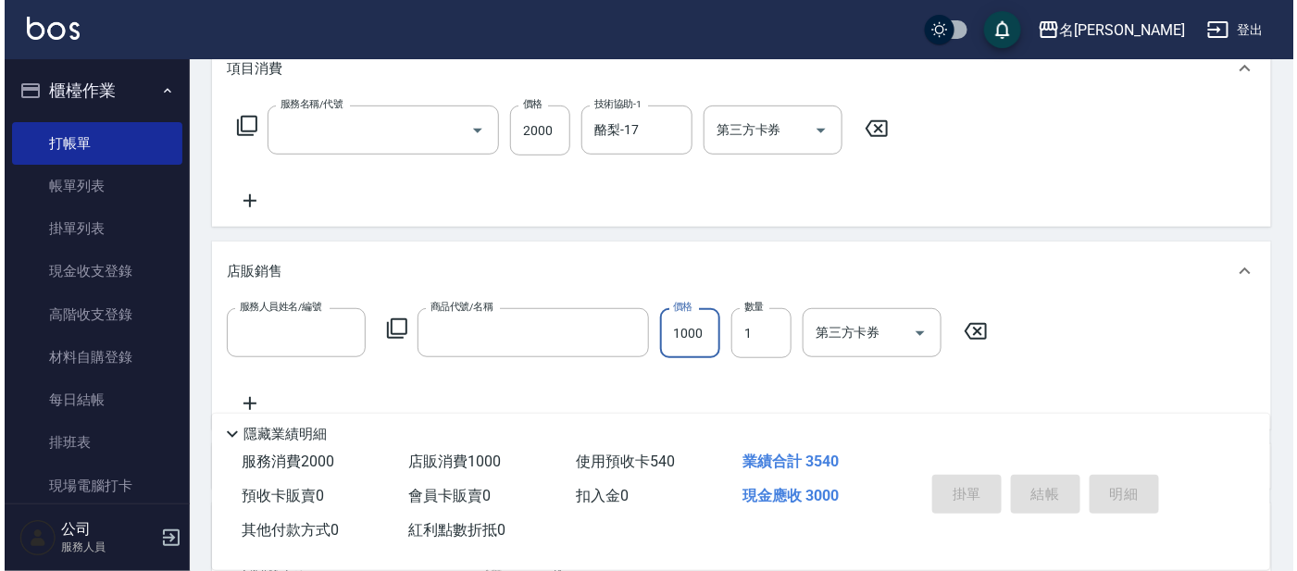
scroll to position [0, 0]
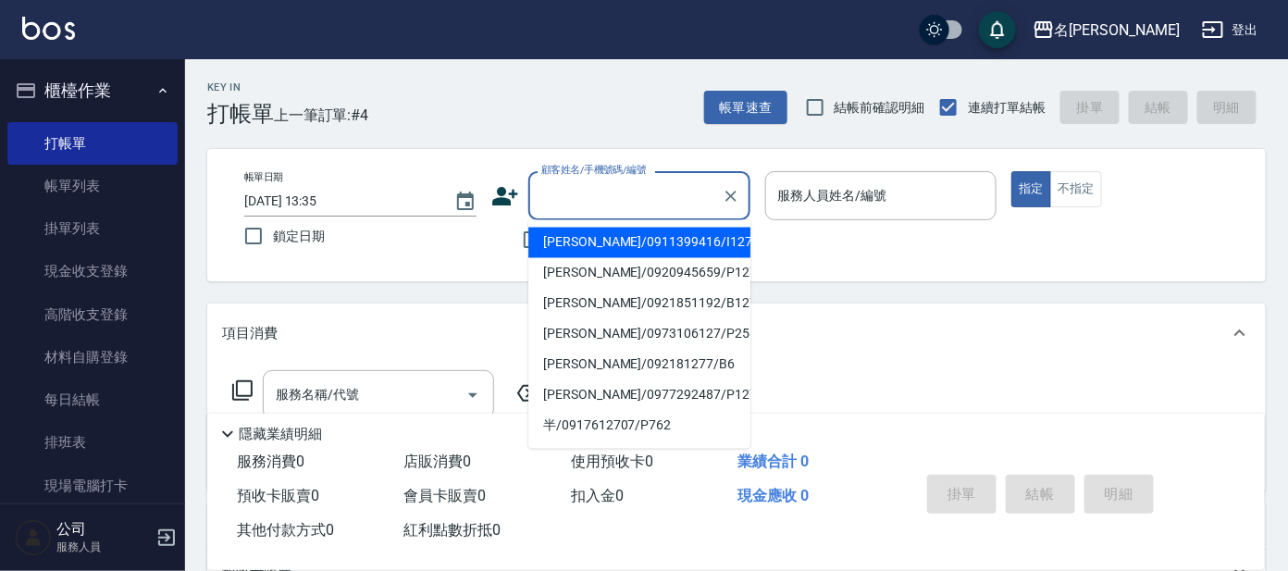
click at [583, 193] on input "顧客姓名/手機號碼/編號" at bounding box center [626, 196] width 178 height 32
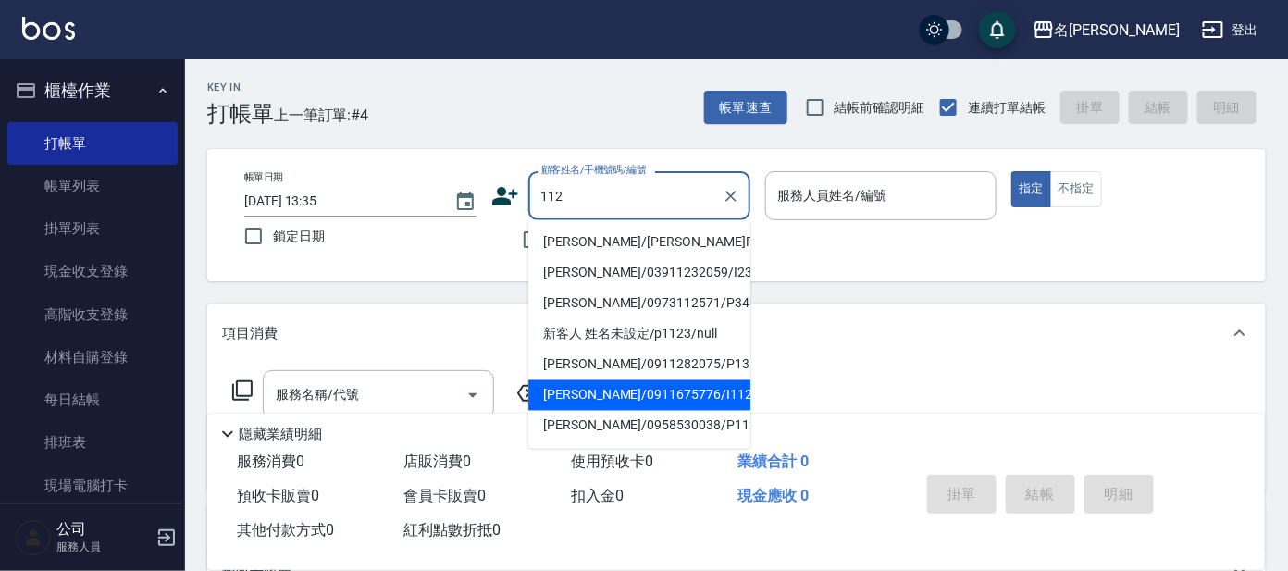
click at [702, 402] on li "[PERSON_NAME]/0911675776/I112" at bounding box center [639, 395] width 222 height 31
type input "[PERSON_NAME]/0911675776/I112"
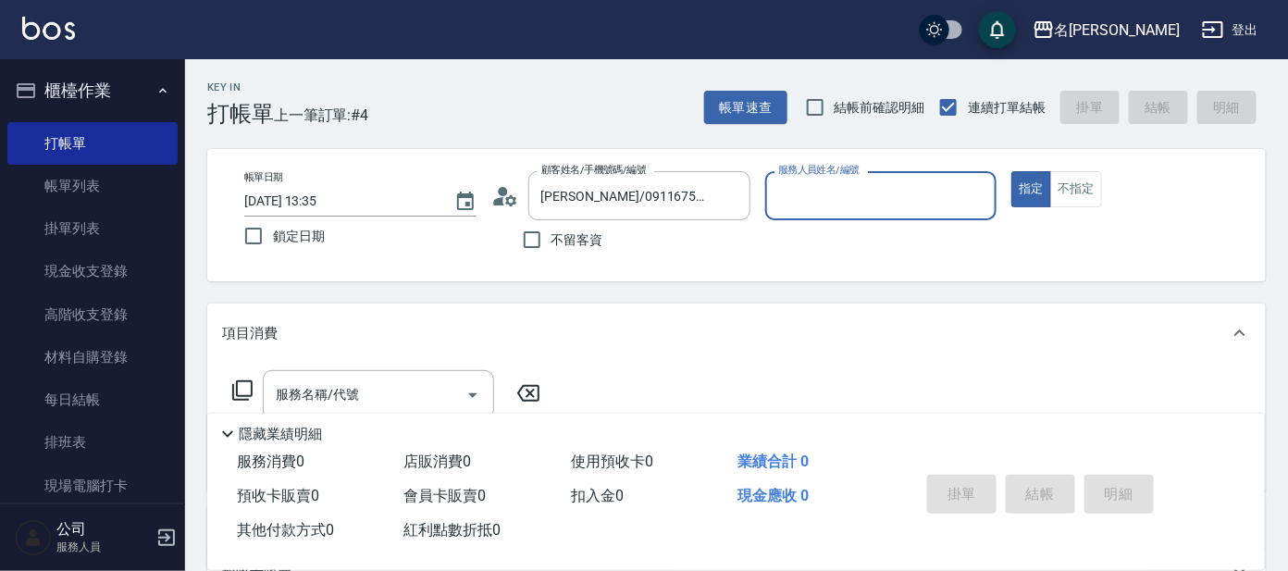
click at [501, 184] on icon at bounding box center [505, 196] width 28 height 28
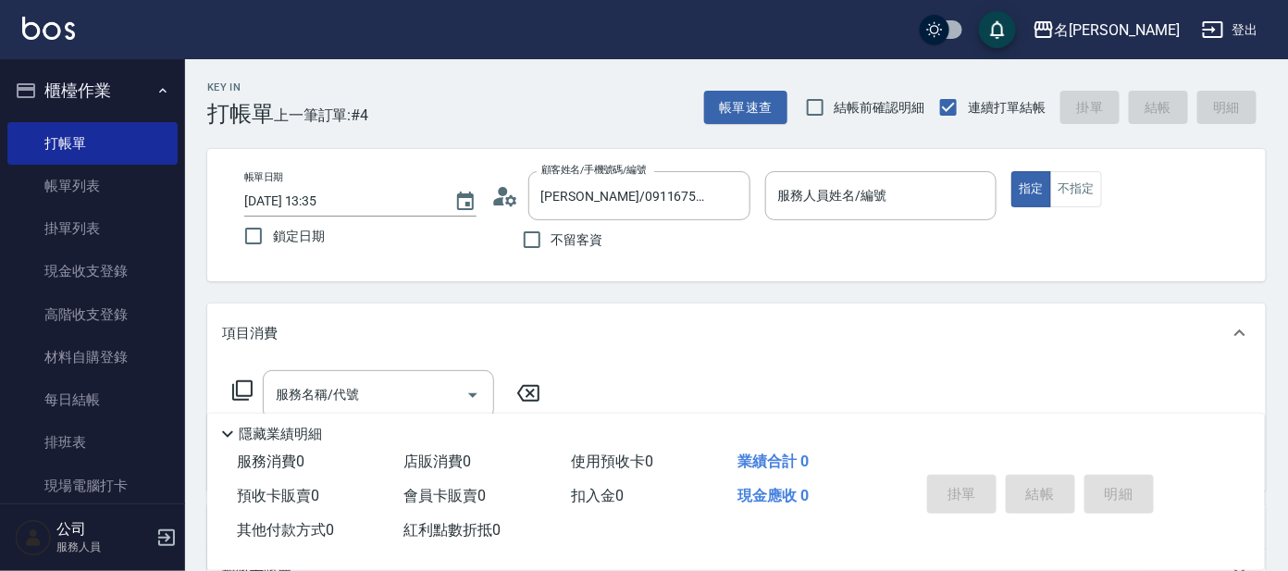
type input "公司 -100"
click at [504, 201] on icon at bounding box center [505, 196] width 28 height 28
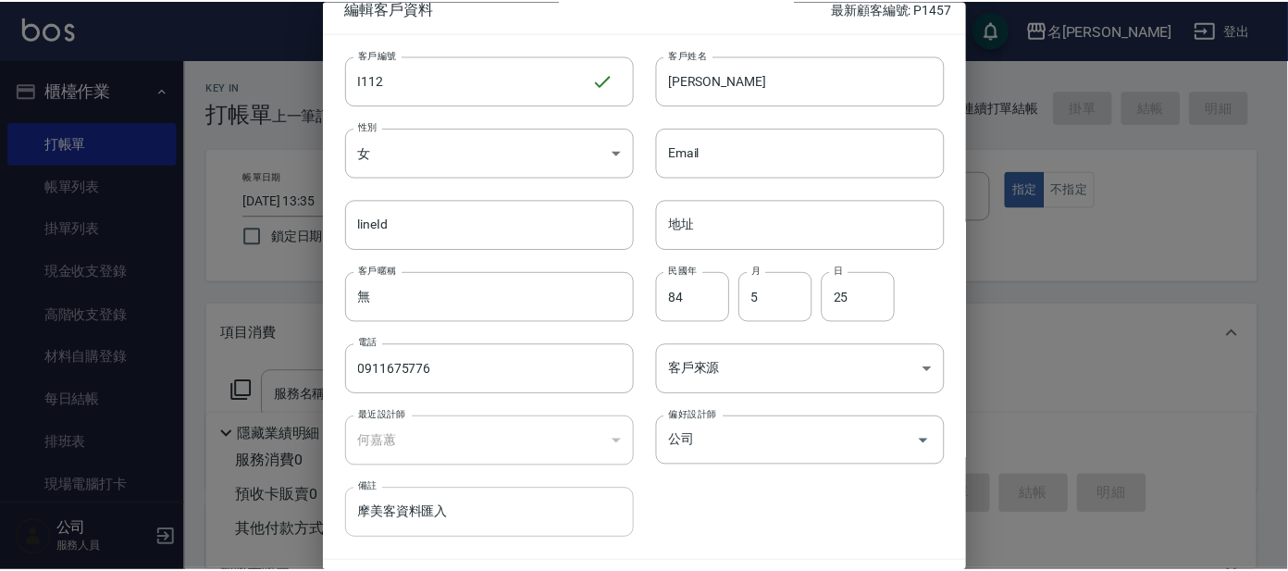
scroll to position [69, 0]
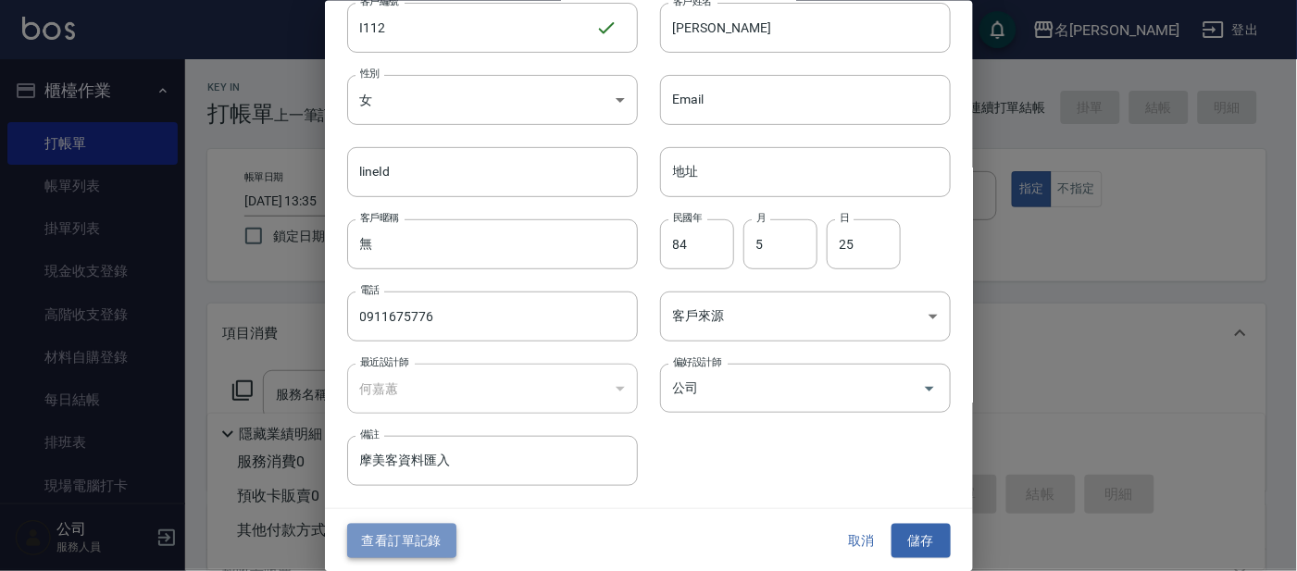
click at [392, 531] on button "查看訂單記錄" at bounding box center [401, 541] width 109 height 34
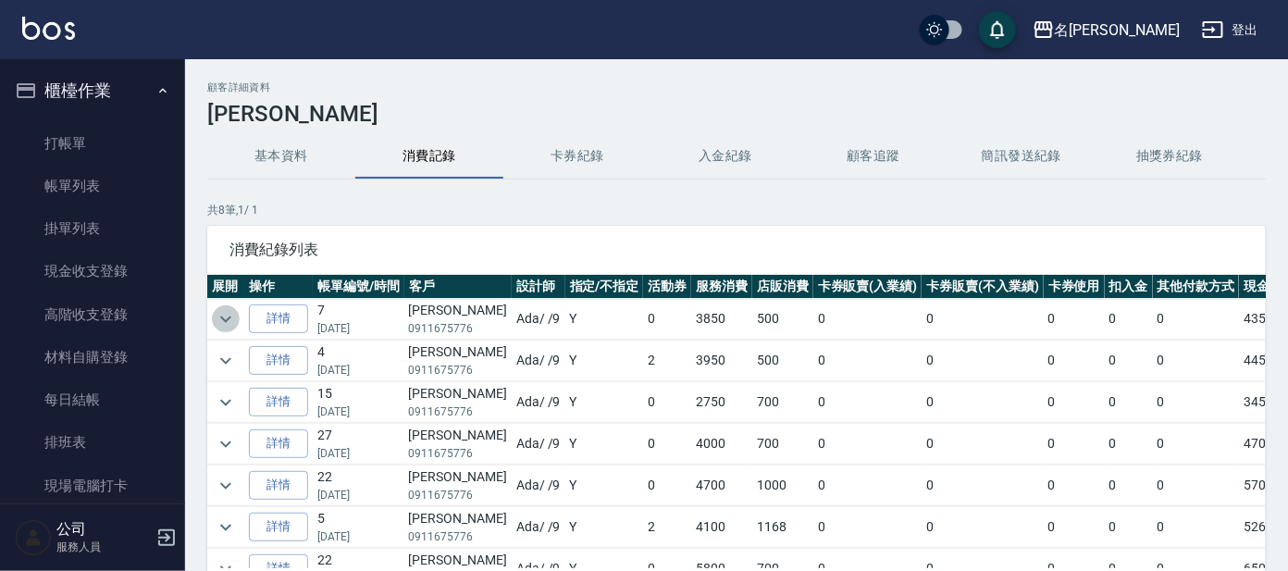
click at [218, 320] on icon "expand row" at bounding box center [226, 319] width 22 height 22
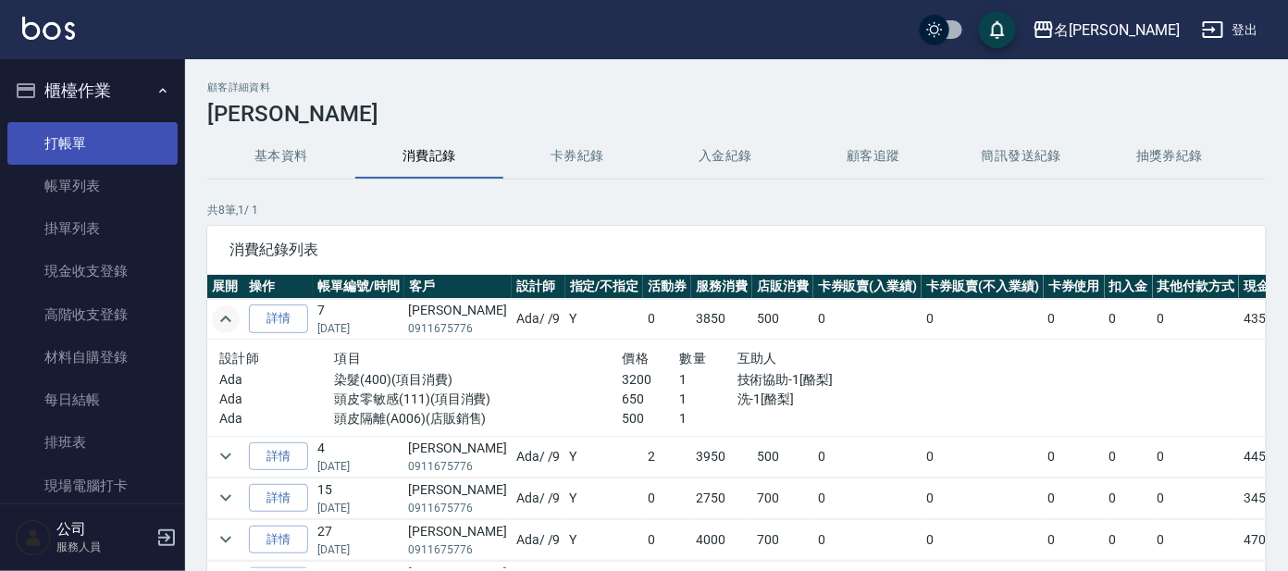
click at [84, 138] on link "打帳單" at bounding box center [92, 143] width 170 height 43
